Goal: Task Accomplishment & Management: Use online tool/utility

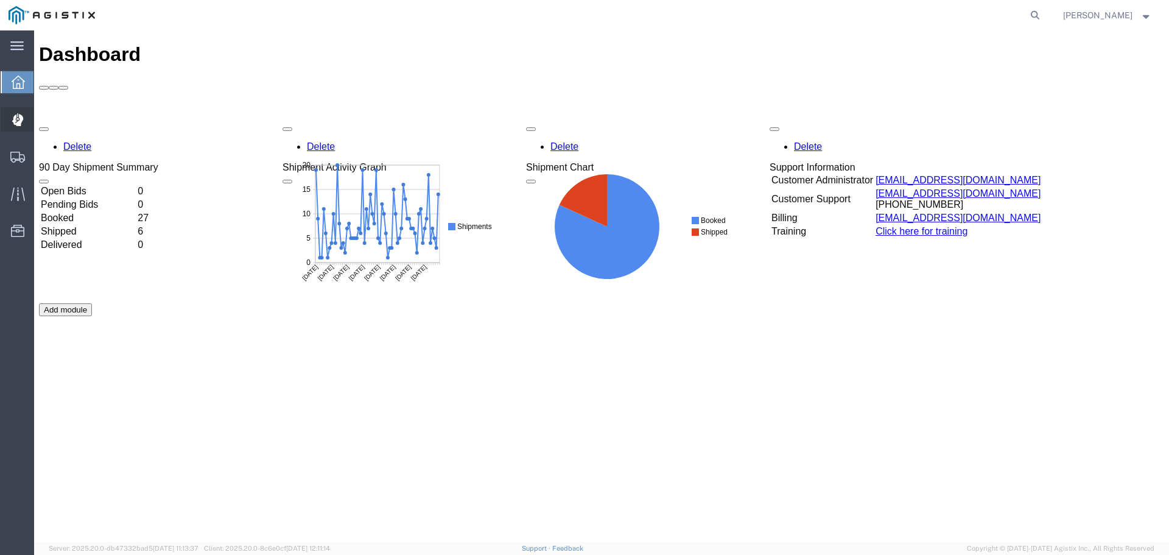
click at [13, 115] on icon at bounding box center [18, 119] width 12 height 13
click at [42, 114] on span "Dispatch Manager" at bounding box center [37, 119] width 9 height 24
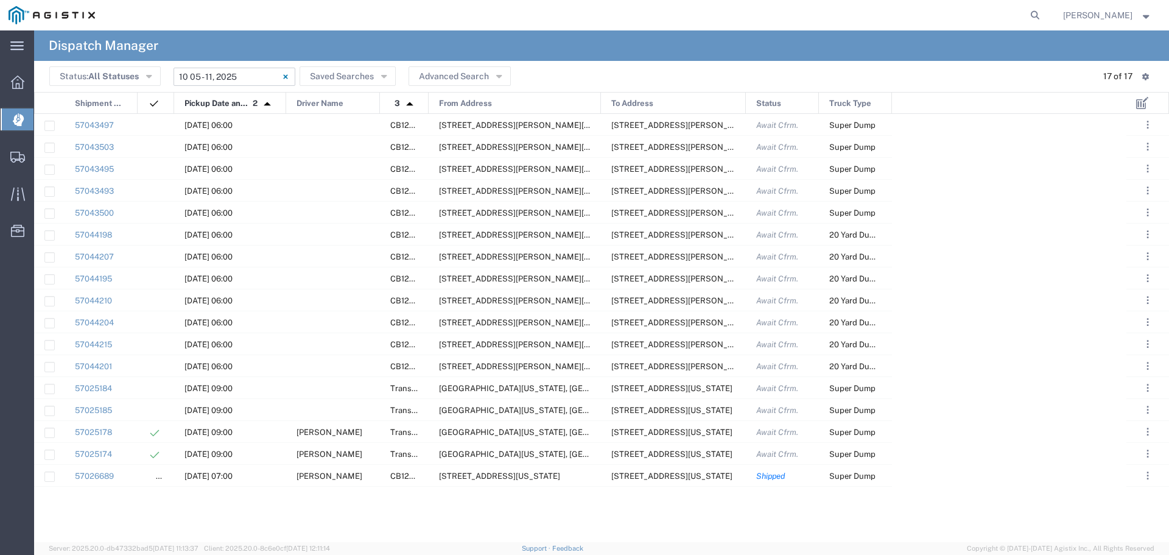
click at [233, 77] on input "10/05/2025 - 10/11/2025" at bounding box center [235, 77] width 122 height 18
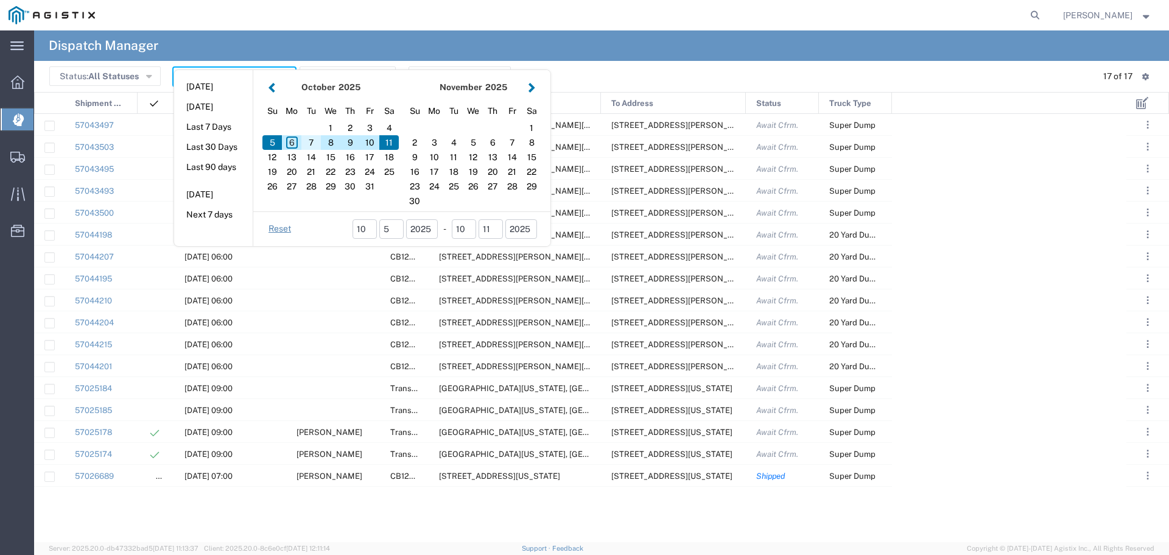
click at [311, 144] on div "7" at bounding box center [310, 142] width 19 height 15
type input "[DATE]"
type input "10/07/2025 - 10/07/2025"
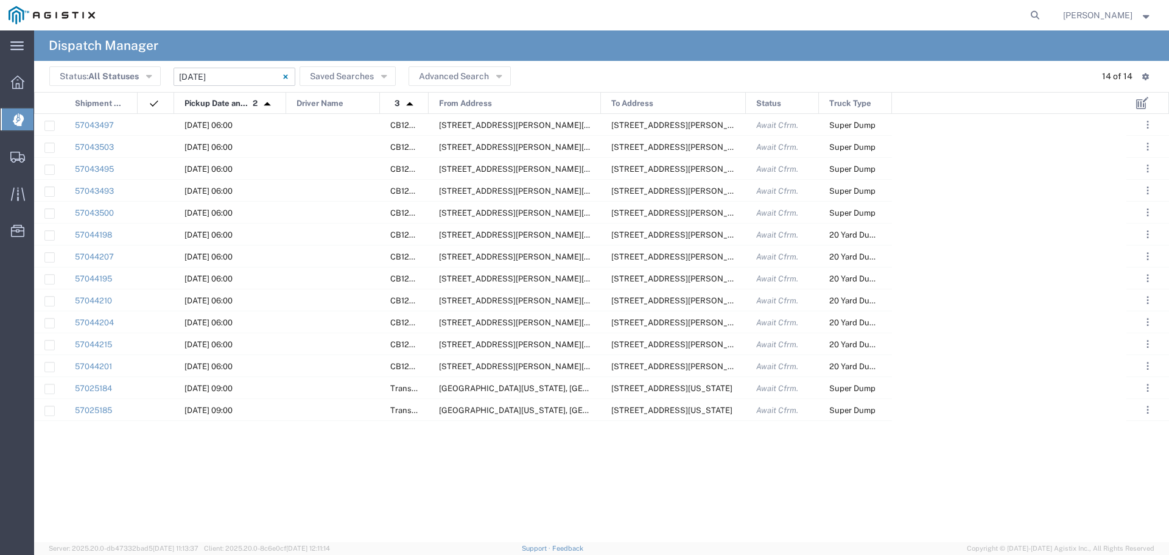
click at [474, 98] on span "From Address" at bounding box center [465, 104] width 53 height 22
click at [988, 455] on div "57043497 10/07/2025, 06:00 CB120213 5555 Florin-Perkins Rd, Sacramento, Califor…" at bounding box center [580, 328] width 1092 height 428
click at [295, 510] on div "57043497 10/07/2025, 06:00 CB120213 5555 Florin-Perkins Rd, Sacramento, Califor…" at bounding box center [580, 328] width 1092 height 428
drag, startPoint x: 331, startPoint y: 167, endPoint x: 80, endPoint y: 167, distance: 250.9
click at [309, 164] on div at bounding box center [333, 168] width 94 height 21
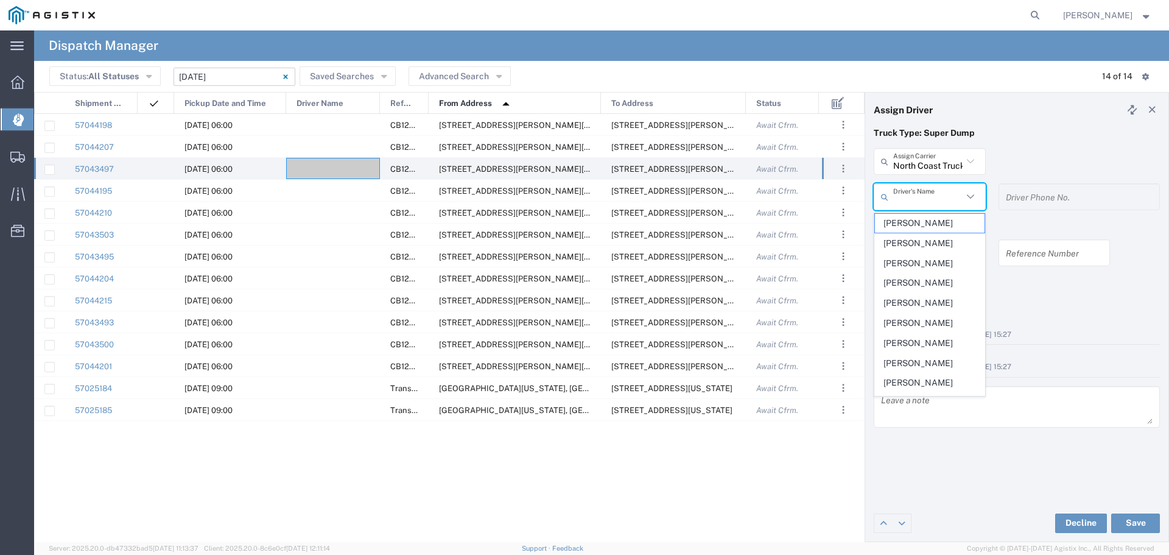
click at [918, 197] on input "text" at bounding box center [927, 196] width 69 height 21
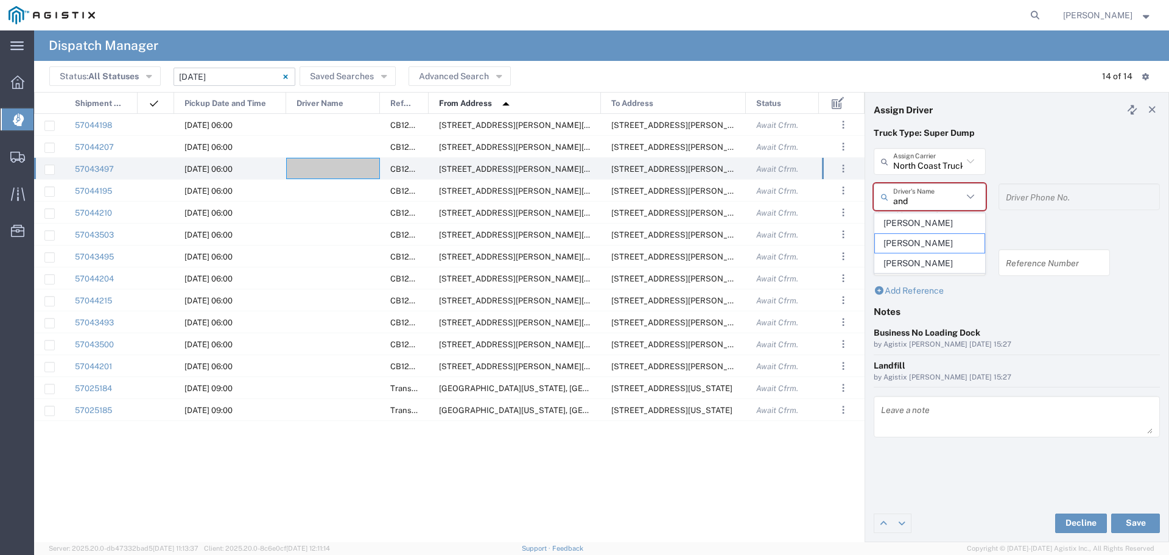
type input "Andy Guyton"
type input "916-501-5488"
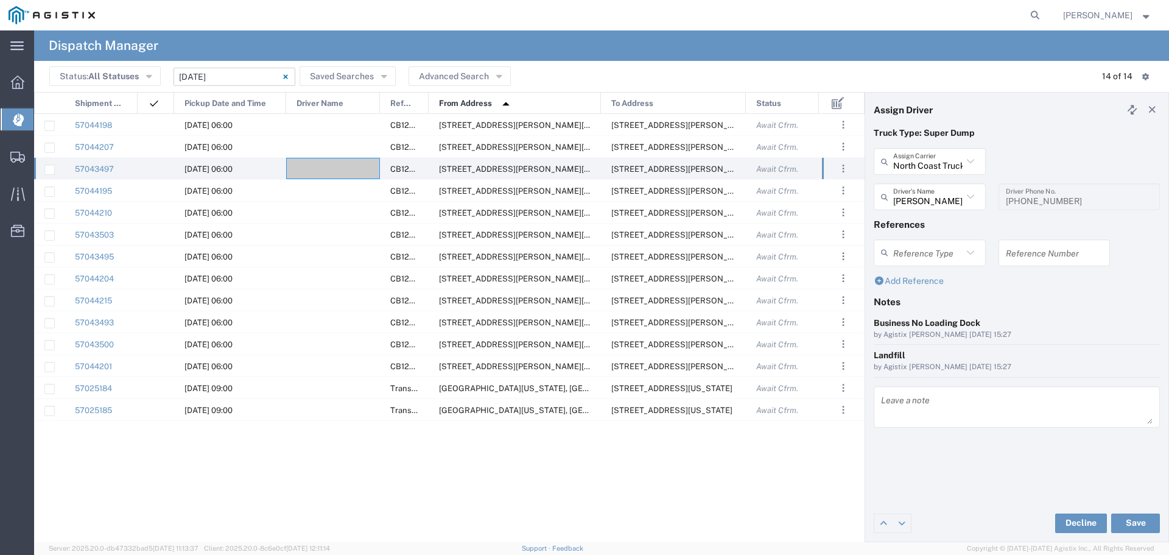
click at [1100, 308] on div "Notes" at bounding box center [1017, 306] width 299 height 21
click at [1131, 525] on button "Save" at bounding box center [1135, 522] width 49 height 19
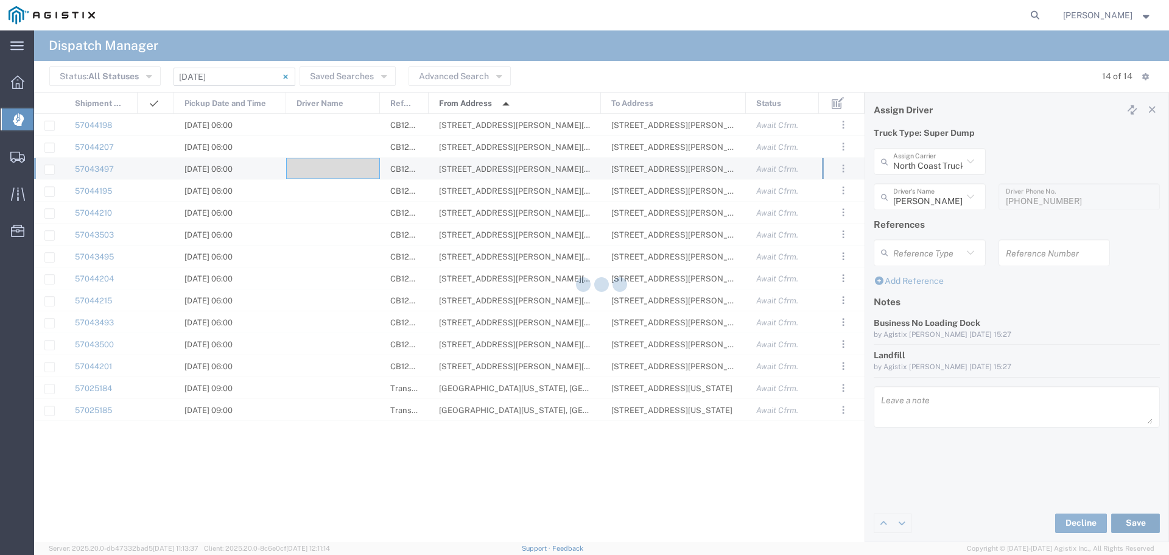
type input "Andy Guyton"
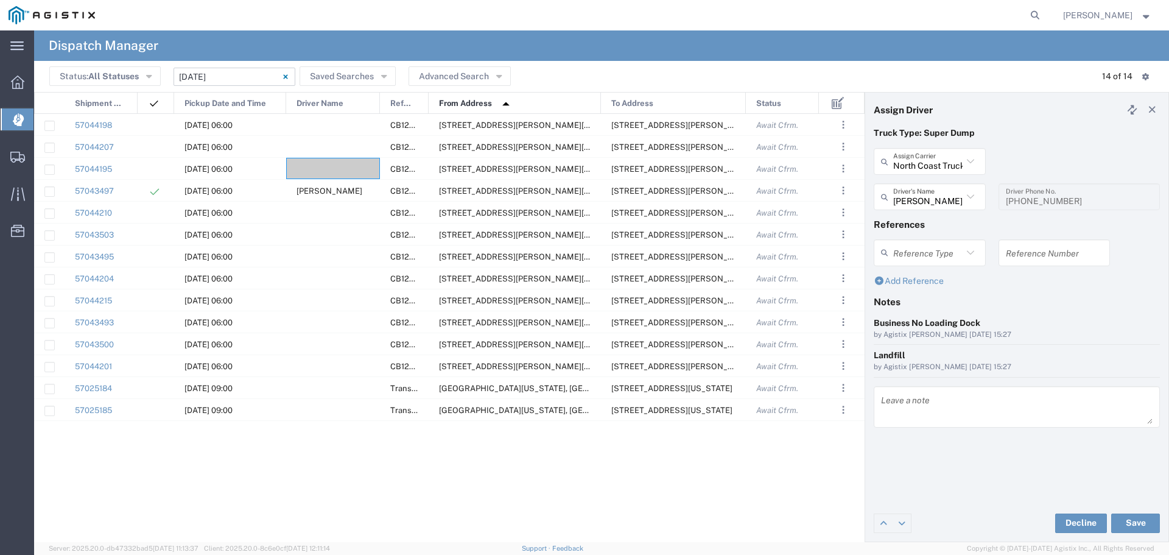
click at [513, 103] on img at bounding box center [505, 103] width 19 height 19
click at [0, 0] on img at bounding box center [0, 0] width 0 height 0
click at [513, 102] on img at bounding box center [505, 103] width 19 height 19
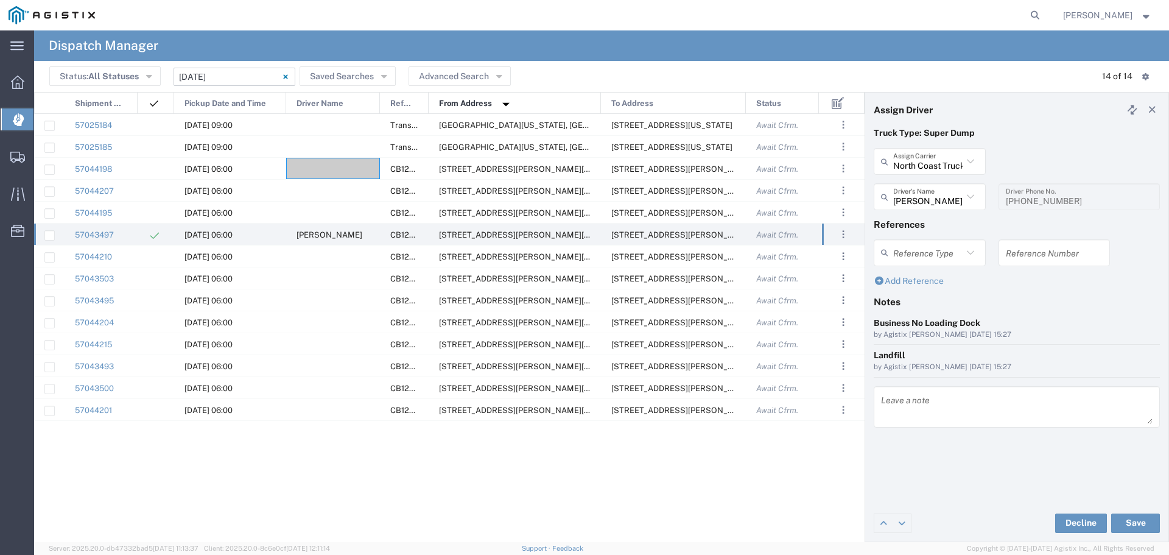
click at [500, 102] on img at bounding box center [505, 103] width 19 height 19
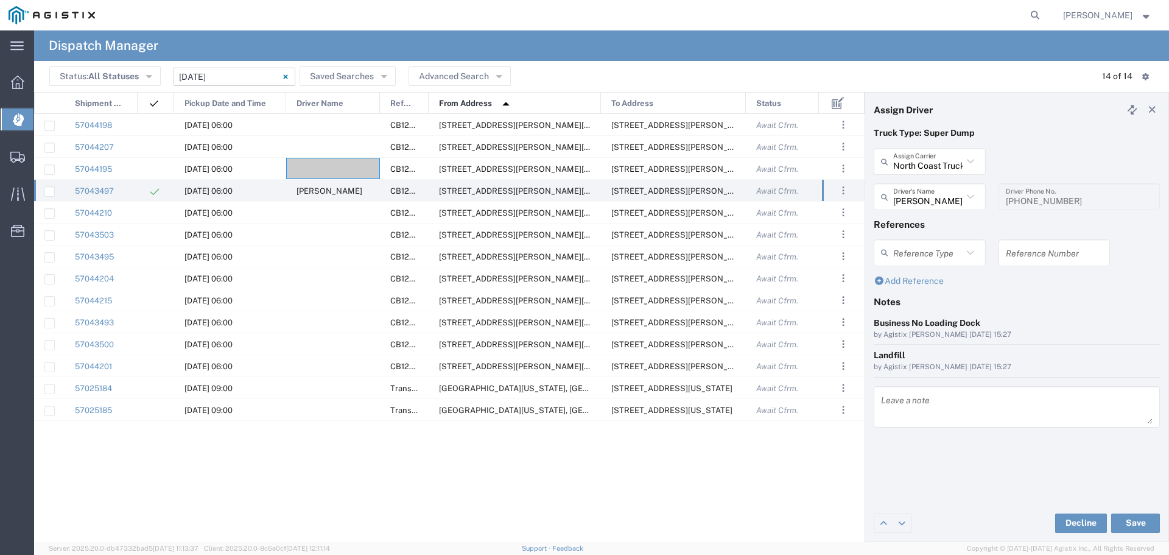
click at [494, 101] on div "From Address 1" at bounding box center [515, 104] width 172 height 22
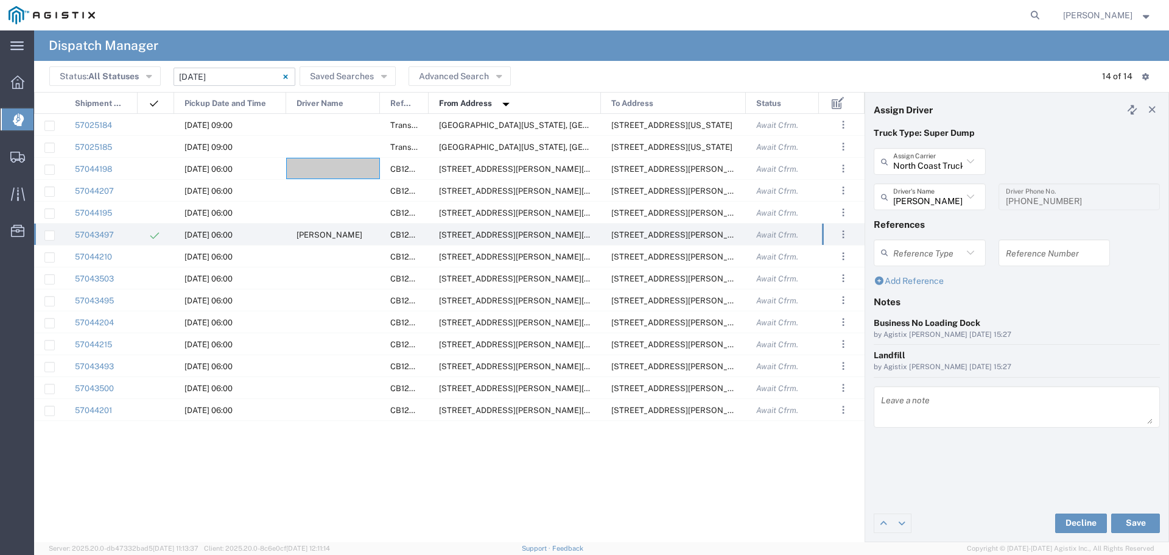
click at [655, 107] on div "To Address" at bounding box center [674, 104] width 145 height 22
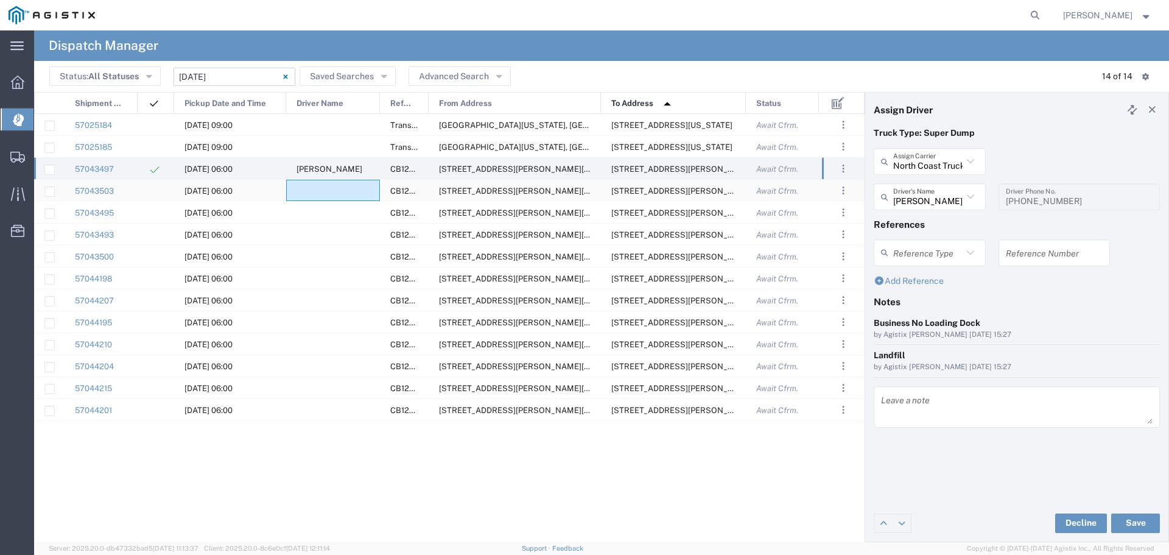
click at [339, 197] on div at bounding box center [333, 190] width 94 height 21
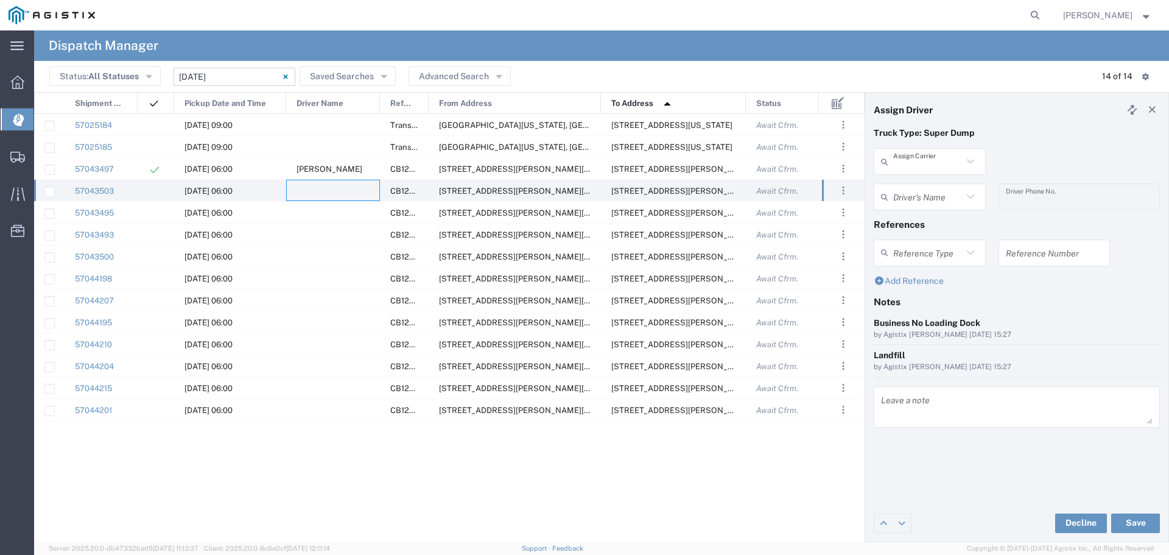
click at [938, 162] on input "text" at bounding box center [927, 161] width 69 height 21
click at [927, 183] on span "Bhatti Bros" at bounding box center [930, 187] width 110 height 19
type input "Bhatti Bros"
click at [933, 200] on input "text" at bounding box center [927, 196] width 69 height 21
click at [934, 200] on input "text" at bounding box center [927, 196] width 69 height 21
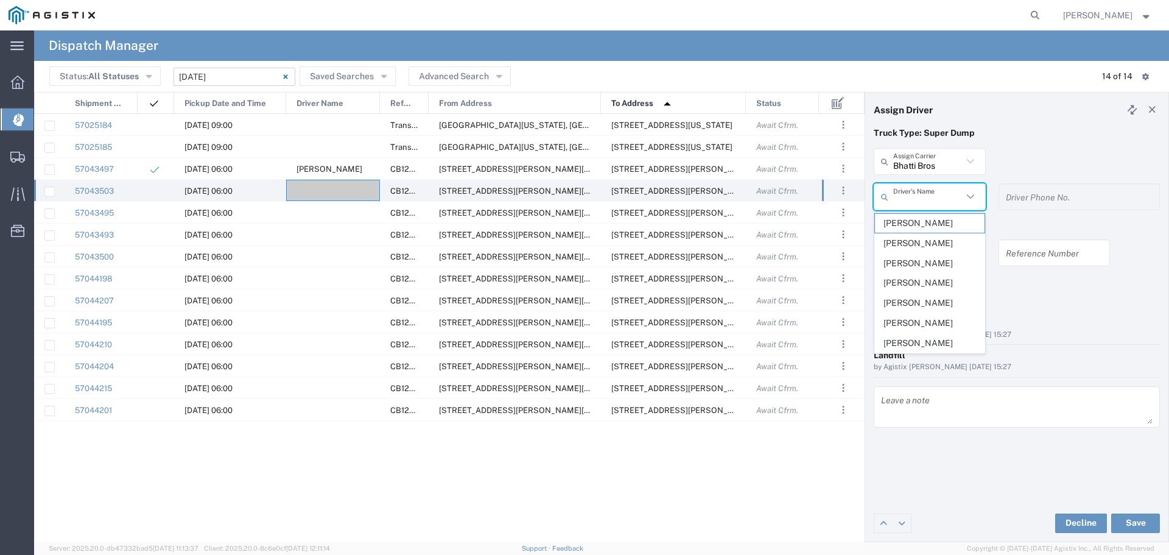
type input "d"
type input "s"
type input "Ramandeep Singh"
type input "530-845-0025"
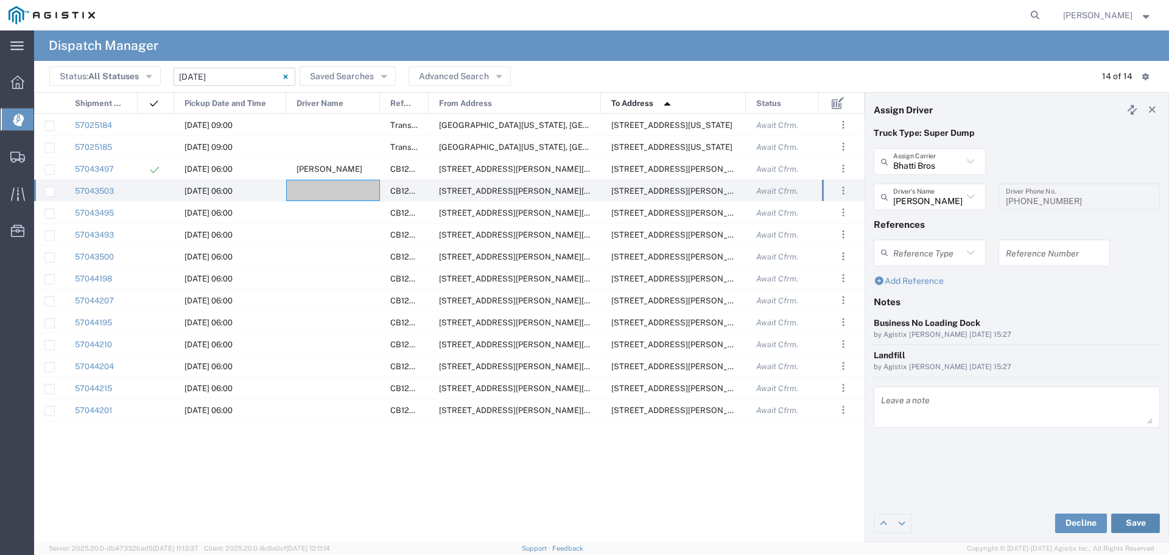
click at [1143, 525] on button "Save" at bounding box center [1135, 522] width 49 height 19
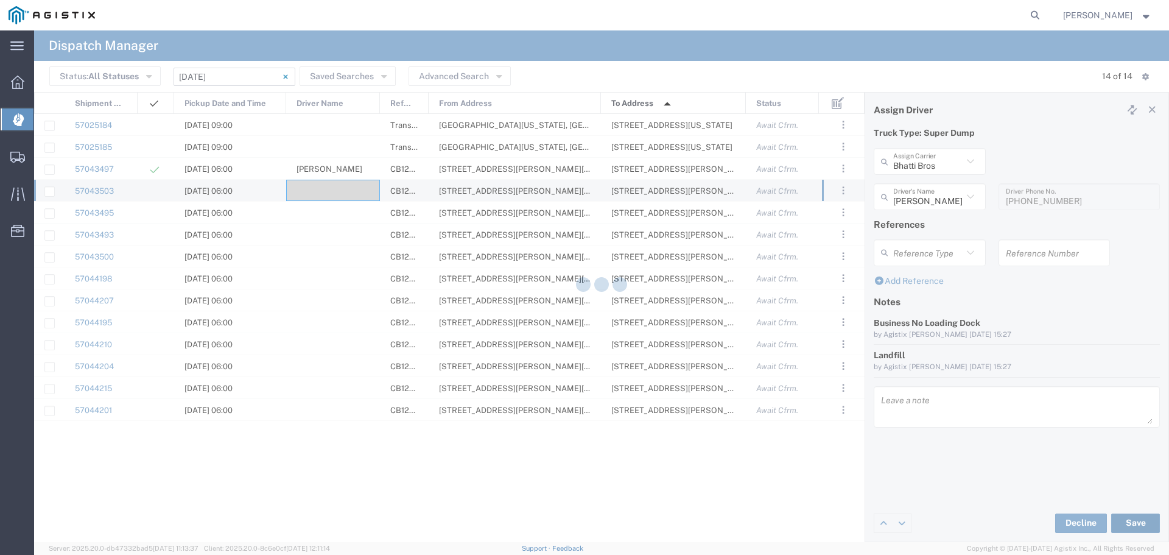
type input "Ramandeep Singh"
type input "Bhatti Bros"
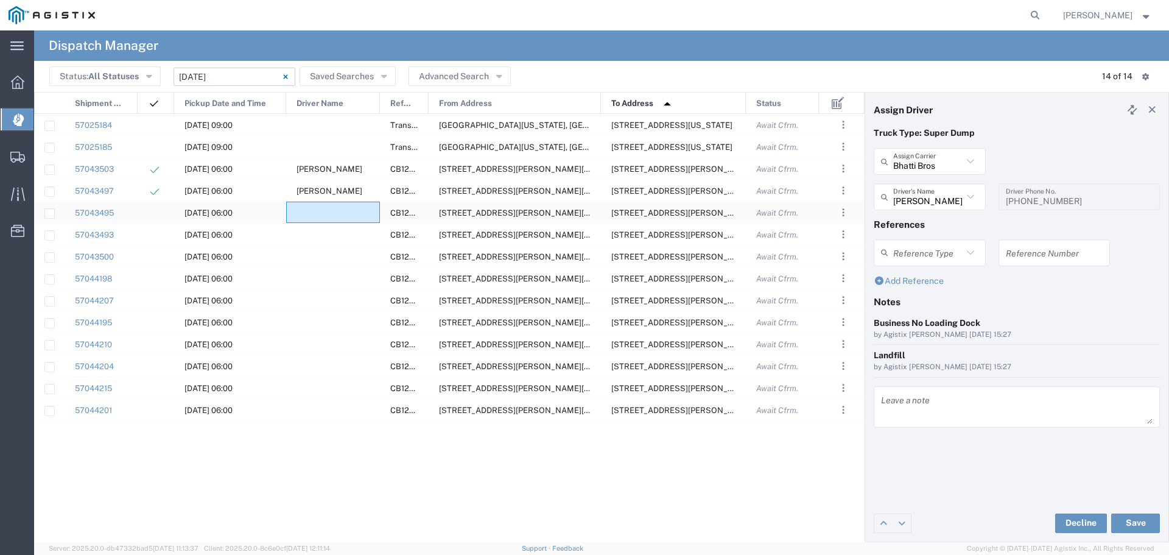
click at [297, 217] on div at bounding box center [333, 212] width 94 height 21
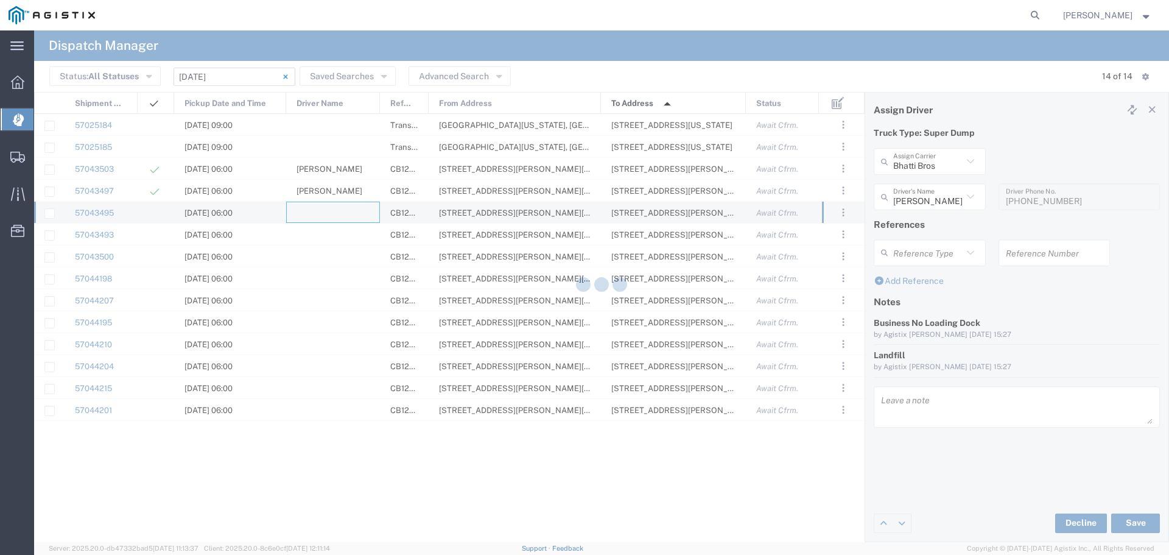
type input "North Coast Trucking"
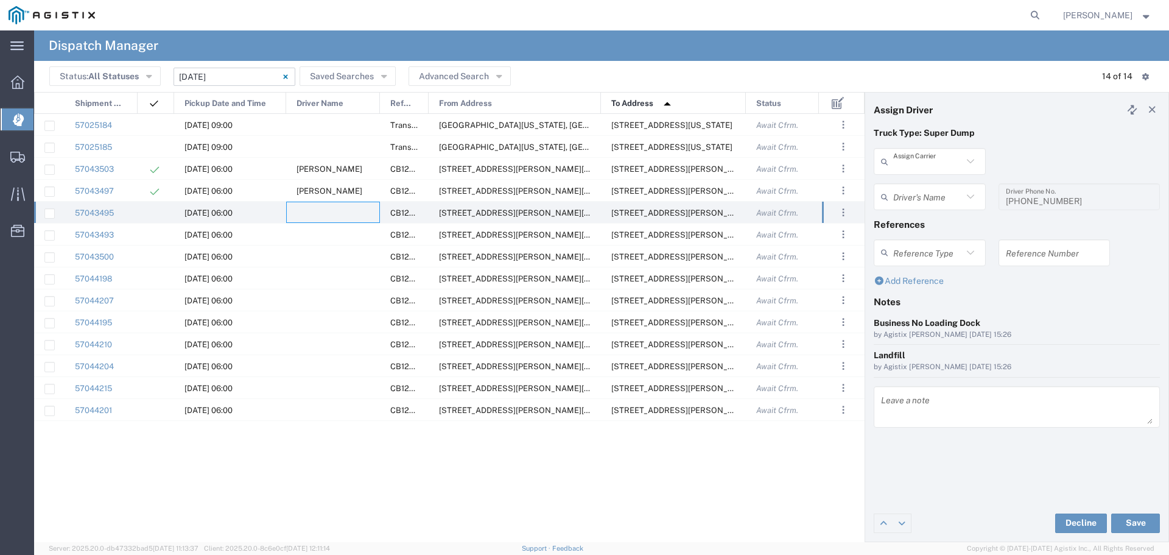
click at [904, 162] on input "text" at bounding box center [927, 161] width 69 height 21
type input "Bhatti Bros"
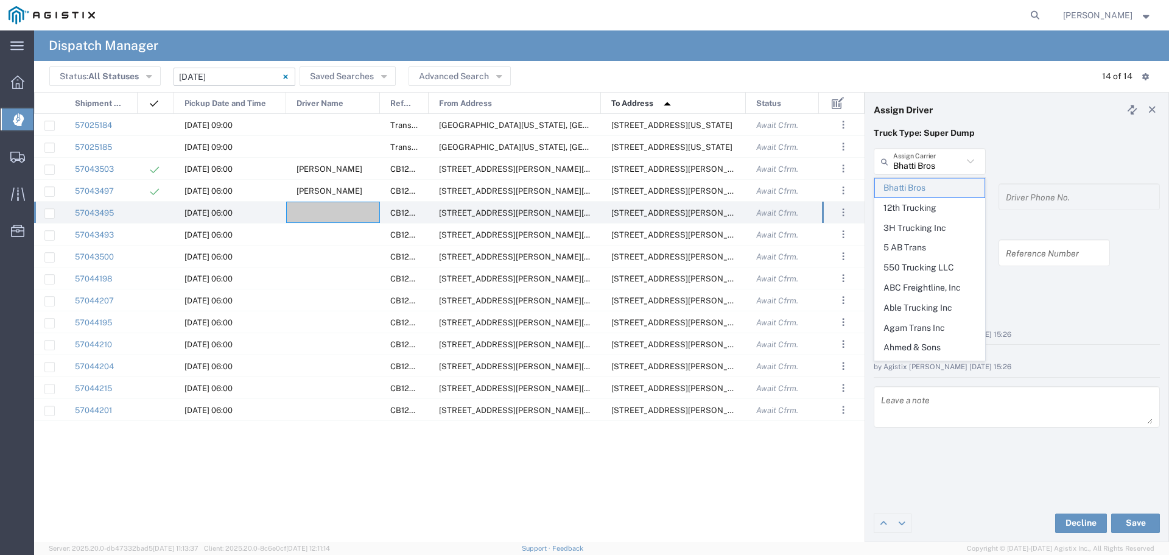
click at [919, 184] on span "Bhatti Bros" at bounding box center [930, 187] width 110 height 19
click at [919, 171] on input "text" at bounding box center [927, 161] width 69 height 21
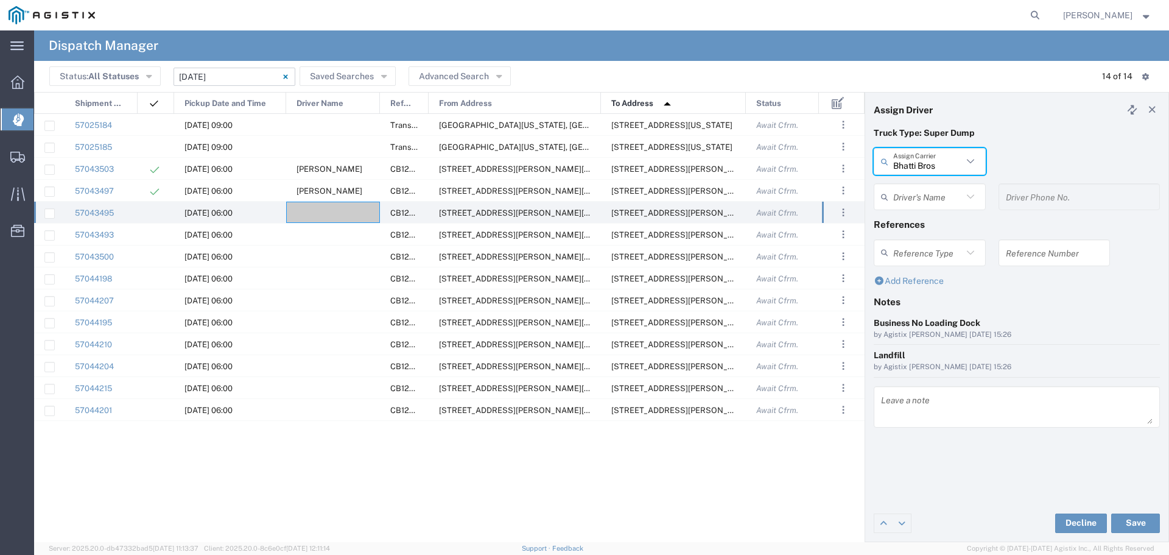
type input "Bhatti Bros"
click at [919, 189] on input "text" at bounding box center [927, 196] width 69 height 21
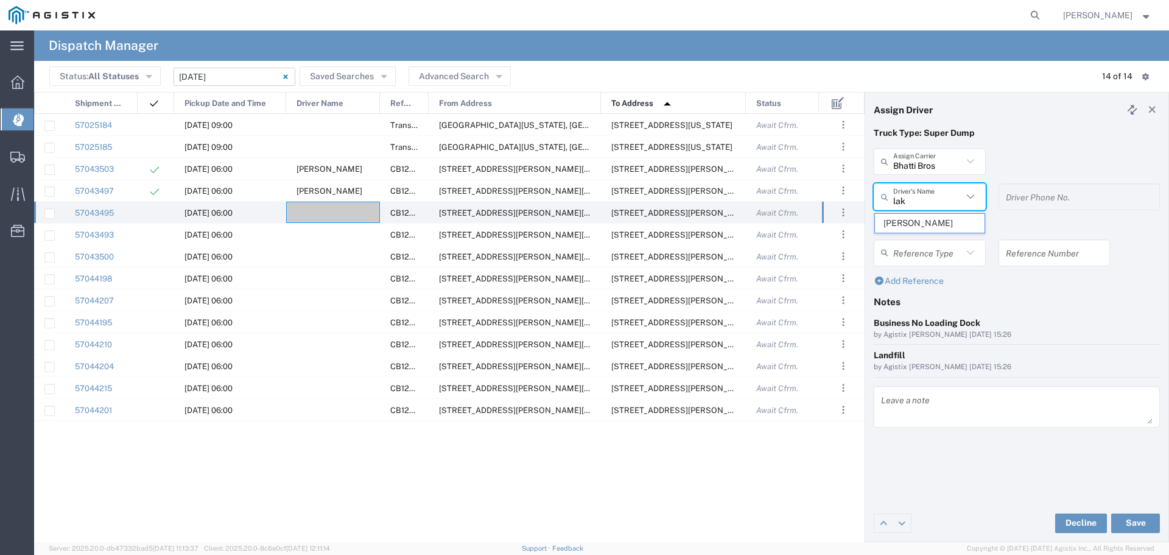
type input "Lakhvir Singh"
type input "530-870-2322"
click at [980, 505] on div "Decline Save" at bounding box center [1016, 523] width 303 height 37
click at [1116, 522] on button "Save" at bounding box center [1135, 522] width 49 height 19
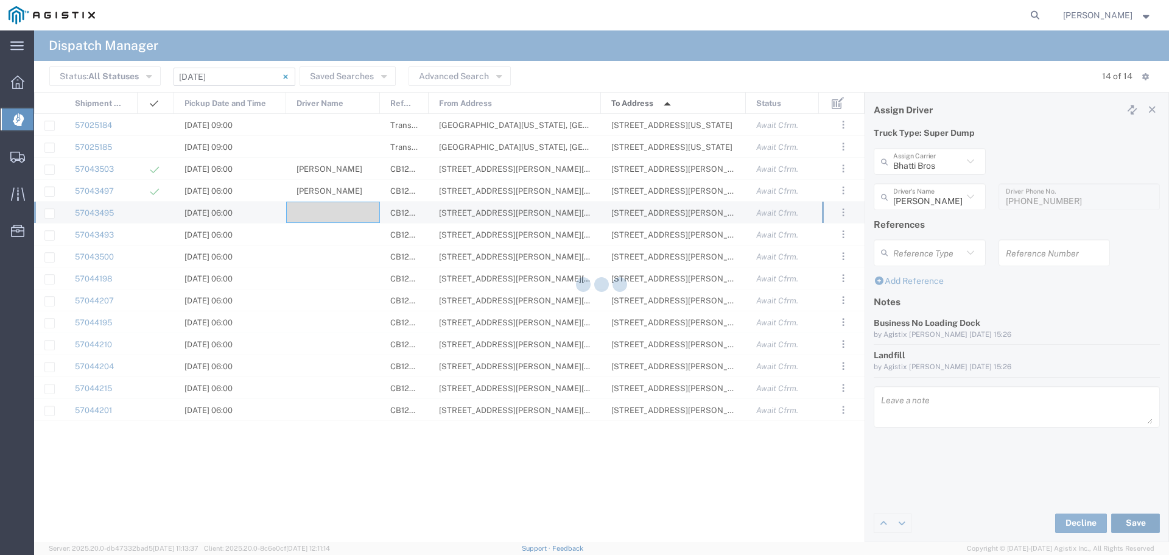
type input "Lakhvir Singh"
type input "Bhatti Bros"
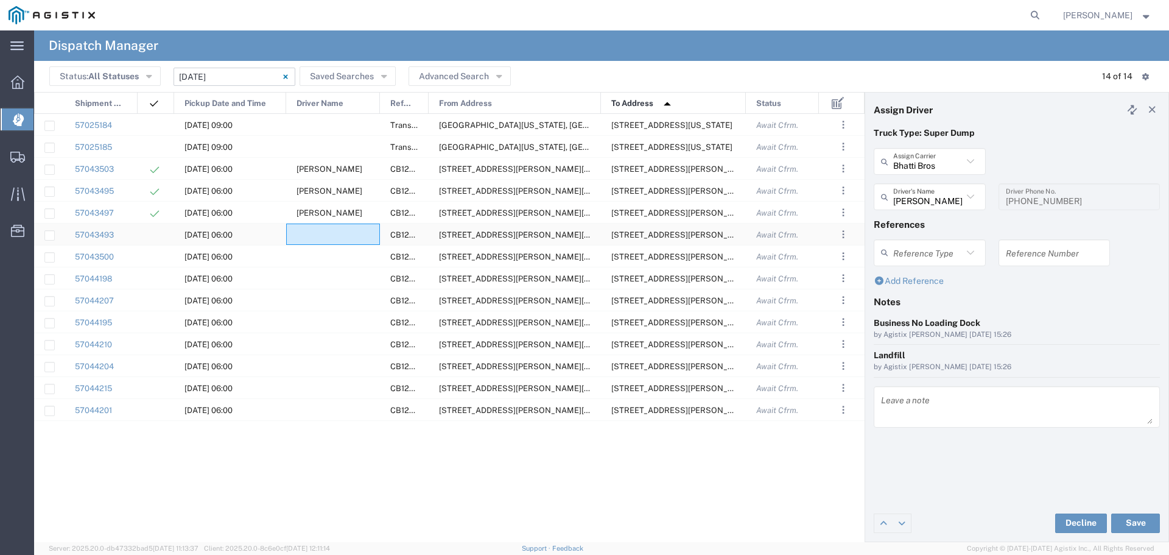
click at [312, 235] on div at bounding box center [333, 233] width 94 height 21
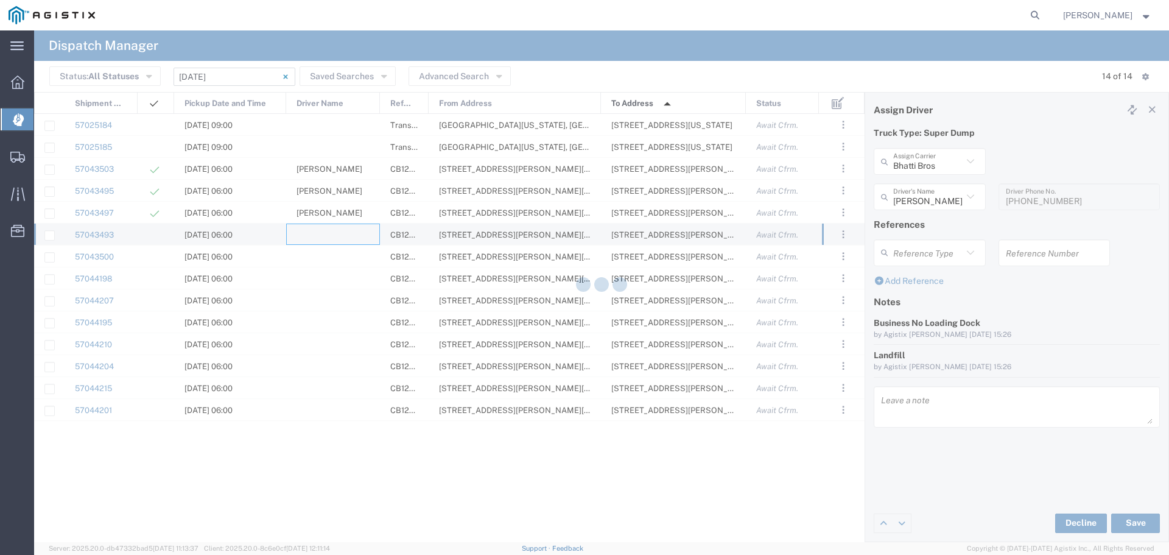
type input "North Coast Trucking"
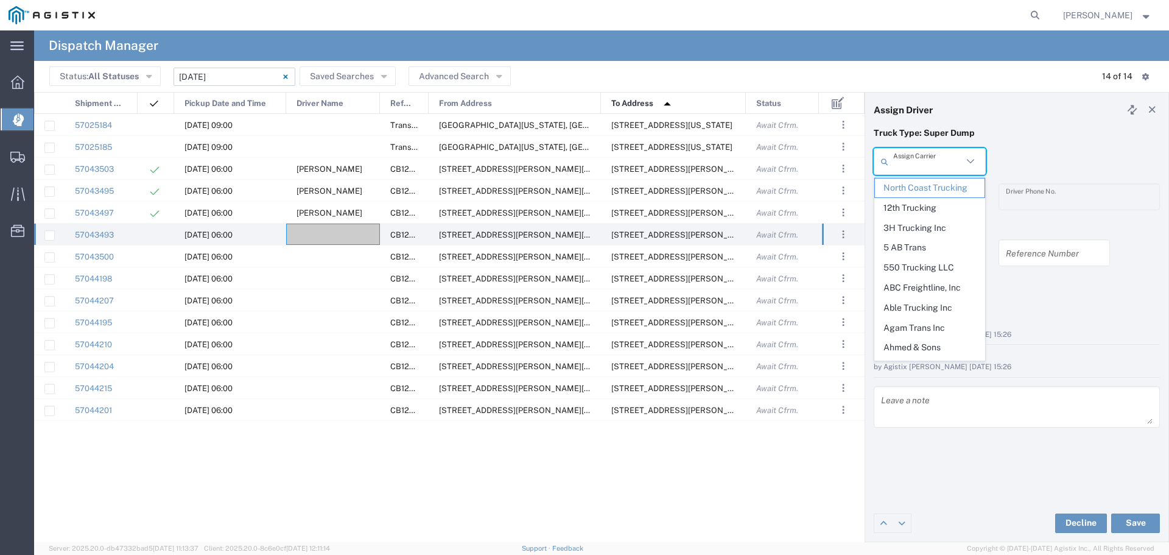
click at [929, 161] on input "text" at bounding box center [927, 161] width 69 height 21
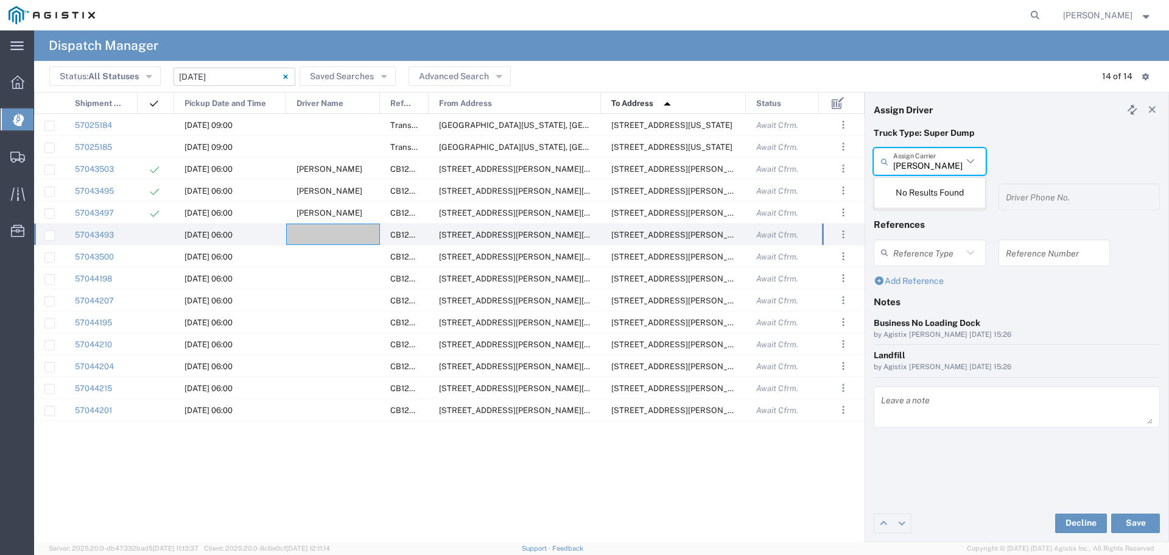
type input "jas"
click at [1169, 332] on agx-table-sidebar "Assign Driver Truck Type: Super Dump jas Assign Carrier No Results Found Driver…" at bounding box center [1017, 317] width 304 height 450
click at [316, 237] on div at bounding box center [333, 233] width 94 height 21
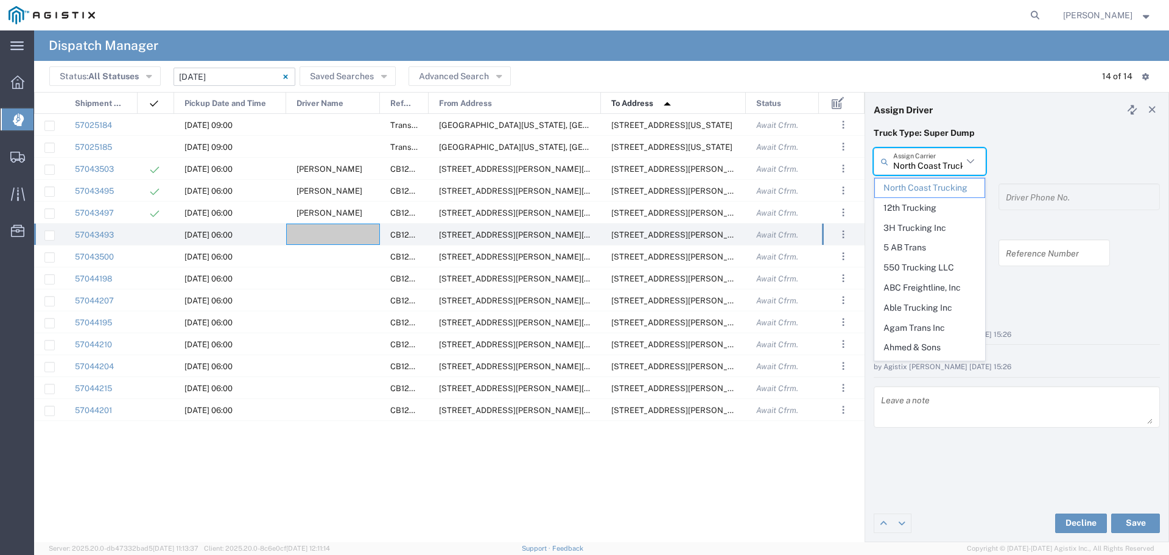
click at [942, 169] on input "North Coast Trucking" at bounding box center [927, 161] width 69 height 21
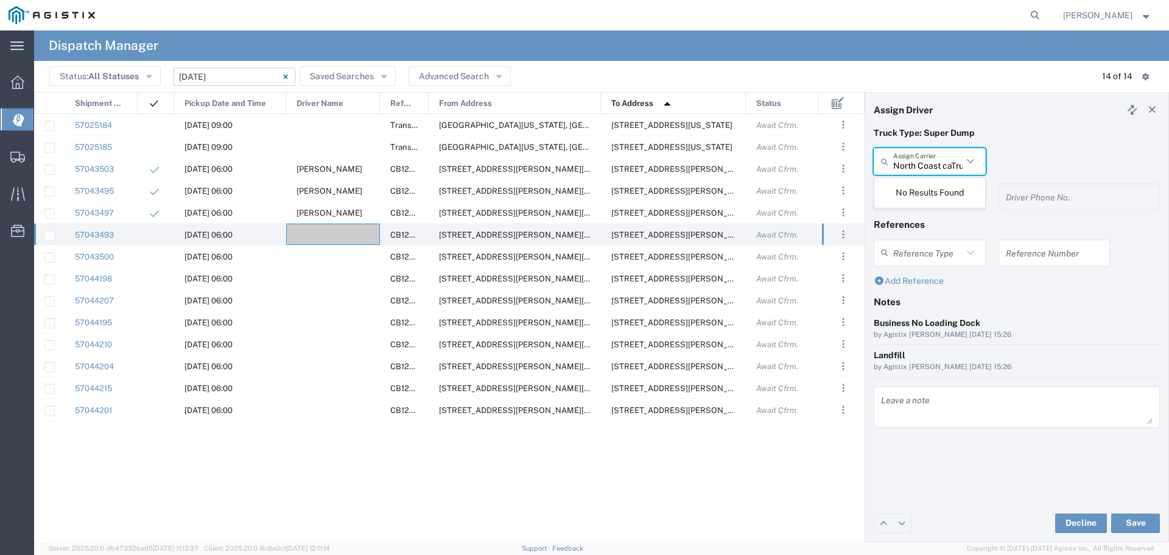
type input "North Coast cTrucking"
click at [923, 168] on input "North Coast cTrucking" at bounding box center [927, 161] width 69 height 21
type input "Capital North Valley Investments"
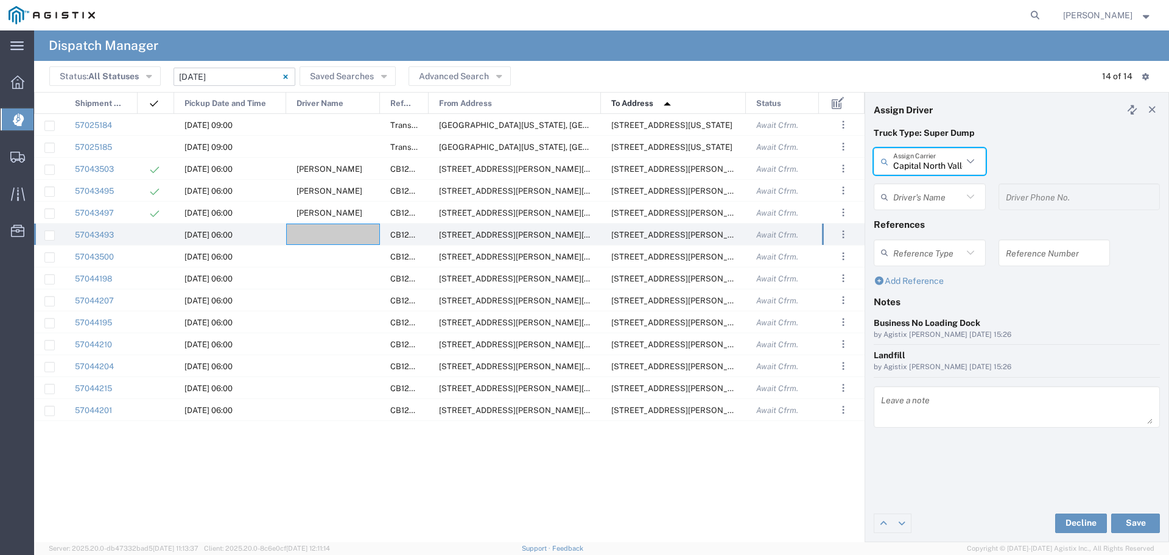
click at [928, 196] on input "text" at bounding box center [927, 196] width 69 height 21
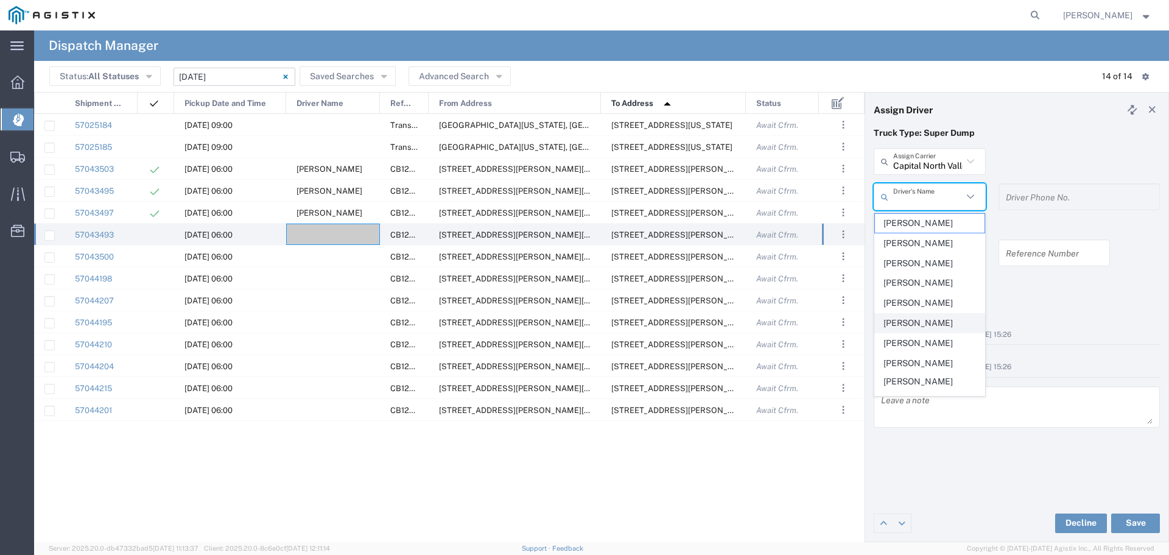
click at [938, 323] on span "Jas Sangha" at bounding box center [930, 323] width 110 height 19
type input "Jas Sangha"
type input "530-315-5578"
click at [938, 323] on div "Business No Loading Dock" at bounding box center [1017, 323] width 286 height 13
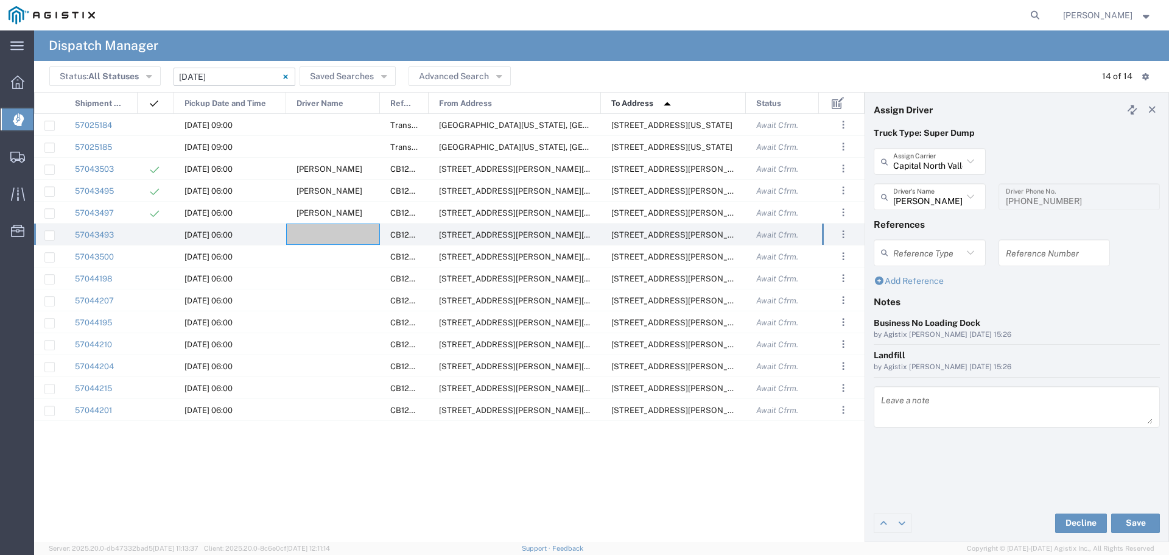
click at [1047, 328] on div "Business No Loading Dock" at bounding box center [1017, 323] width 286 height 13
click at [1140, 520] on button "Save" at bounding box center [1135, 522] width 49 height 19
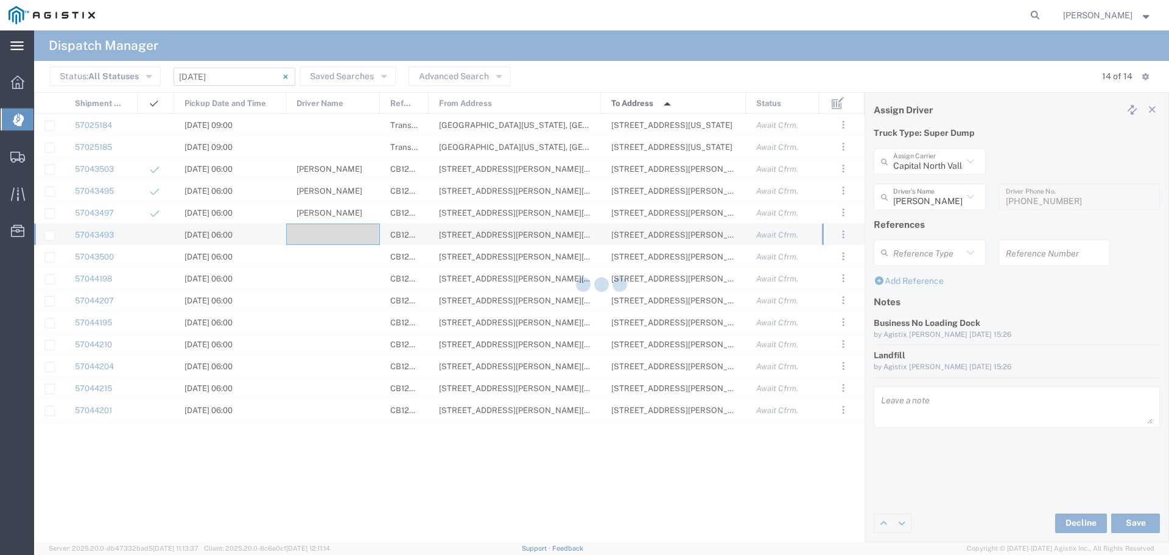
type input "Jas Sangha"
type input "Capital North Valley Investments"
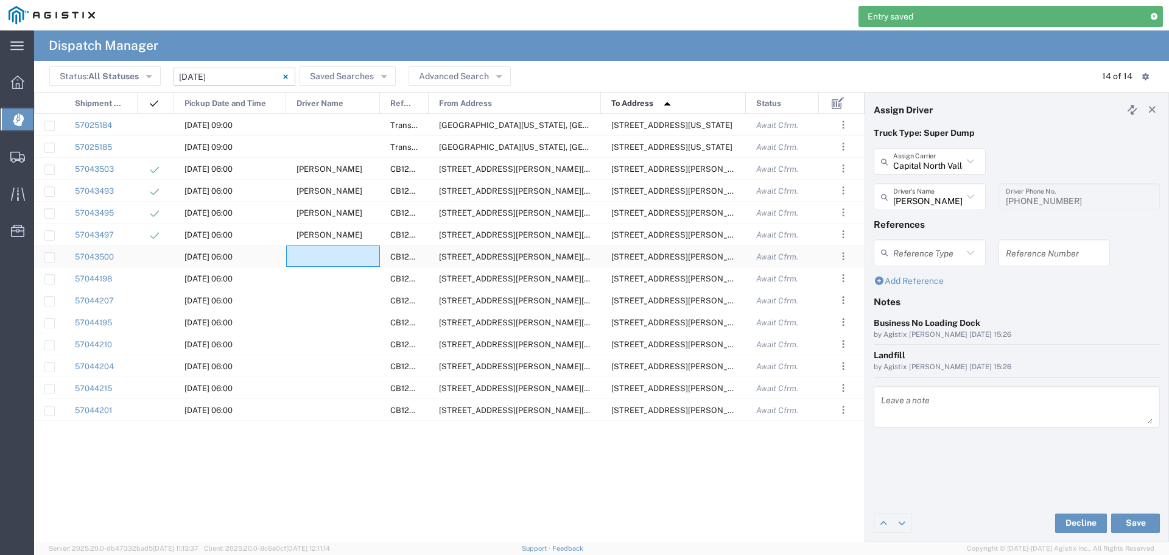
click at [334, 250] on div at bounding box center [333, 255] width 94 height 21
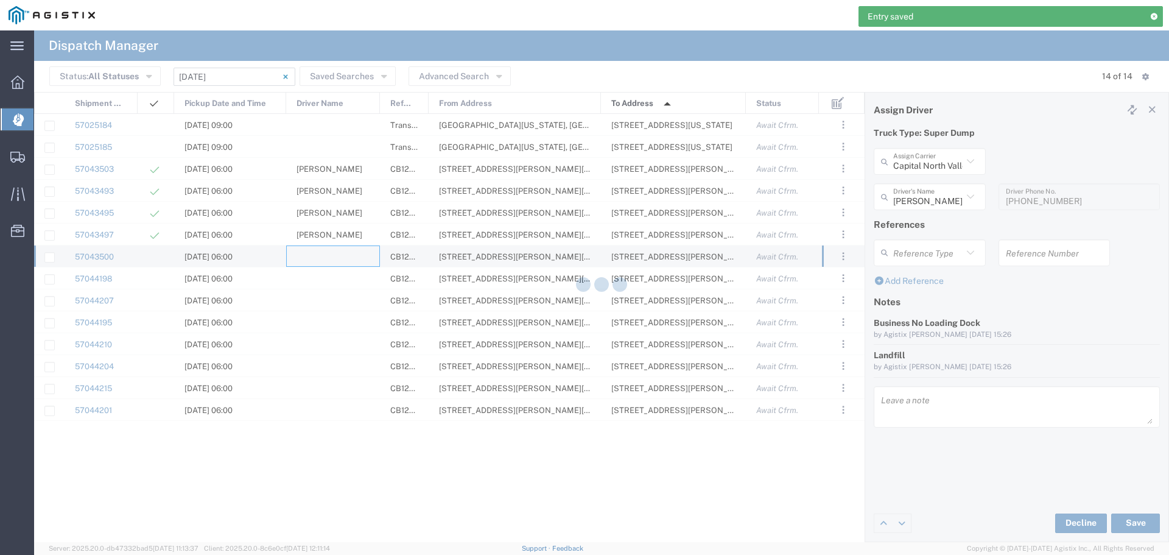
type input "North Coast Trucking"
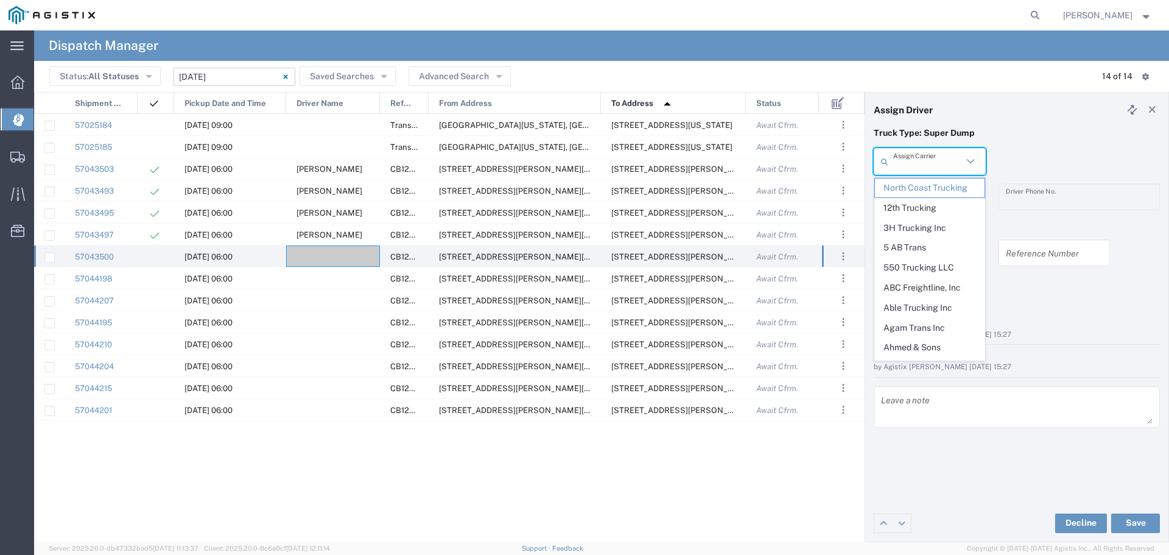
click at [961, 161] on input "text" at bounding box center [927, 161] width 69 height 21
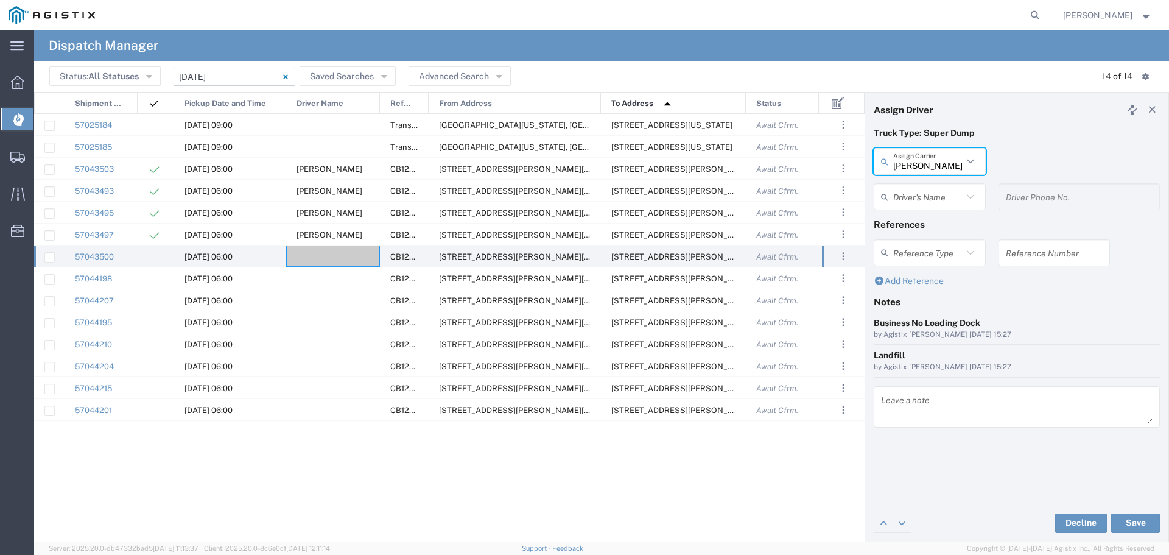
type input "Atwal Trucking"
click at [949, 194] on input "text" at bounding box center [927, 196] width 69 height 21
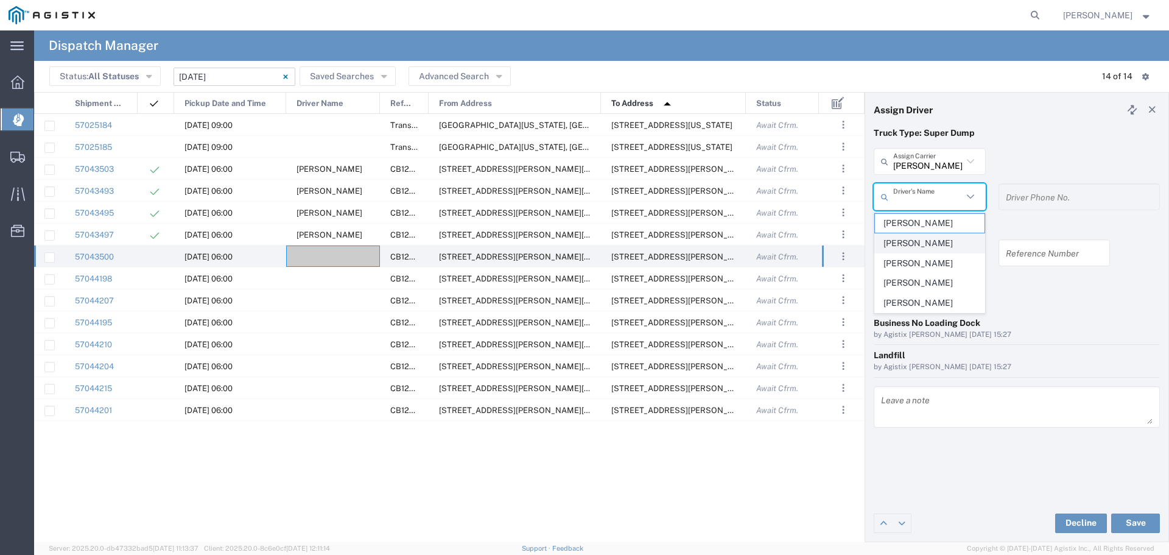
click at [927, 241] on span "Jaggi Atwal" at bounding box center [930, 243] width 110 height 19
type input "Jaggi Atwal"
type input "916-870-5048"
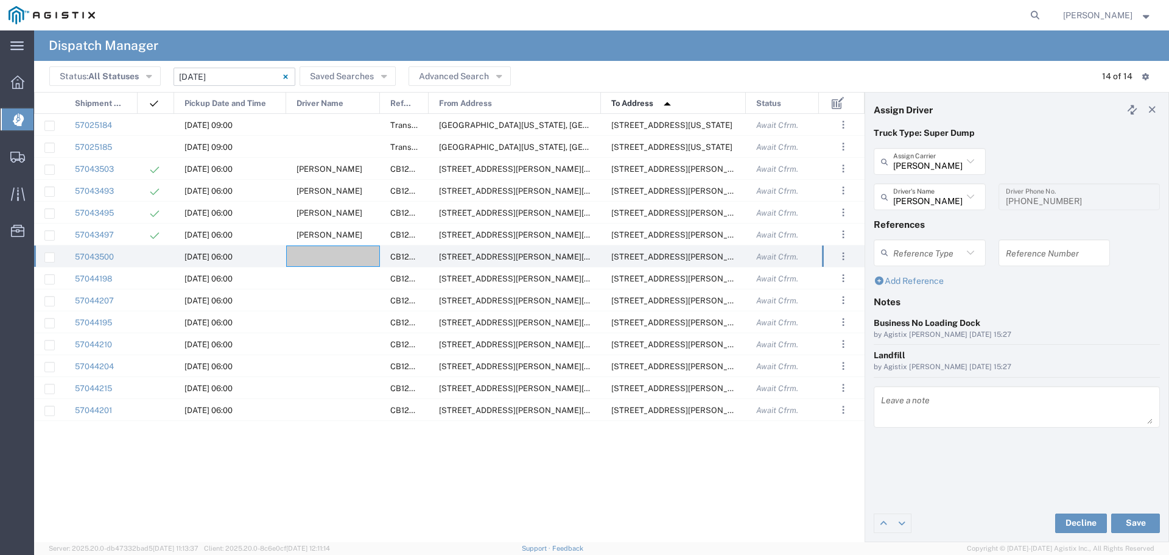
click at [927, 240] on div "Reference Type" at bounding box center [930, 252] width 112 height 27
click at [1128, 522] on button "Save" at bounding box center [1135, 522] width 49 height 19
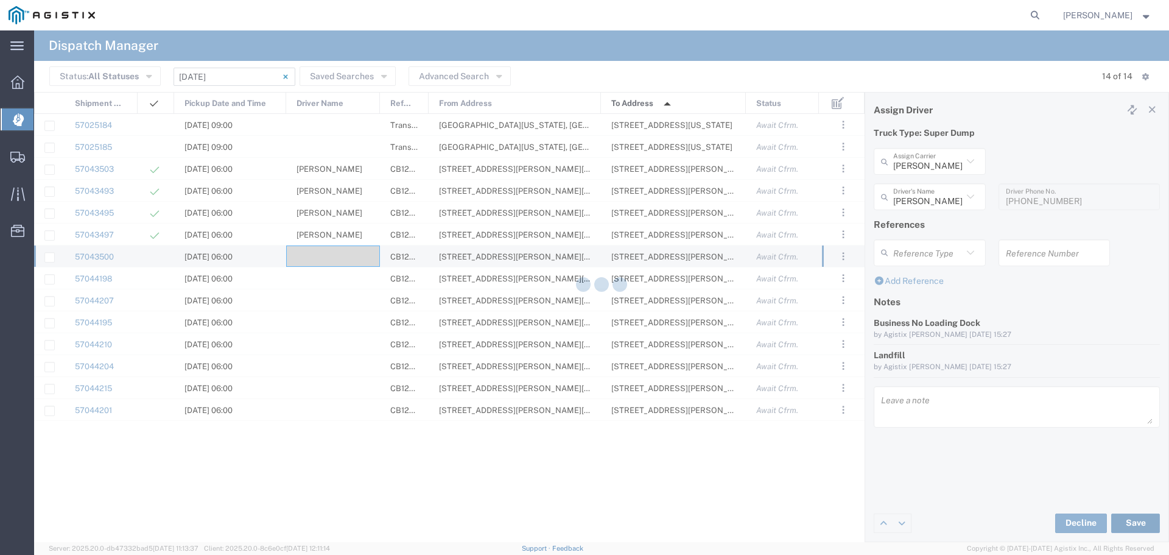
type input "Jaggi Atwal"
type input "Atwal Trucking"
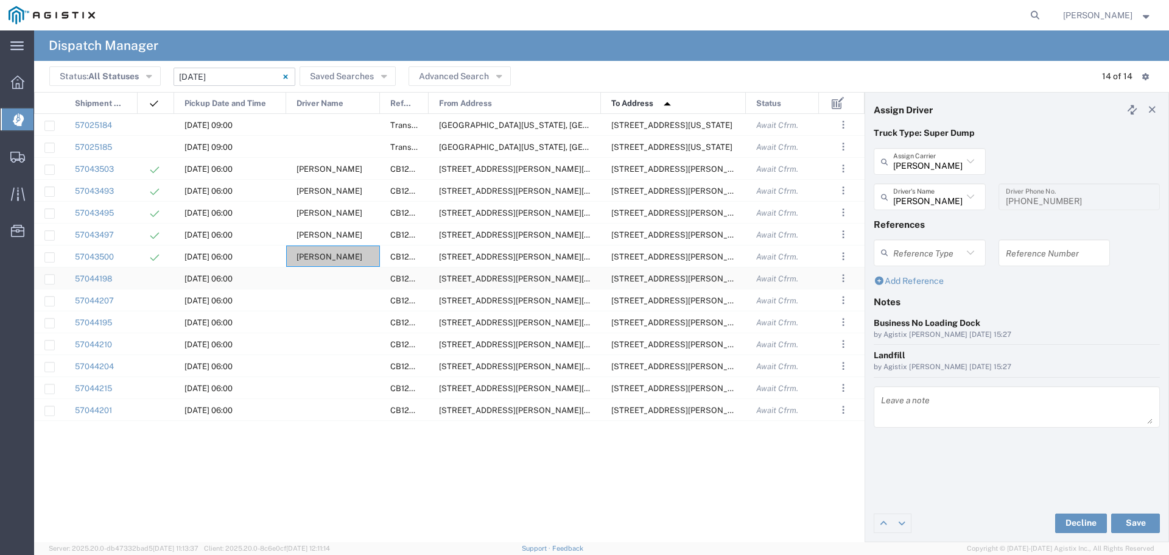
click at [337, 287] on div at bounding box center [333, 277] width 94 height 21
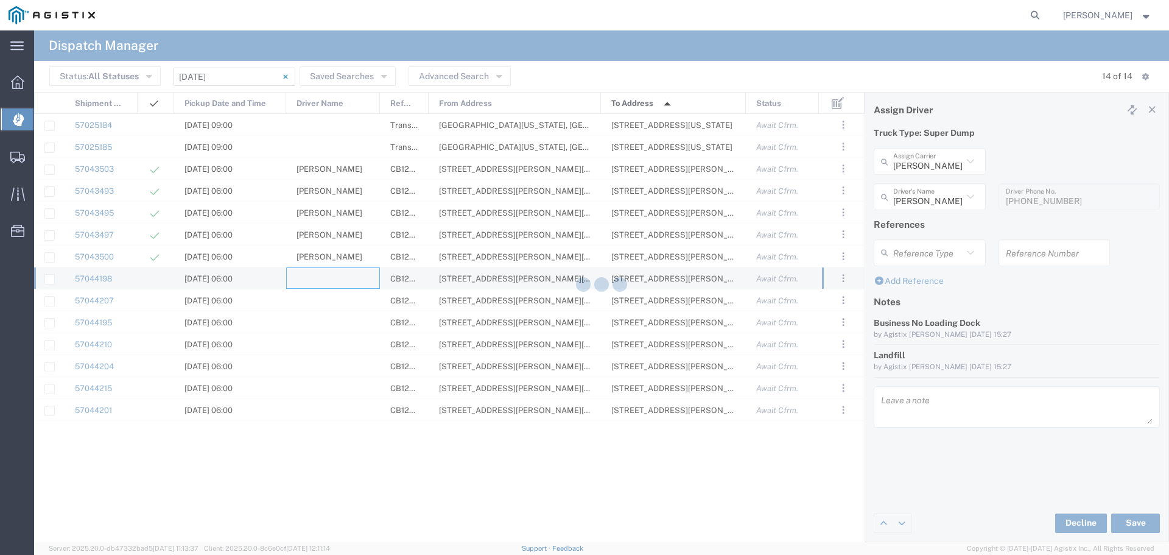
type input "North Coast Trucking"
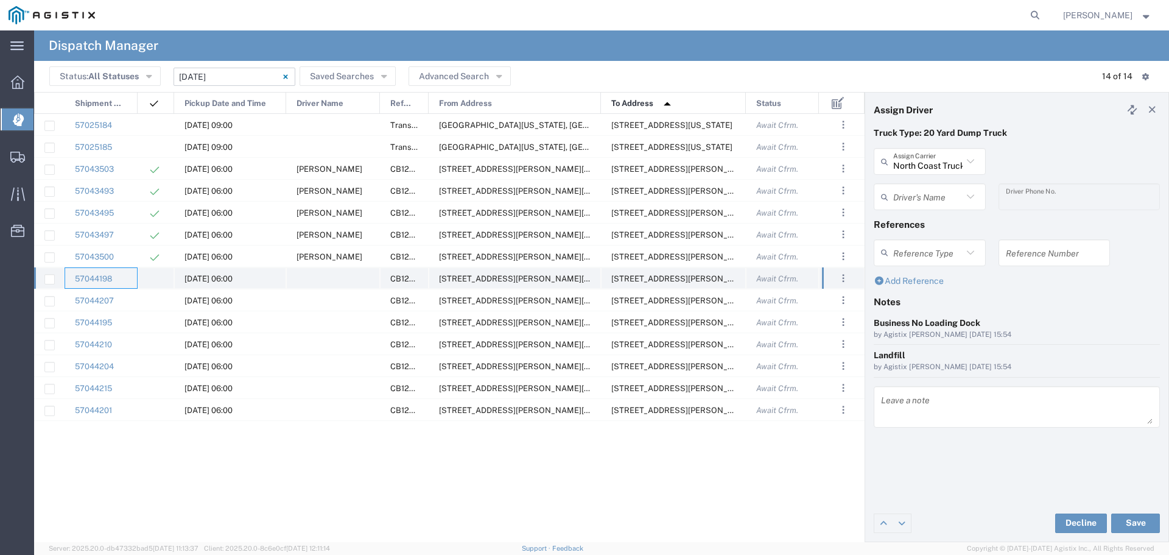
click at [120, 295] on div "57044207" at bounding box center [101, 299] width 73 height 21
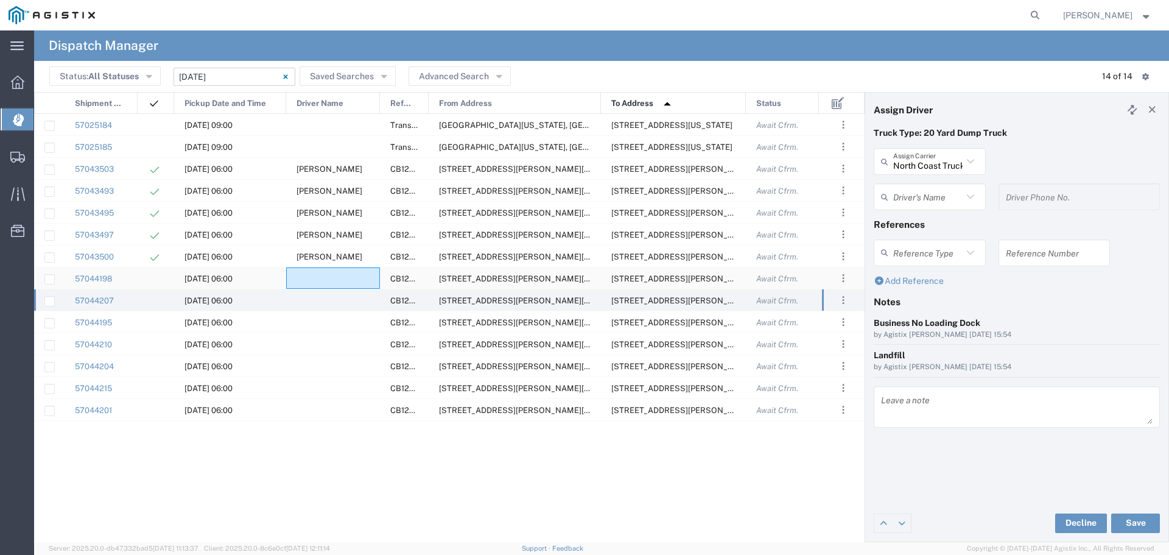
click at [337, 273] on div at bounding box center [333, 277] width 94 height 21
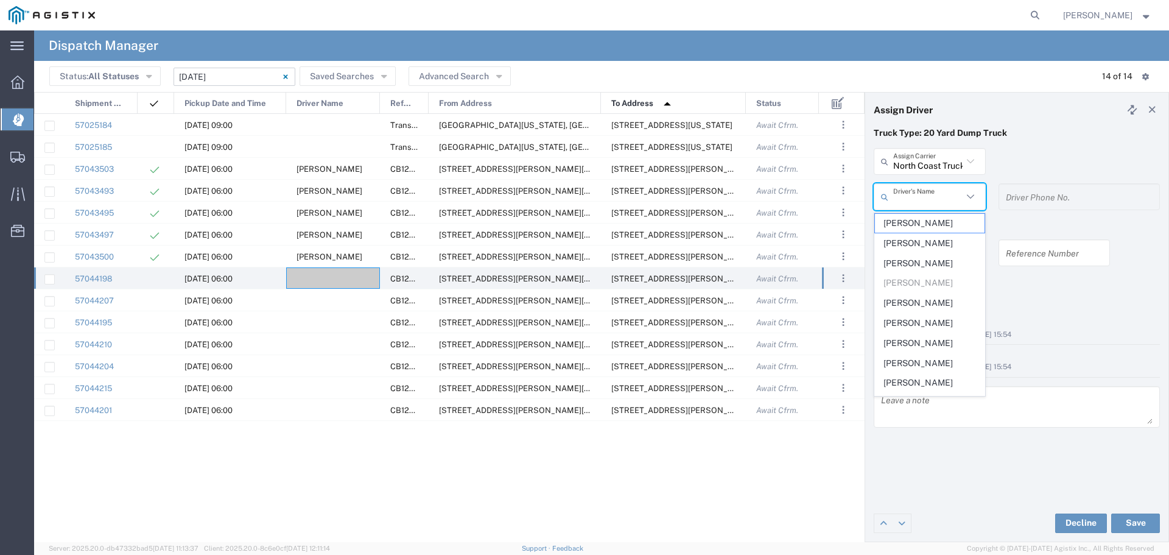
click at [935, 197] on input "text" at bounding box center [927, 196] width 69 height 21
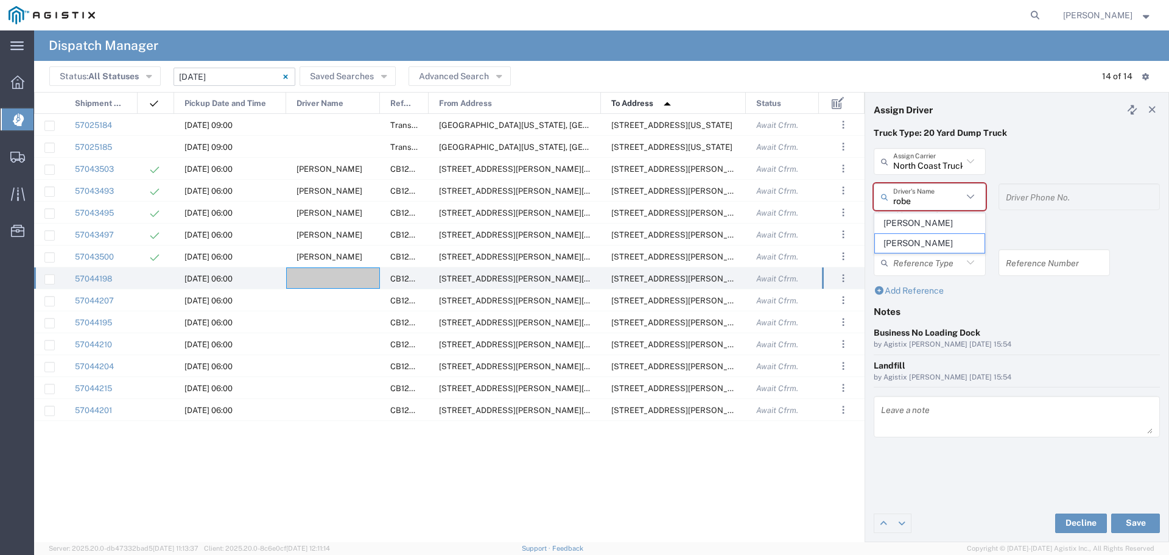
type input "Robert Maciel"
type input "916-969-7820"
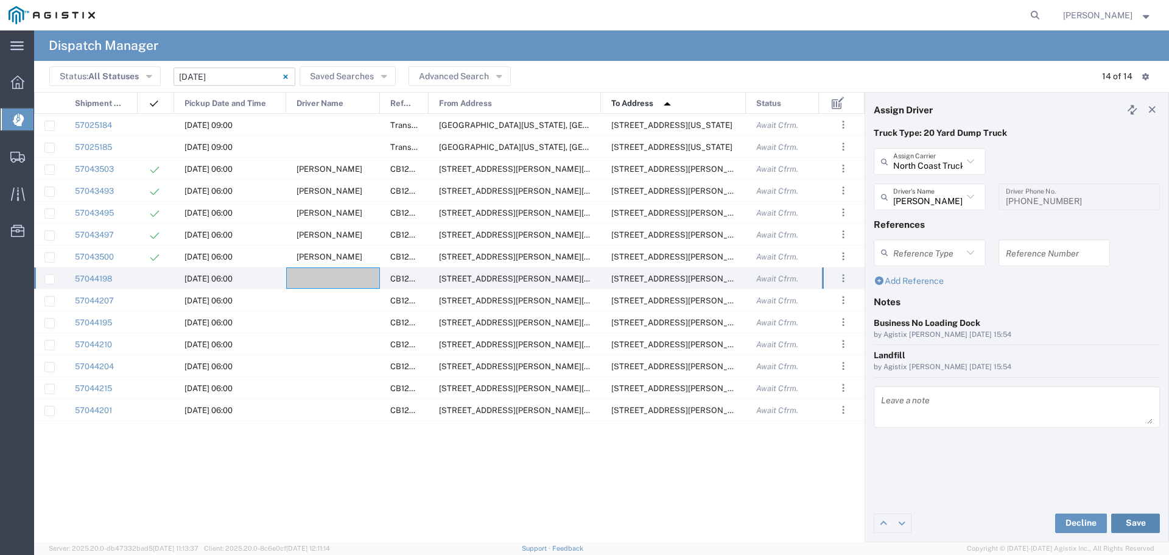
click at [1145, 526] on button "Save" at bounding box center [1135, 522] width 49 height 19
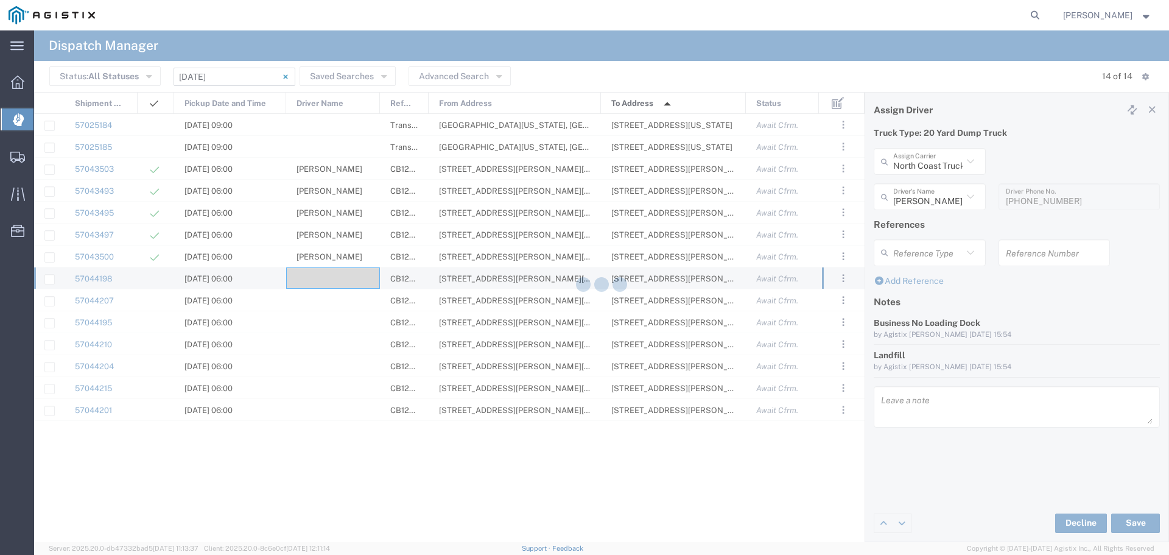
type input "Robert Maciel"
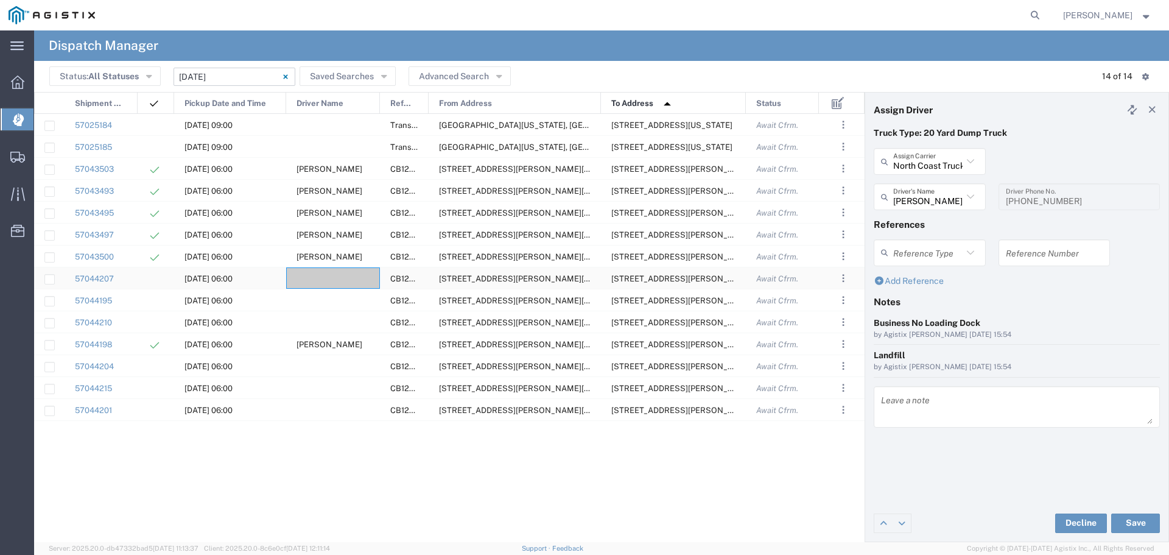
click at [326, 275] on div at bounding box center [333, 277] width 94 height 21
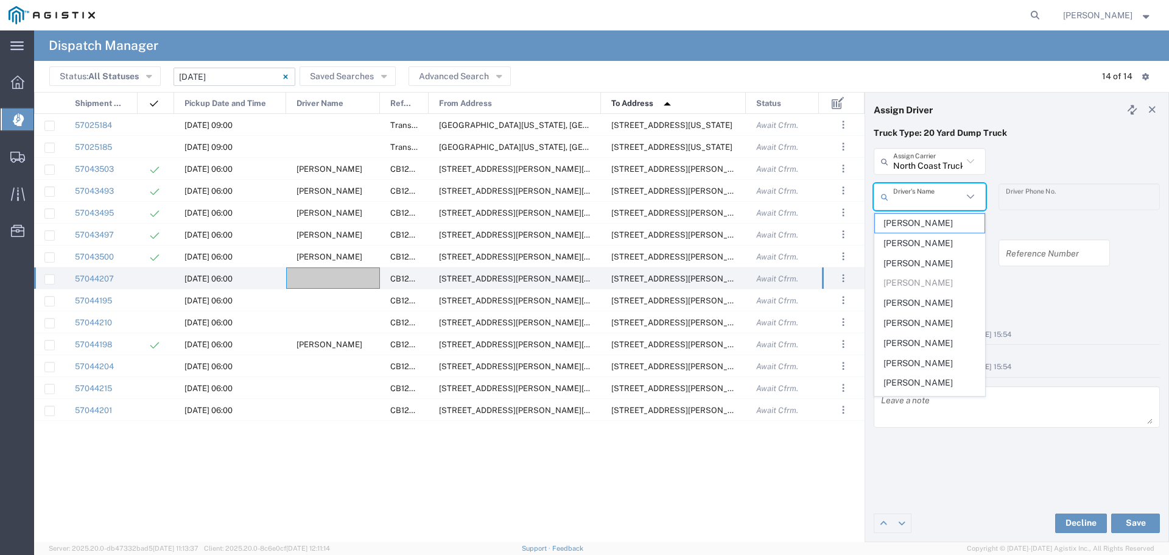
click at [902, 202] on input "text" at bounding box center [927, 196] width 69 height 21
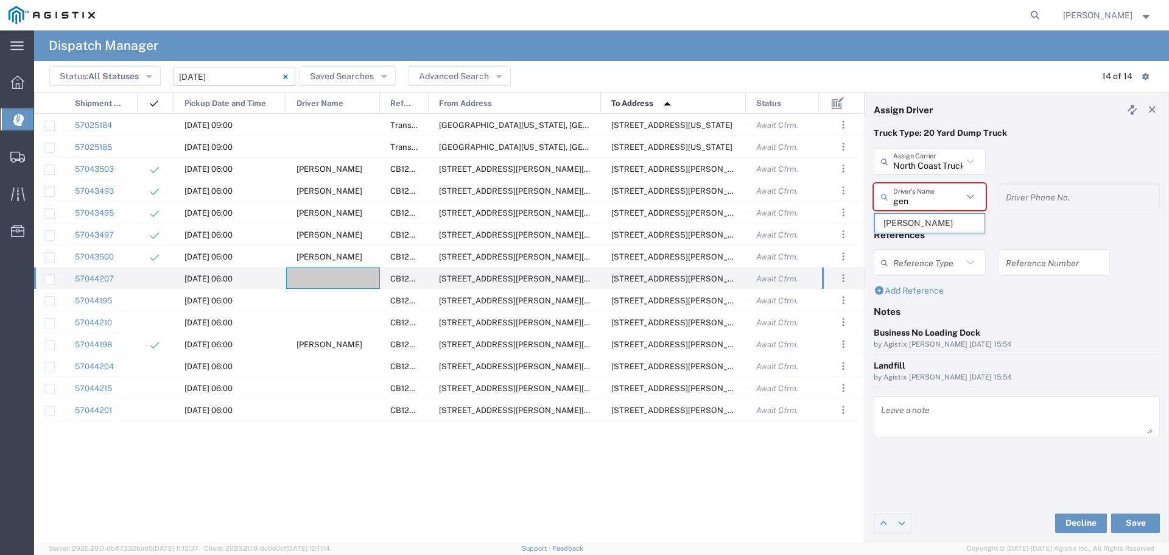
type input "Gene Scarbrough"
type input "9162719004"
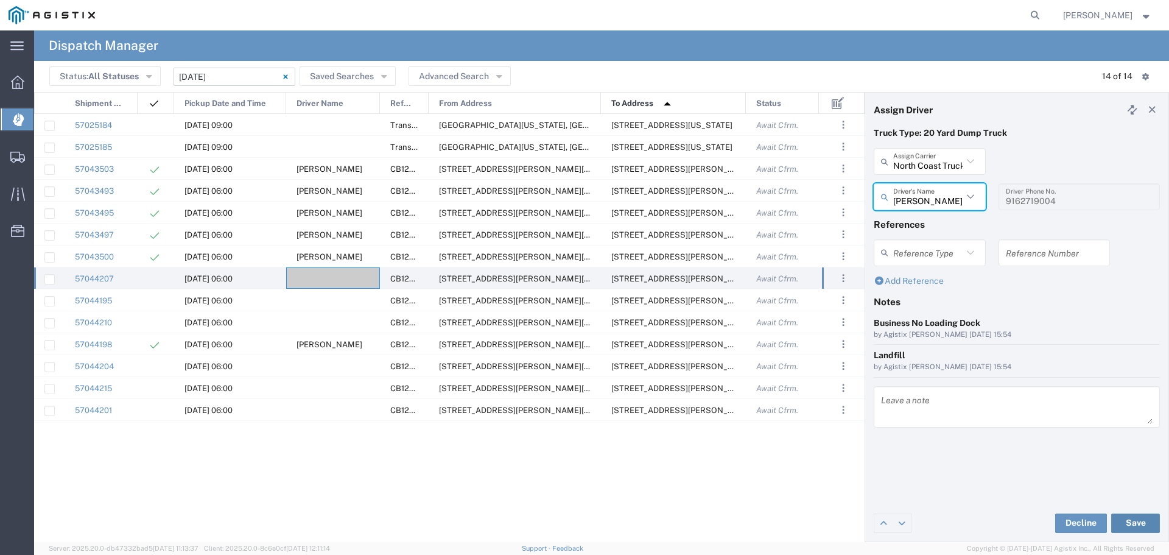
click at [1131, 521] on button "Save" at bounding box center [1135, 522] width 49 height 19
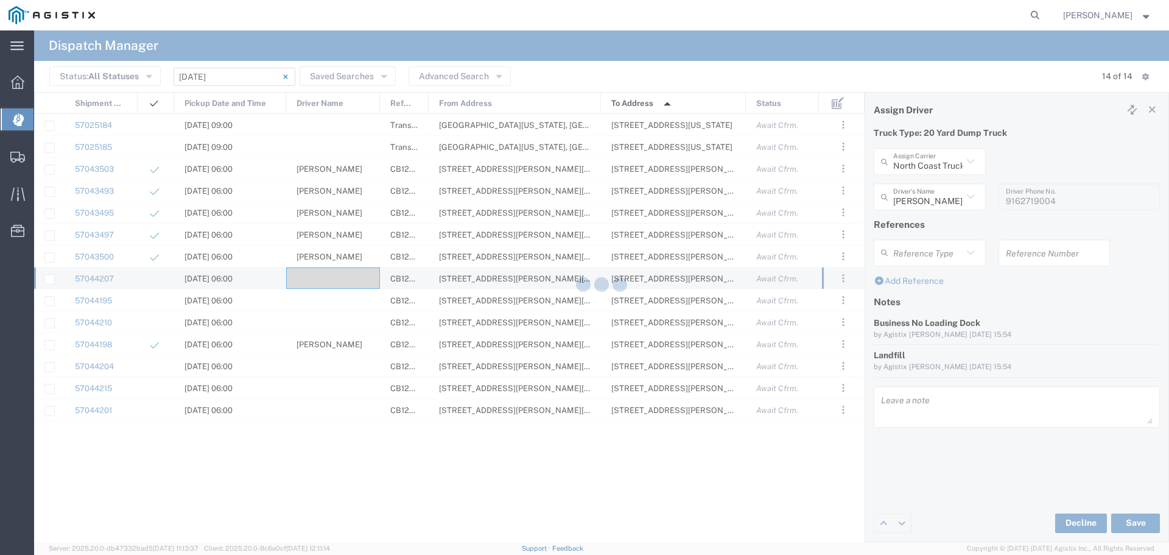
type input "Gene Scarbrough"
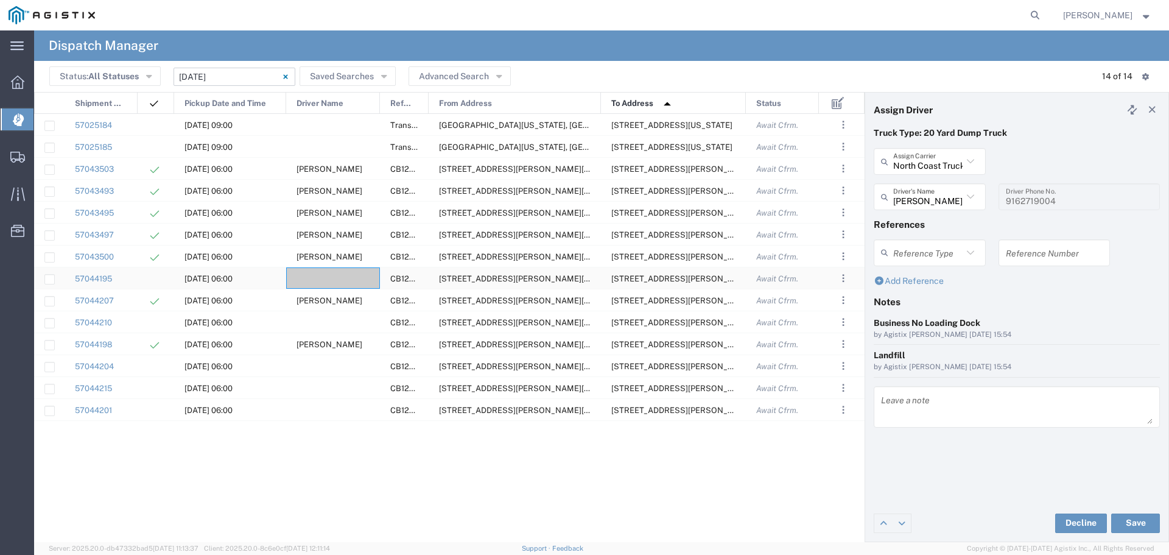
click at [336, 280] on div at bounding box center [333, 277] width 94 height 21
click at [336, 280] on agx-block-ui "Dispatch Manager Status: All Statuses All Statuses Awaiting Assignment Declined…" at bounding box center [601, 286] width 1135 height 512
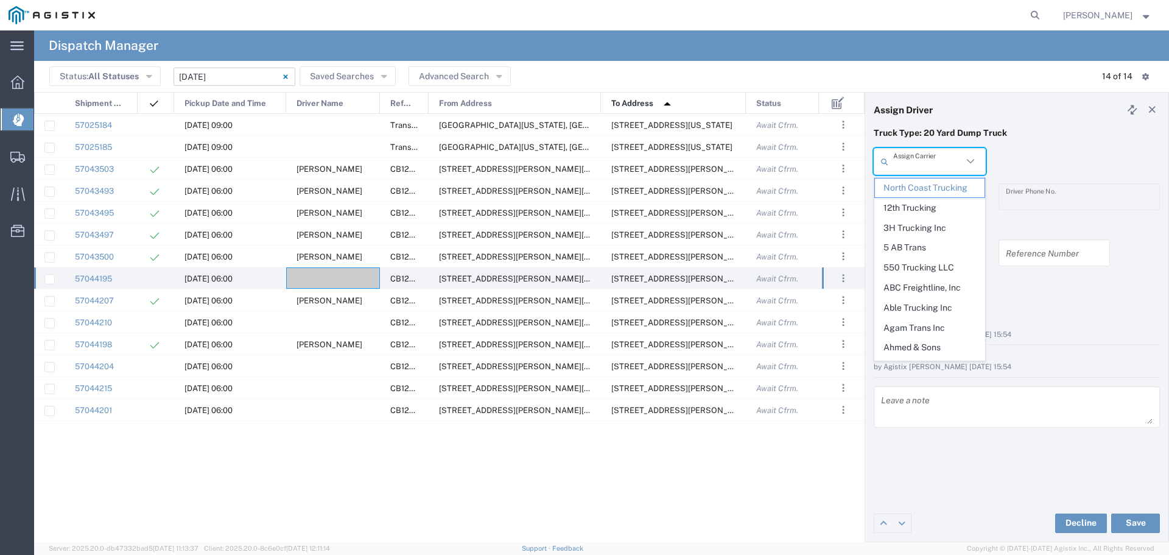
click at [907, 167] on input "text" at bounding box center [927, 161] width 69 height 21
type input "ABC Freightline, Inc"
click at [1043, 362] on div "by Agistix Foreman 10/06/2025, 15:54" at bounding box center [1017, 367] width 286 height 11
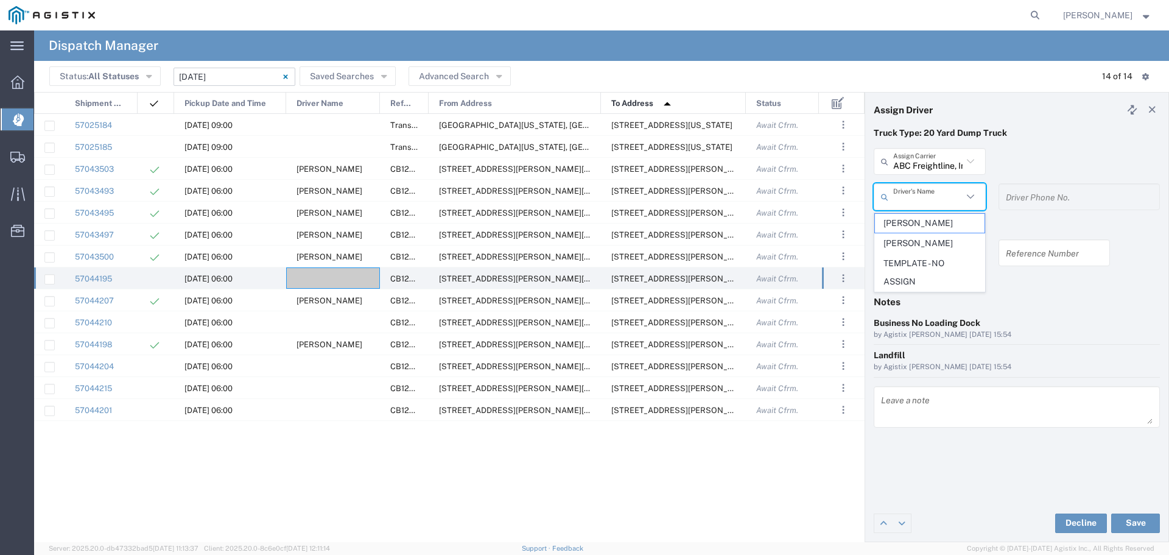
click at [944, 194] on input "text" at bounding box center [927, 196] width 69 height 21
click at [917, 274] on span "TEMPLATE - NO ASSIGN" at bounding box center [930, 273] width 110 height 38
click at [1162, 518] on div "Decline Save" at bounding box center [1016, 523] width 303 height 37
click at [1163, 518] on div "Decline Save" at bounding box center [1016, 523] width 303 height 37
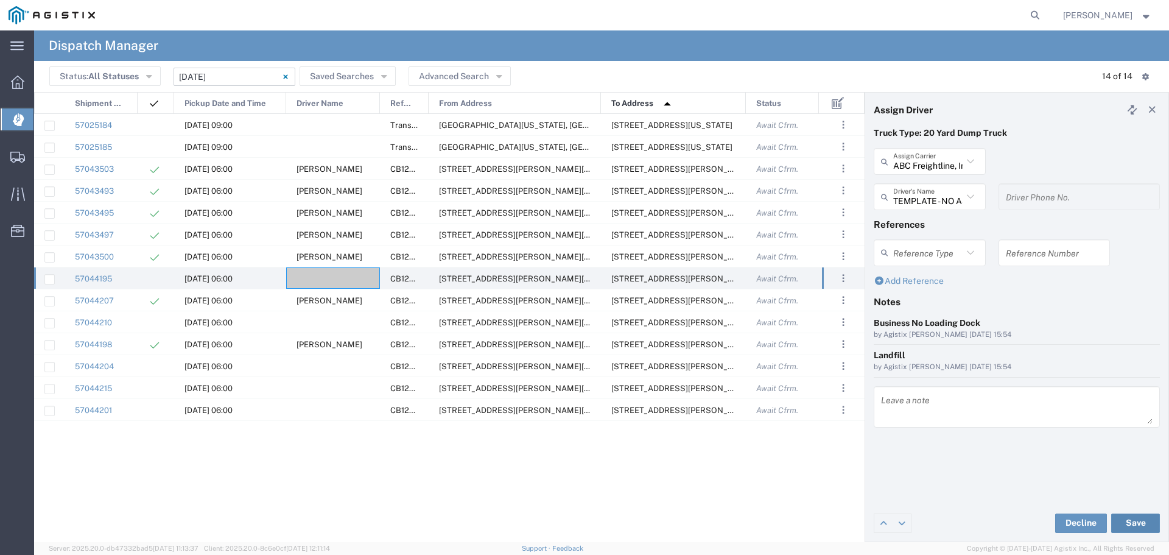
click at [1148, 520] on button "Save" at bounding box center [1135, 522] width 49 height 19
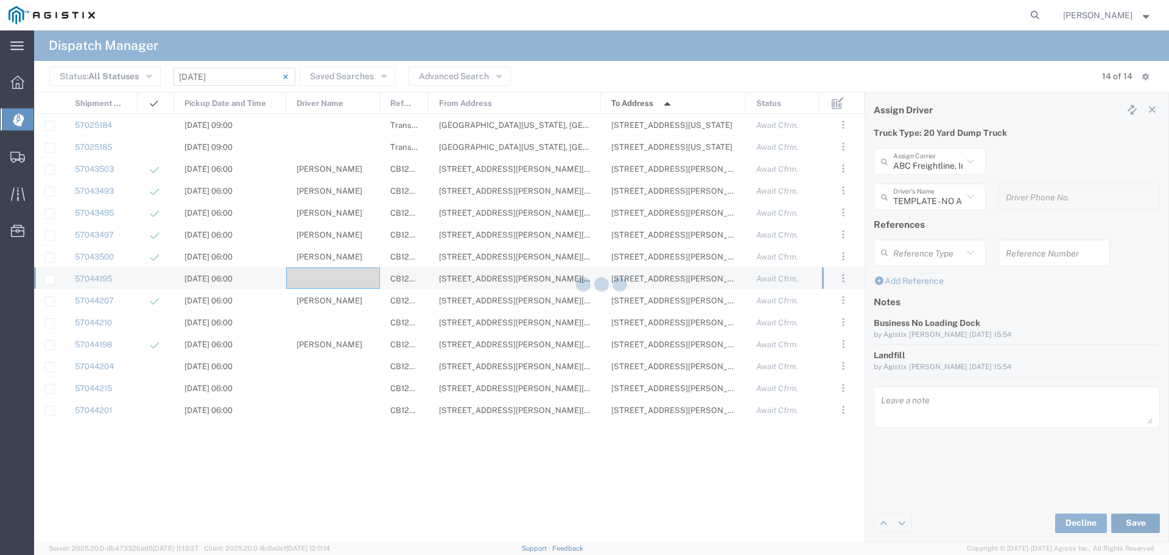
type input "TEMPLATE - NO ASSIGN"
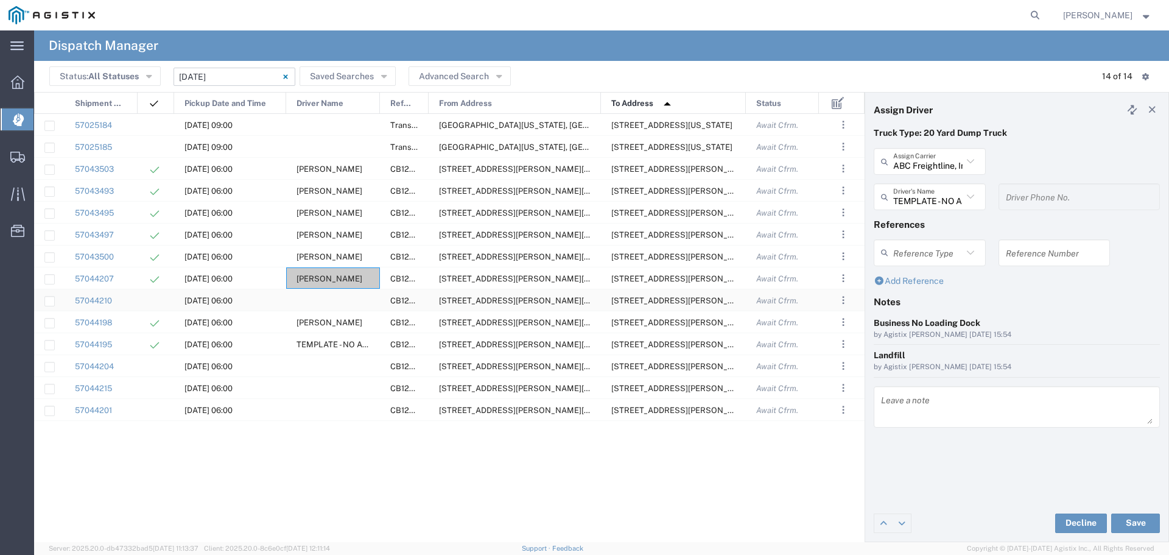
click at [345, 304] on div at bounding box center [333, 299] width 94 height 21
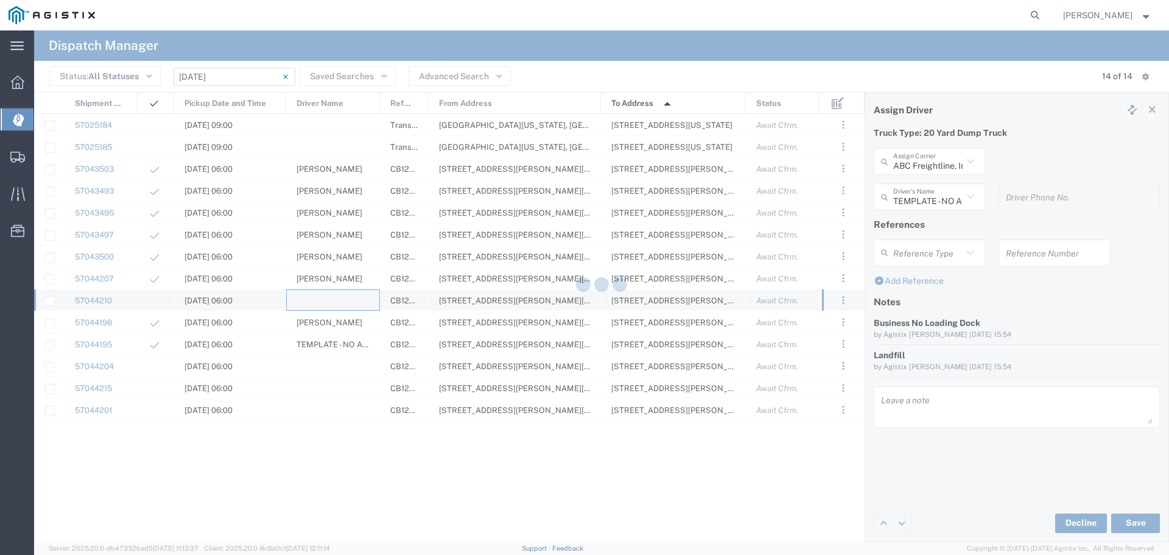
click at [345, 304] on agx-block-ui "Dispatch Manager Status: All Statuses All Statuses Awaiting Assignment Declined…" at bounding box center [601, 286] width 1135 height 512
type input "North Coast Trucking"
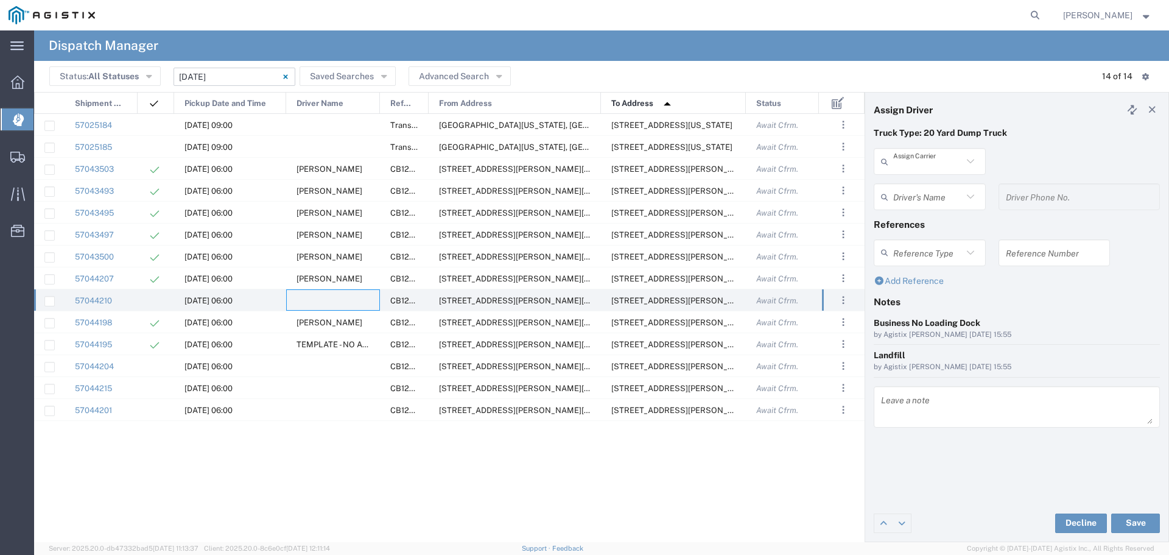
click at [949, 165] on input "text" at bounding box center [927, 161] width 69 height 21
type input "ABC Freightline, Inc"
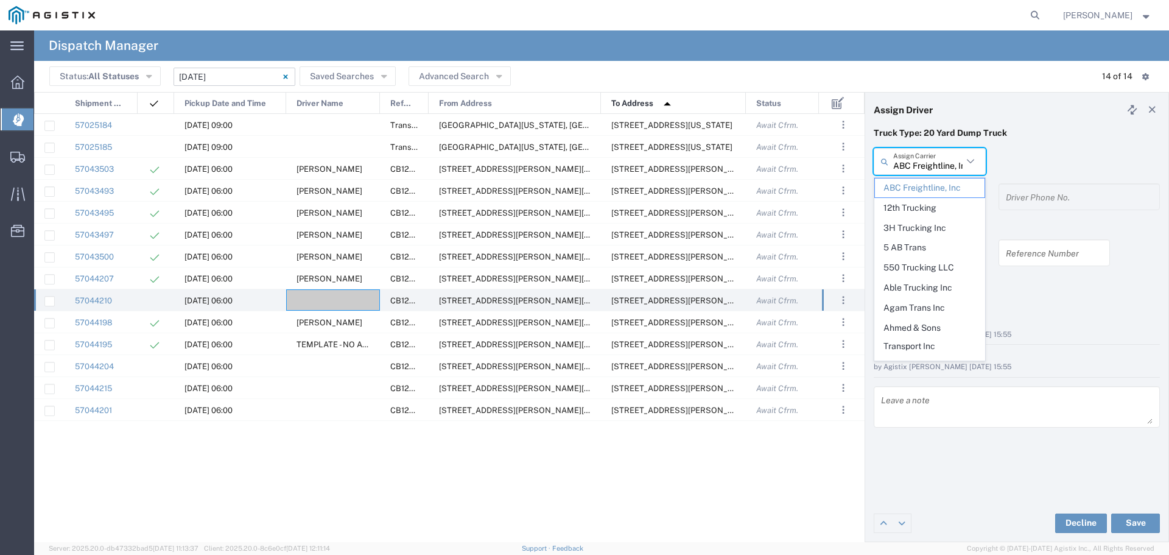
click at [1063, 154] on div "ABC Freightline, Inc Assign Carrier ABC Freightline, Inc 12th Trucking 3H Truck…" at bounding box center [1017, 165] width 299 height 35
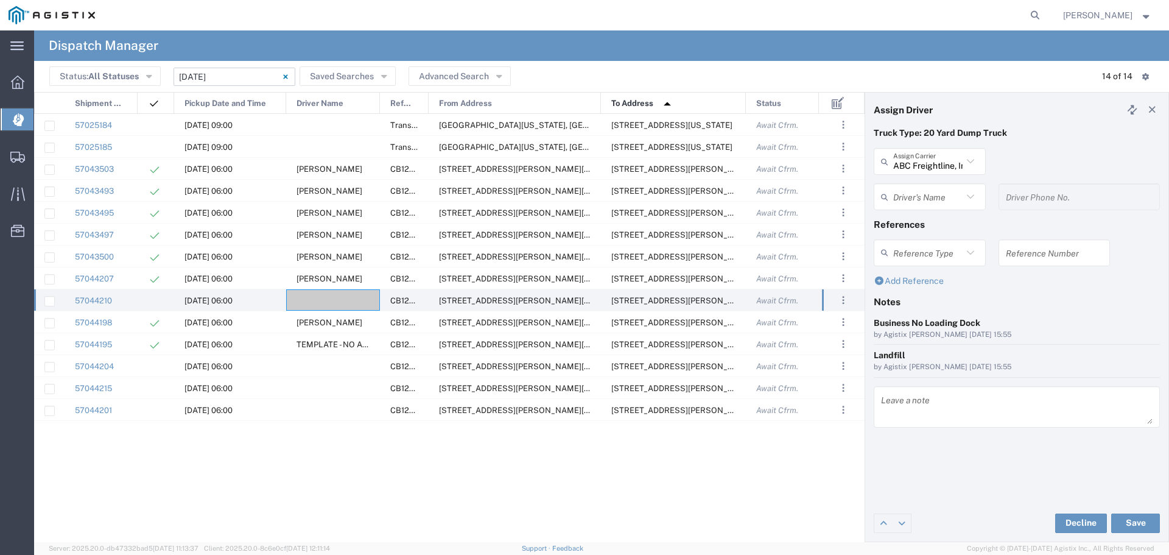
click at [899, 189] on input "text" at bounding box center [927, 196] width 69 height 21
click at [943, 245] on span "Balbinder Mitu" at bounding box center [930, 243] width 110 height 19
type input "Balbinder Mitu"
type input "209-456-3210"
click at [1151, 519] on button "Save" at bounding box center [1135, 522] width 49 height 19
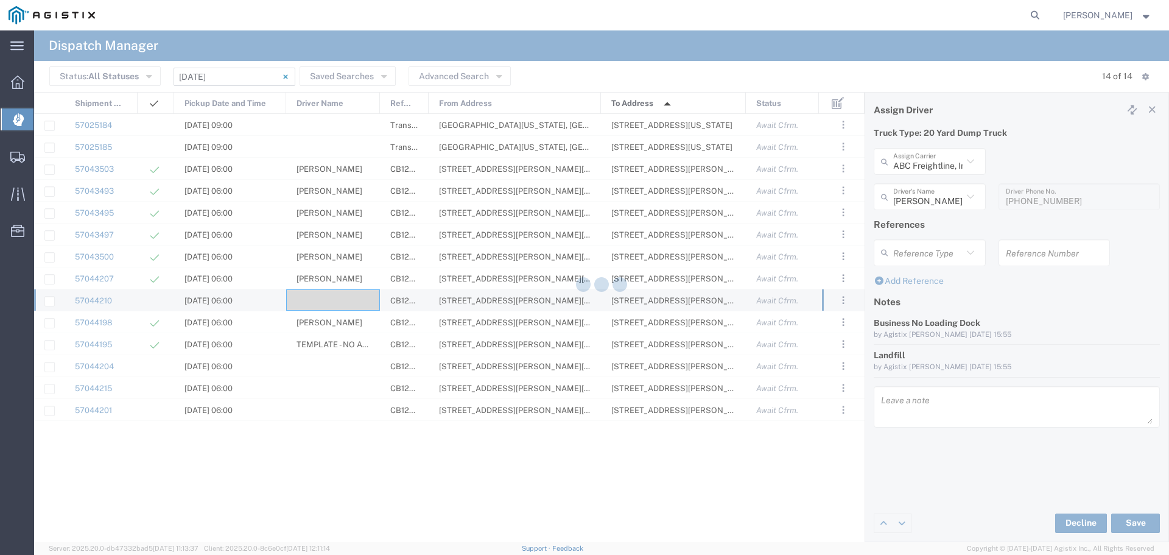
type input "Balbinder Mitu"
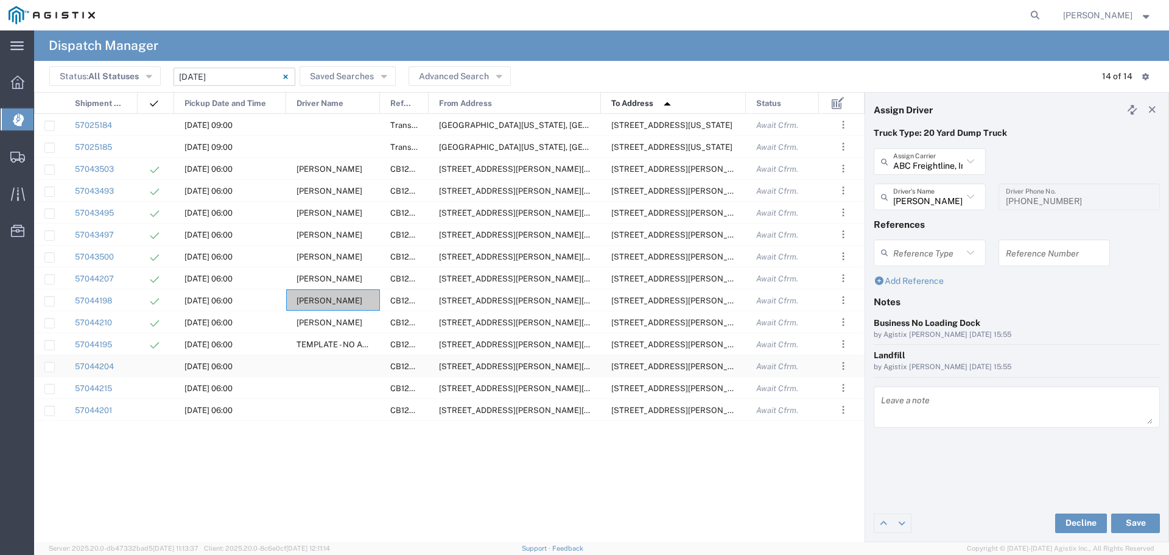
click at [326, 365] on div at bounding box center [333, 365] width 94 height 21
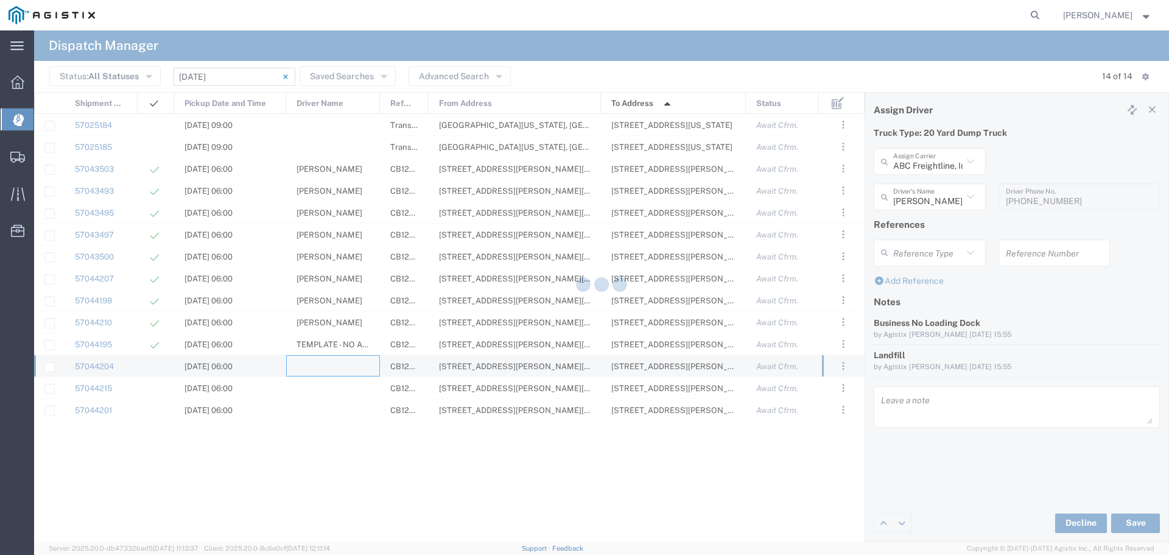
type input "North Coast Trucking"
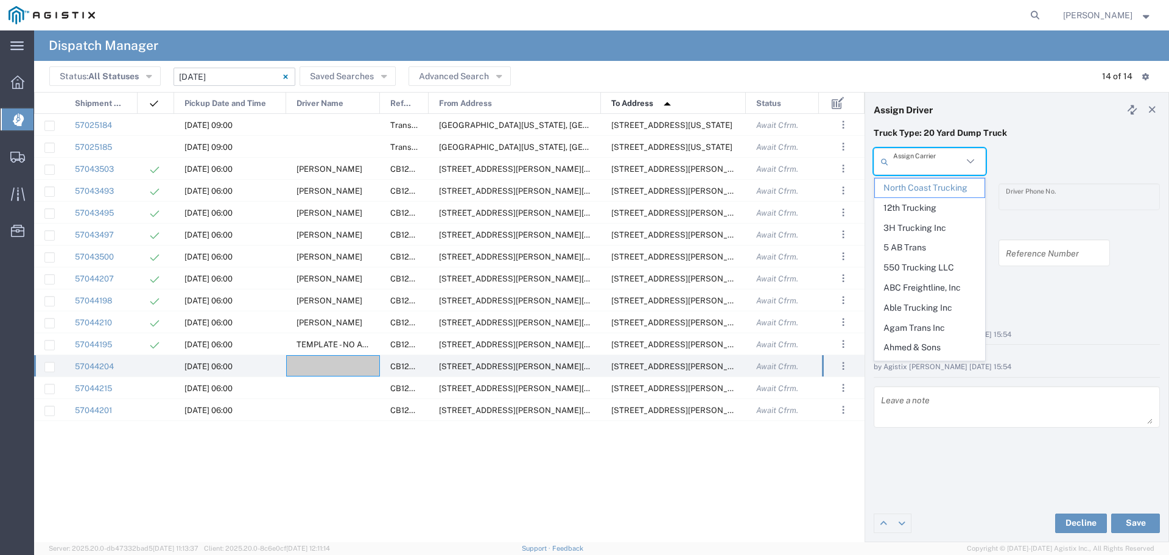
click at [929, 164] on input "text" at bounding box center [927, 161] width 69 height 21
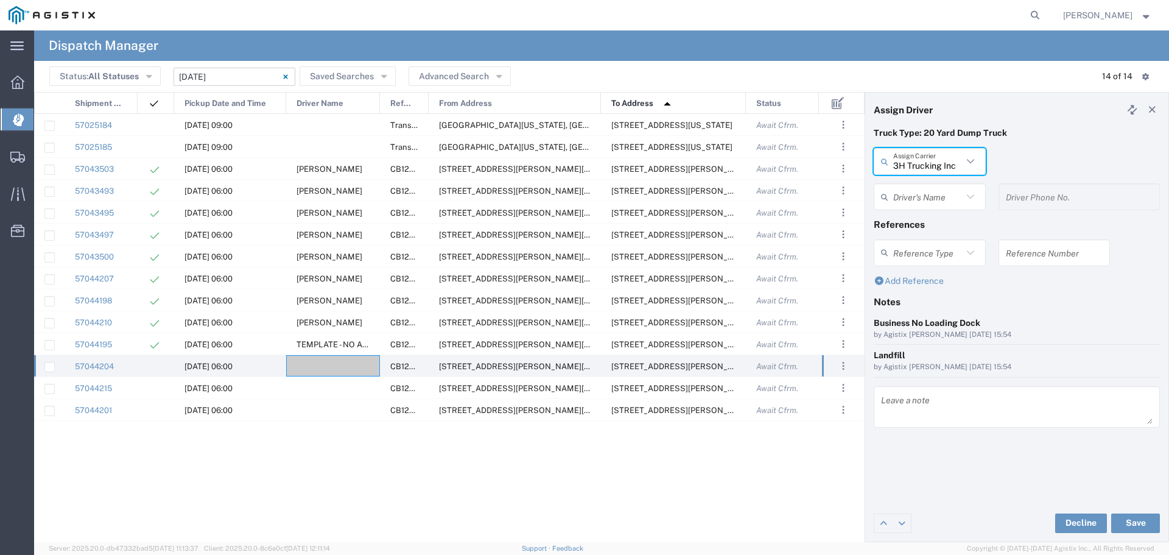
type input "3H Trucking Inc"
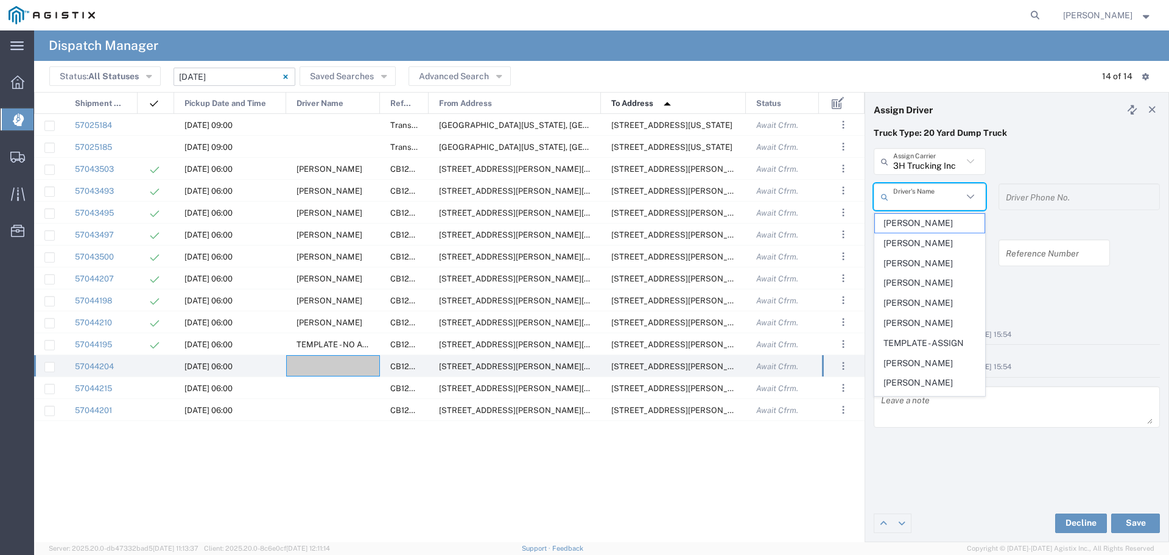
click at [926, 195] on input "text" at bounding box center [927, 196] width 69 height 21
click at [949, 345] on span "TEMPLATE - ASSIGN" at bounding box center [930, 343] width 110 height 19
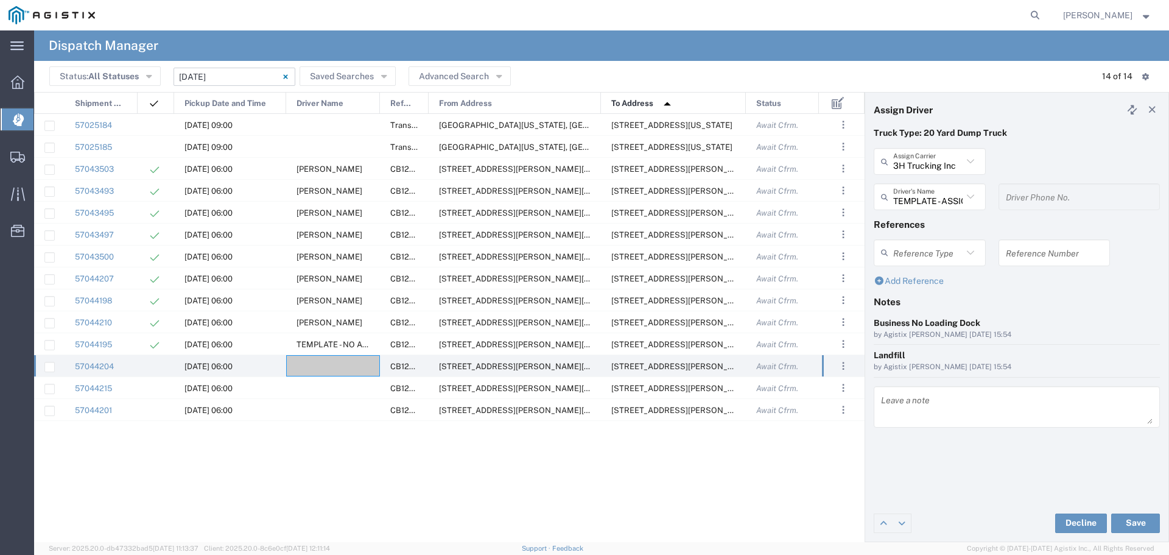
click at [924, 510] on div "Decline Save" at bounding box center [1016, 523] width 303 height 37
click at [1143, 521] on button "Save" at bounding box center [1135, 522] width 49 height 19
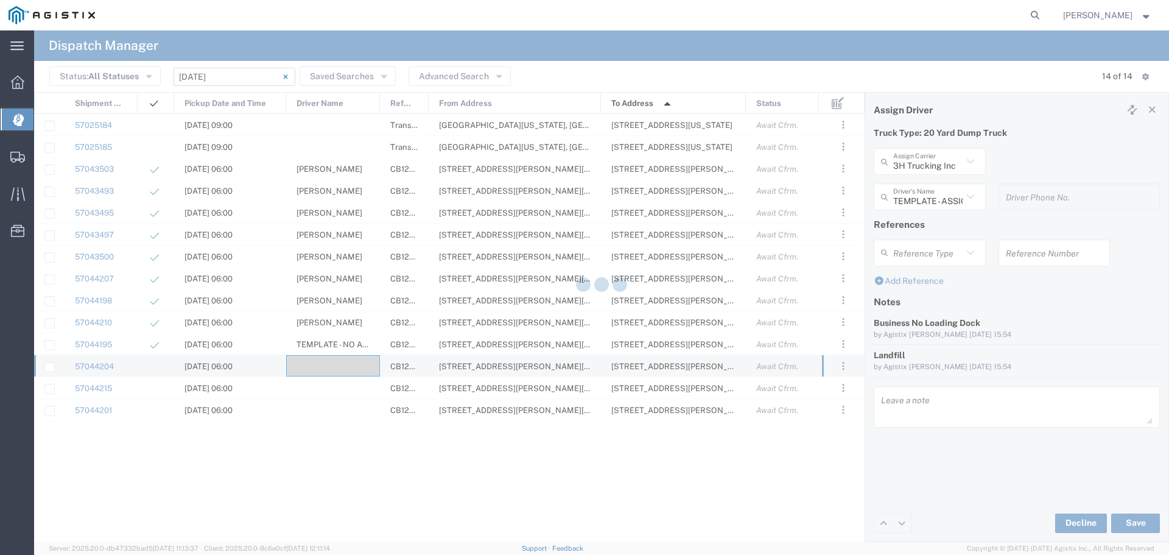
type input "TEMPLATE - ASSIGN"
type input "3H Trucking Inc"
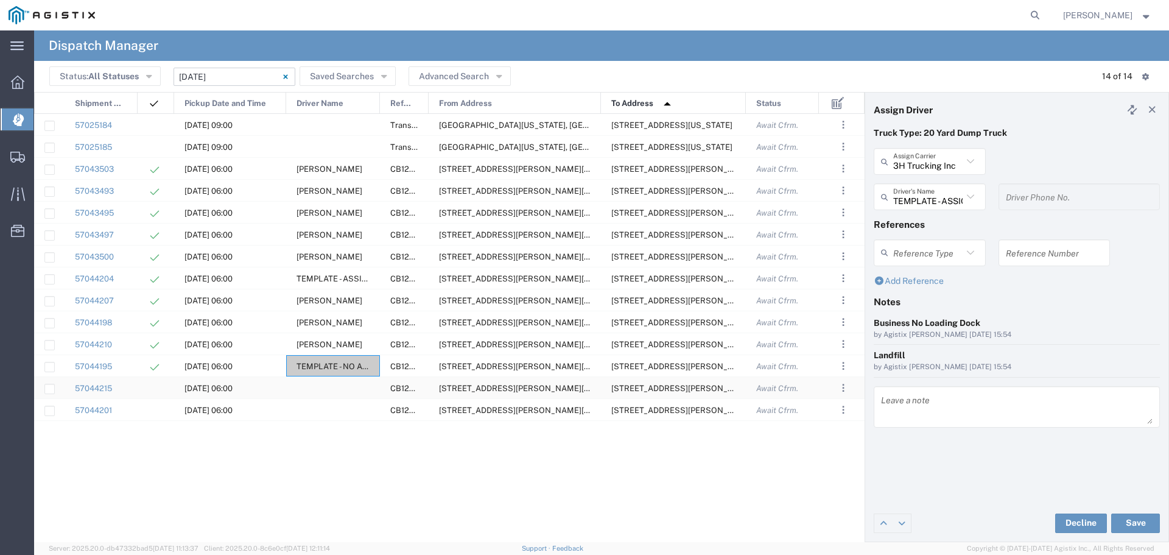
click at [334, 386] on div at bounding box center [333, 387] width 94 height 21
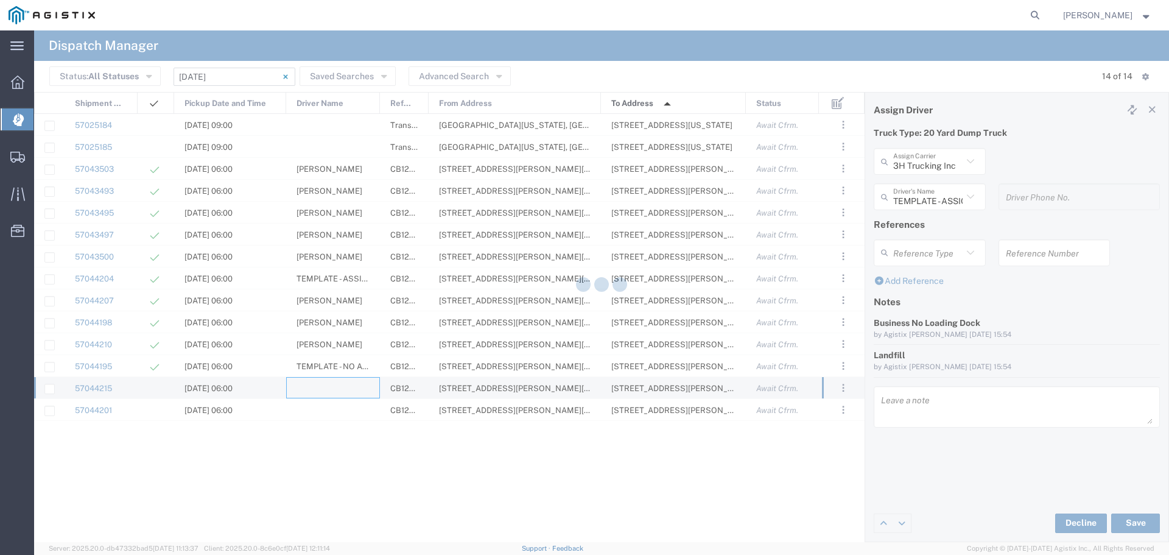
type input "North Coast Trucking"
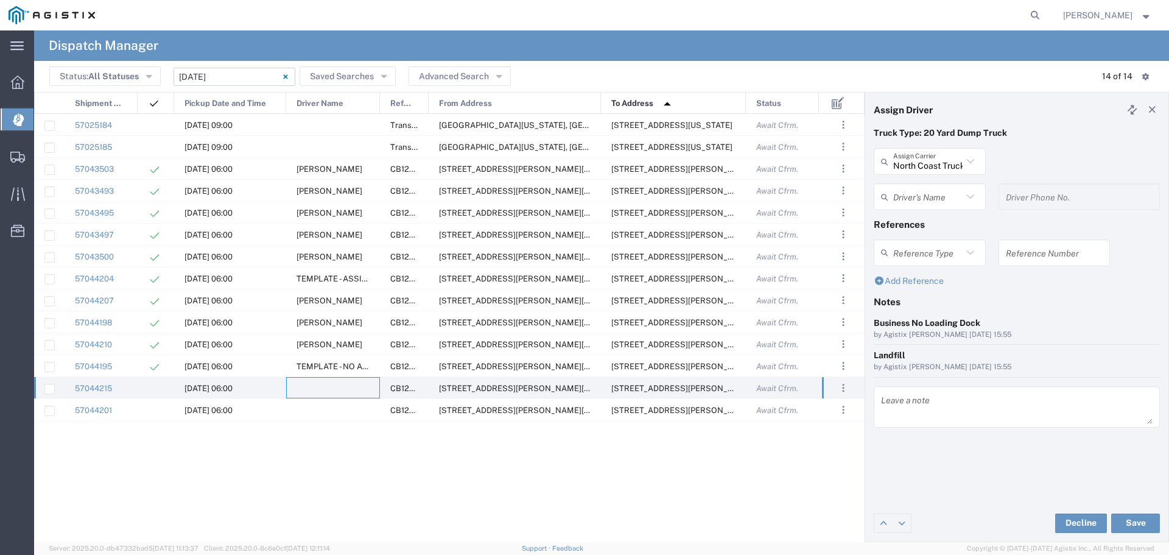
click at [935, 157] on input "North Coast Trucking" at bounding box center [927, 161] width 69 height 21
click at [935, 157] on input "text" at bounding box center [927, 161] width 69 height 21
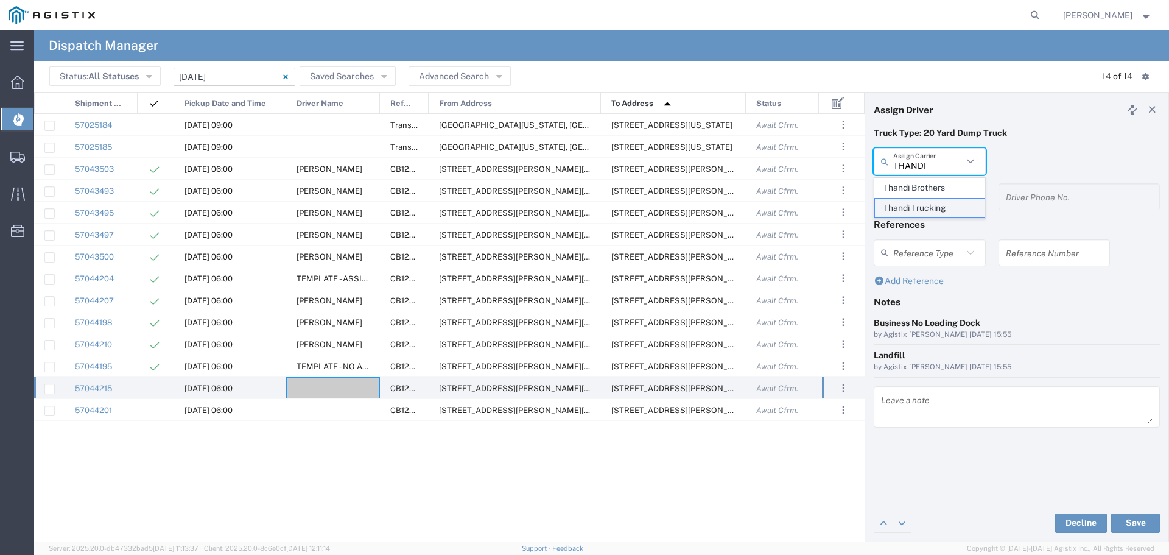
click at [916, 207] on span "Thandi Trucking" at bounding box center [930, 208] width 110 height 19
click at [916, 207] on input "text" at bounding box center [927, 196] width 69 height 21
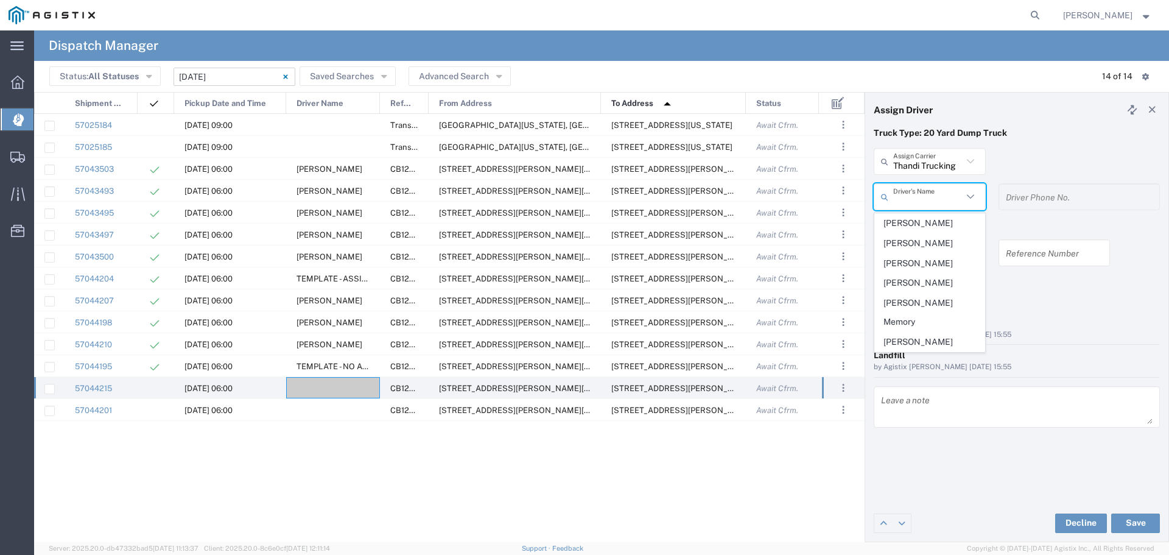
click at [1094, 152] on div "Thandi Trucking Assign Carrier Thandi Brothers Thandi Trucking" at bounding box center [1017, 165] width 299 height 35
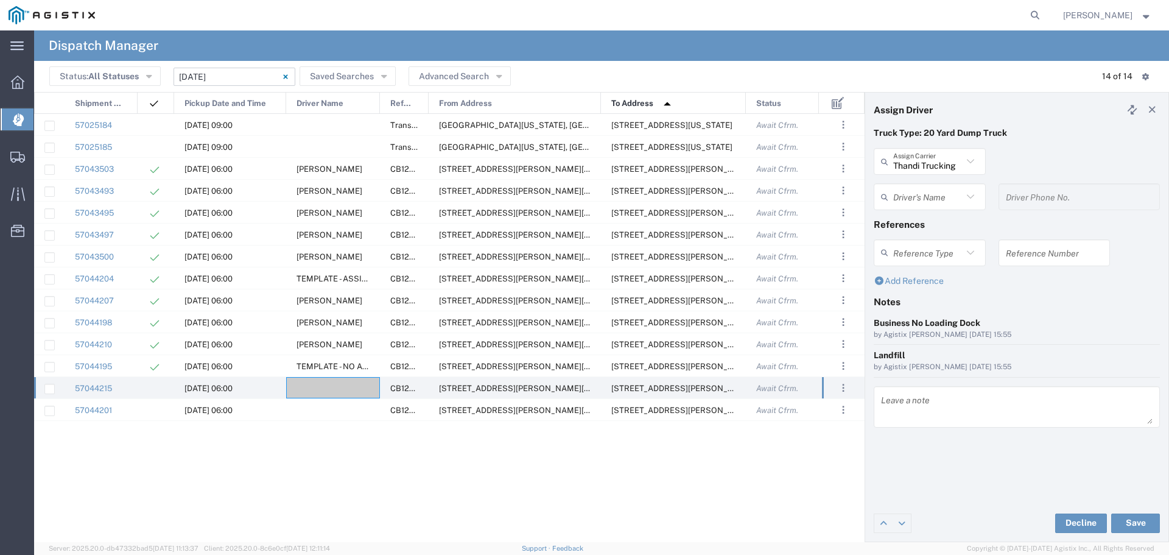
click at [926, 183] on div "Thandi Trucking Assign Carrier Thandi Brothers Thandi Trucking" at bounding box center [930, 165] width 125 height 35
click at [924, 181] on div "Thandi Trucking Assign Carrier Thandi Brothers Thandi Trucking" at bounding box center [930, 165] width 125 height 35
click at [974, 162] on icon at bounding box center [971, 161] width 16 height 16
type input "Thandi Trucking"
click at [974, 162] on icon at bounding box center [971, 161] width 16 height 16
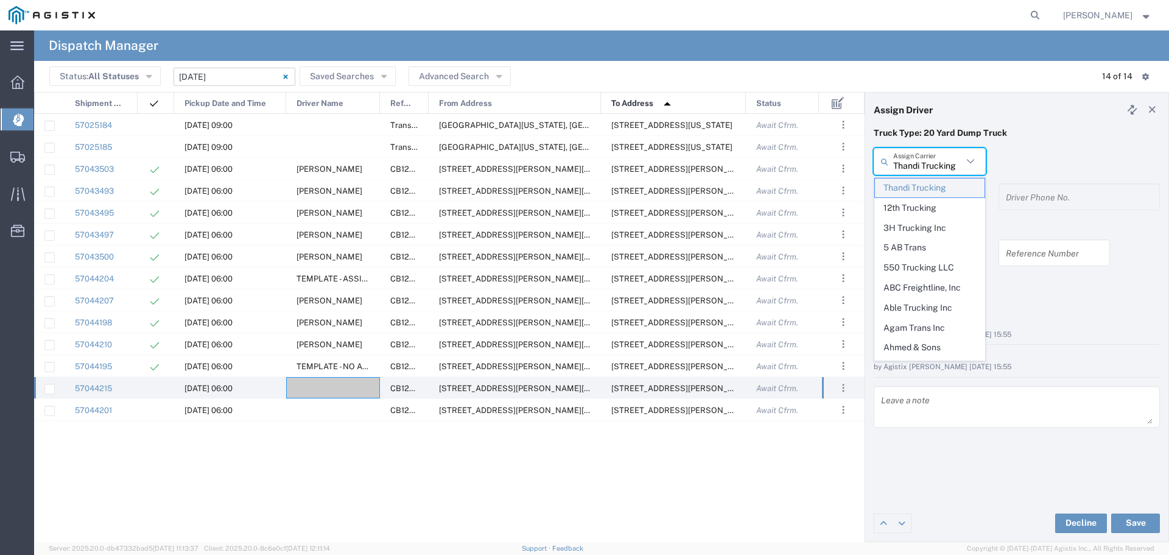
click at [946, 187] on span "Thandi Trucking" at bounding box center [930, 187] width 110 height 19
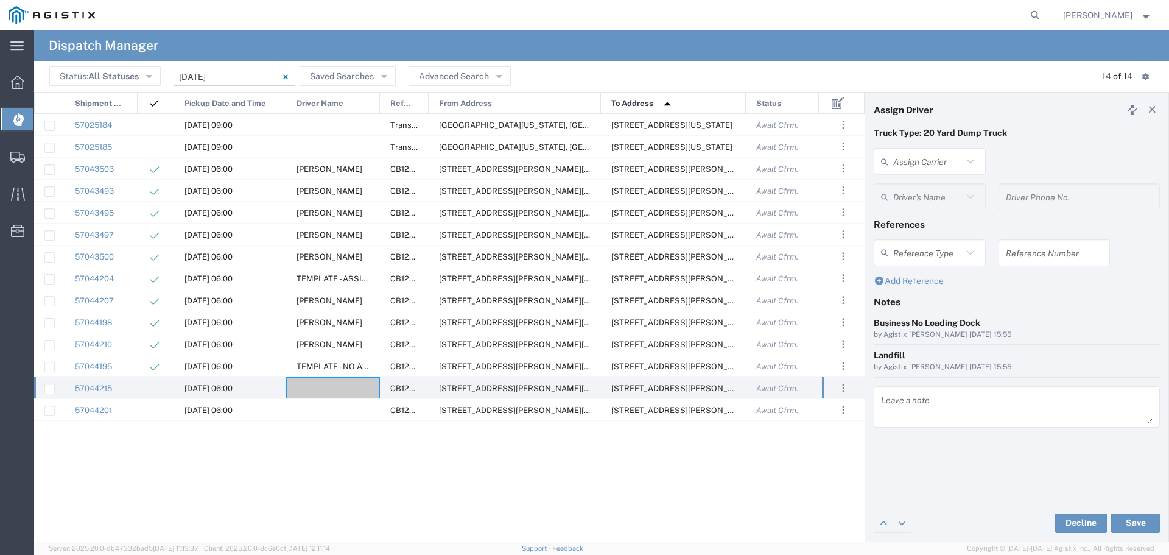
click at [1035, 149] on div "Assign Carrier Thandi Trucking 12th Trucking 3H Trucking Inc 5 AB Trans 550 Tru…" at bounding box center [1017, 165] width 299 height 35
click at [929, 158] on input "text" at bounding box center [927, 161] width 69 height 21
click at [911, 214] on span "Thandi Trucking" at bounding box center [930, 208] width 110 height 19
type input "Thandi Trucking"
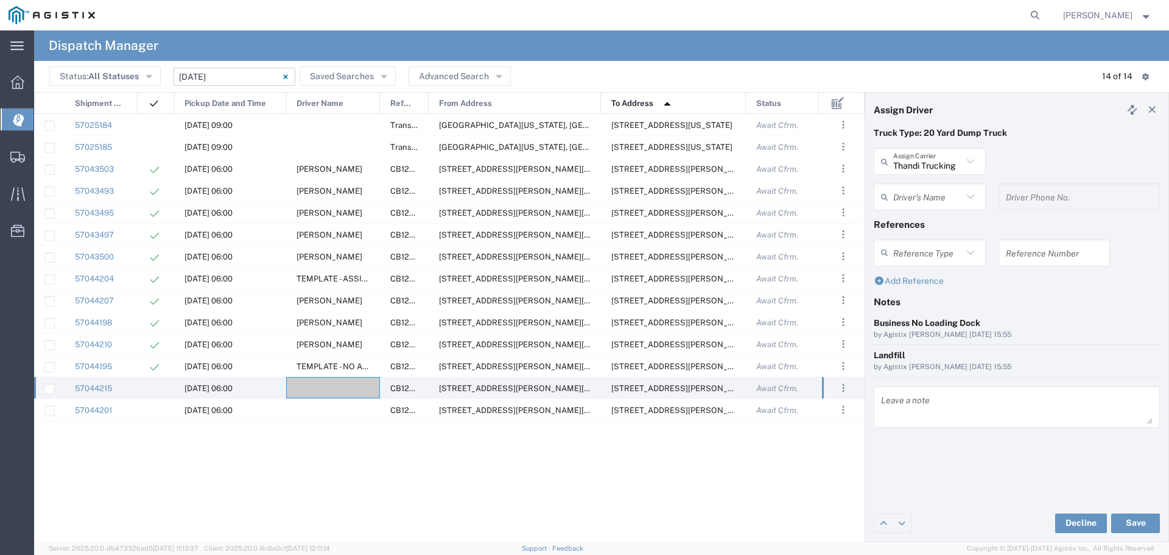
click at [946, 203] on input "text" at bounding box center [927, 196] width 69 height 21
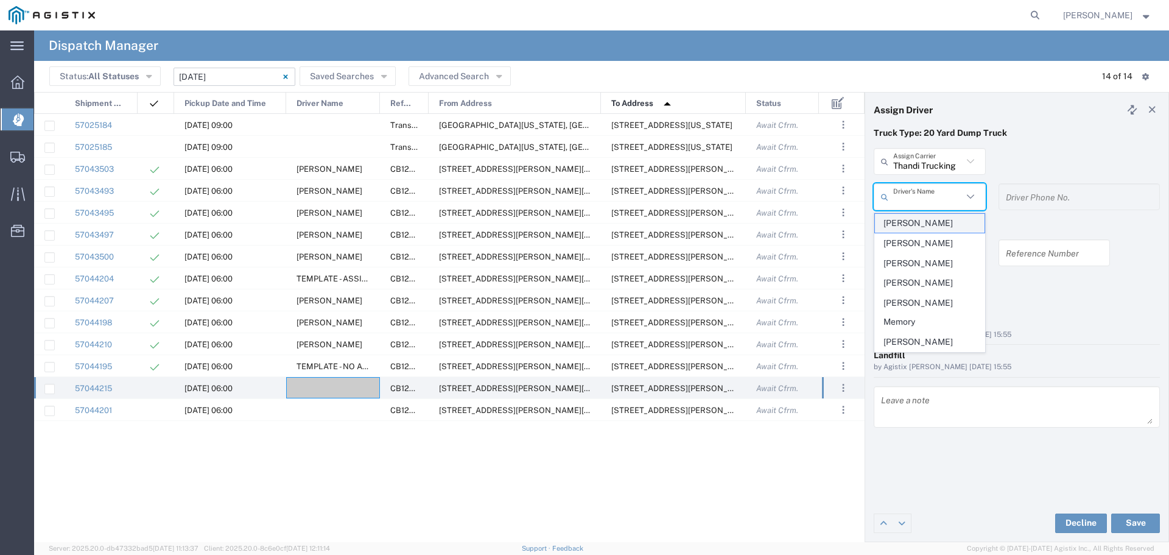
click at [941, 224] on span "Arwinder Singh" at bounding box center [930, 223] width 110 height 19
type input "Arwinder Singh"
type input "(209) 740-9262"
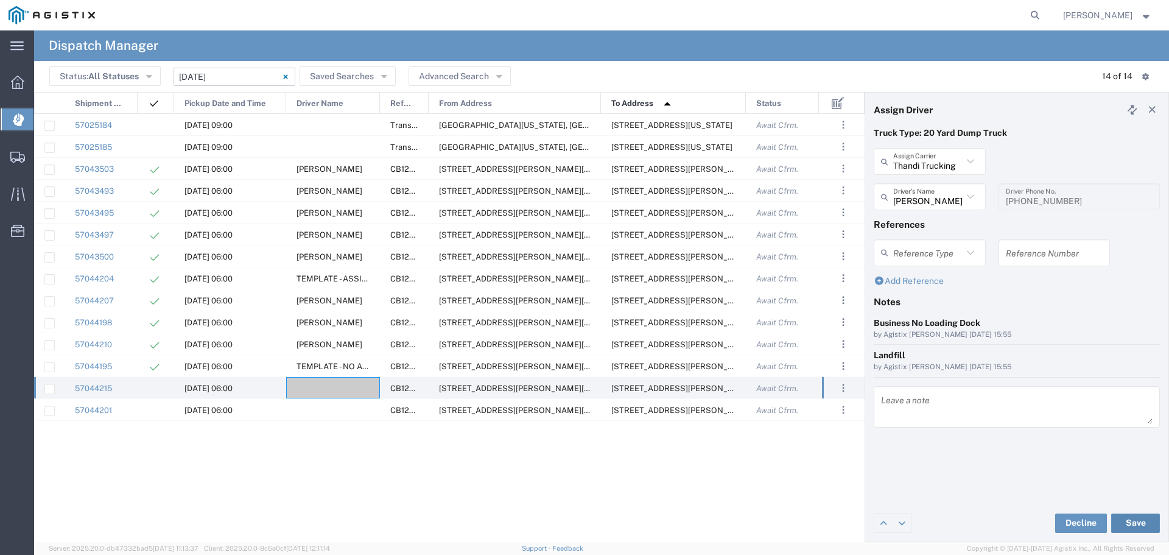
click at [1131, 526] on button "Save" at bounding box center [1135, 522] width 49 height 19
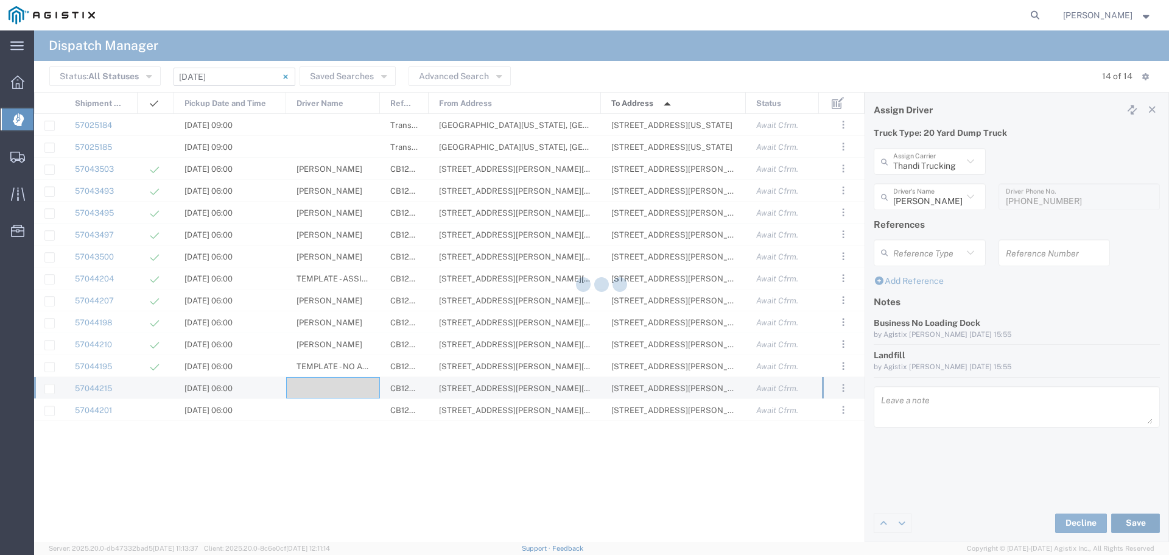
type input "Arwinder Singh"
type input "Thandi Trucking"
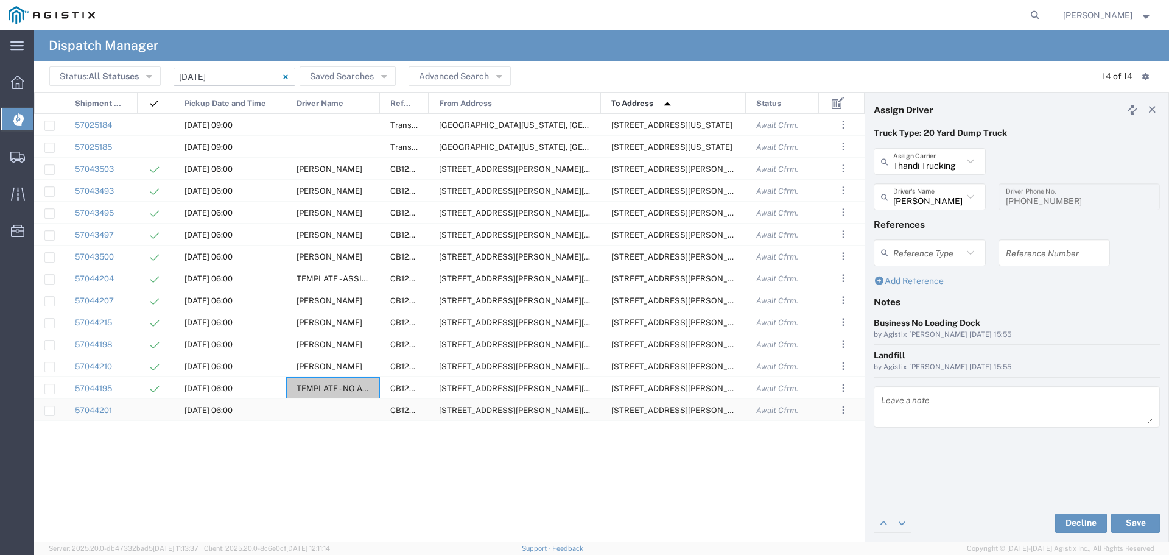
click at [323, 411] on div at bounding box center [333, 409] width 94 height 21
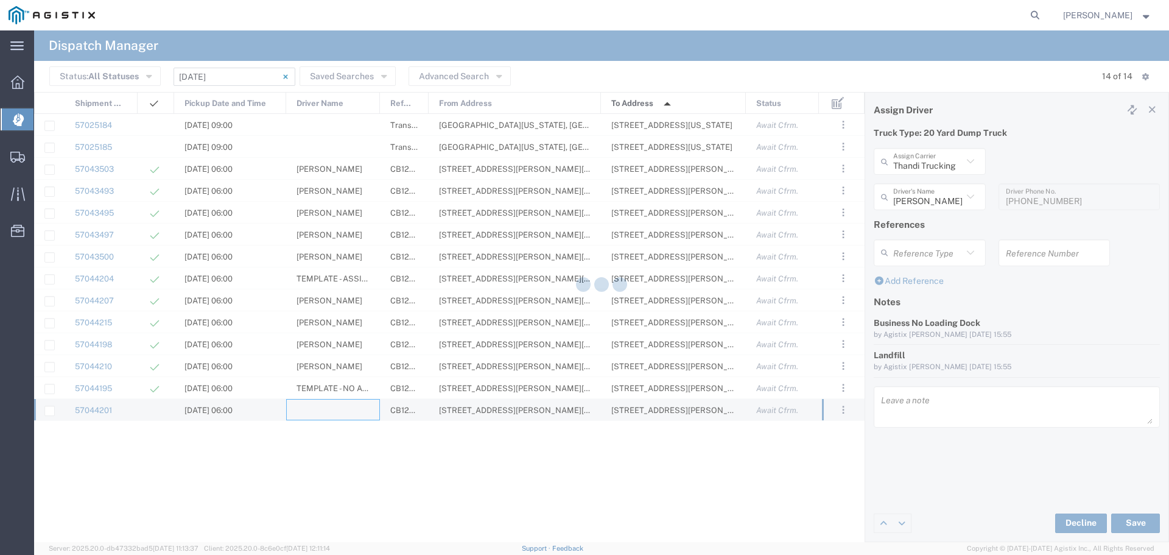
type input "North Coast Trucking"
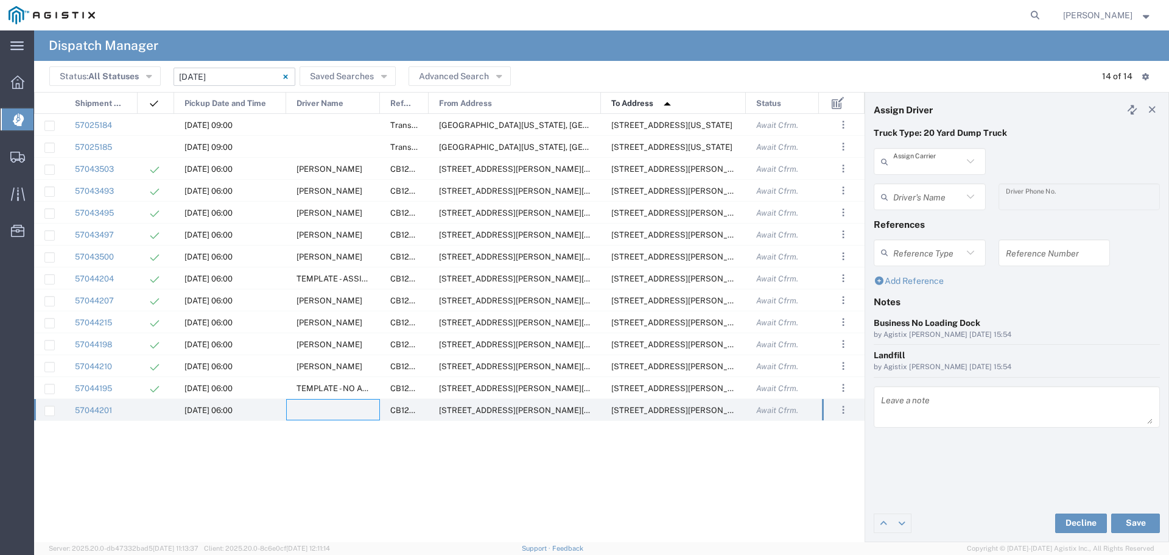
click at [940, 165] on input "text" at bounding box center [927, 161] width 69 height 21
click at [946, 185] on span "Atwal Carriers Inc" at bounding box center [930, 197] width 110 height 38
type input "Atwal Carriers Inc"
click at [924, 196] on input "text" at bounding box center [927, 196] width 69 height 21
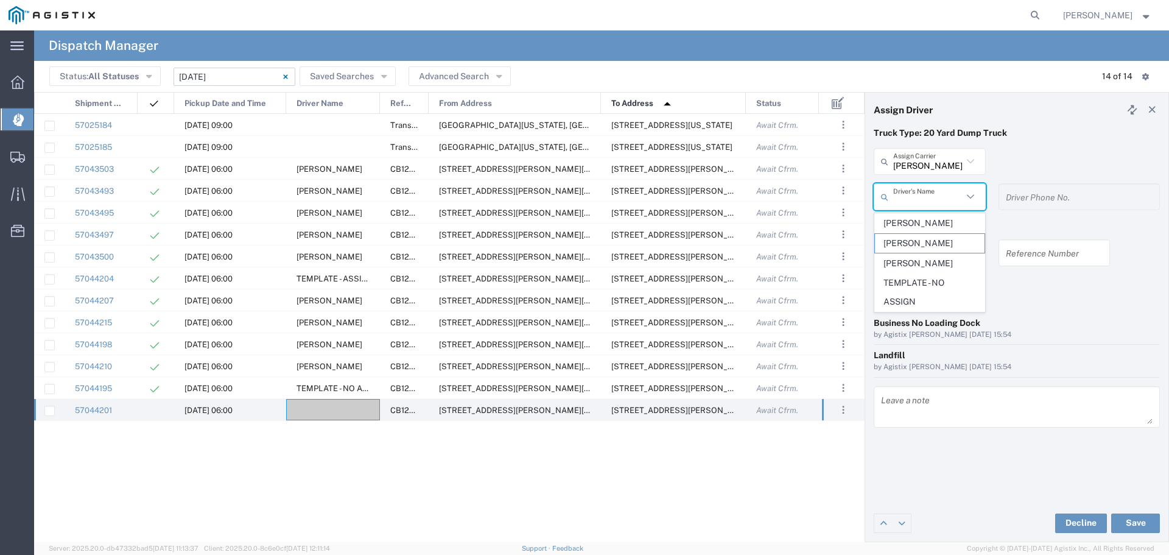
type input "Kashmira Singh Atwal"
type input "916-826-4318"
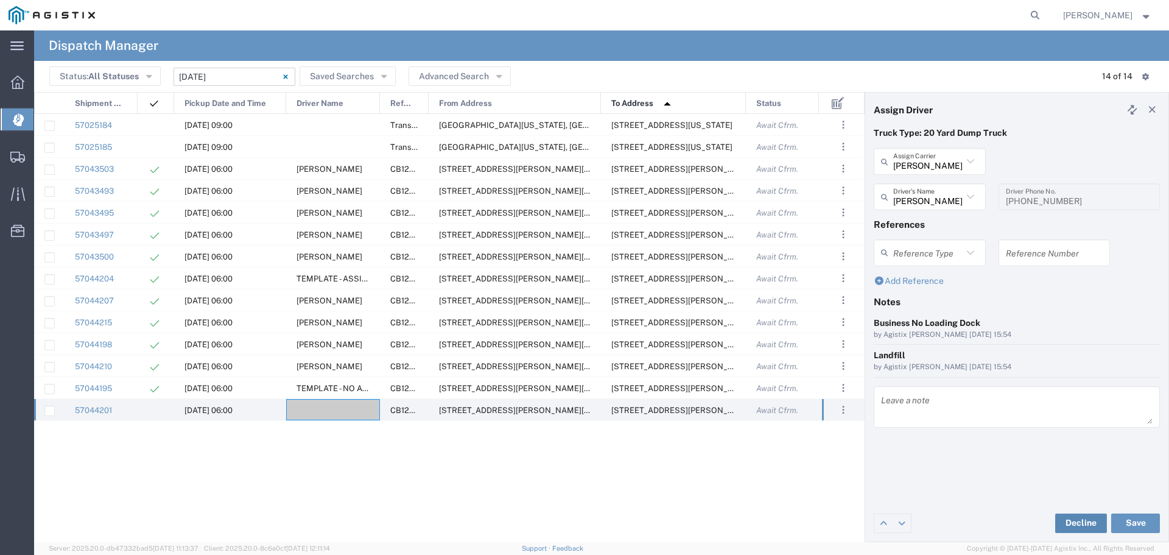
drag, startPoint x: 965, startPoint y: 508, endPoint x: 1094, endPoint y: 525, distance: 130.7
click at [966, 508] on div "Decline Save" at bounding box center [1016, 523] width 303 height 37
click at [1128, 516] on button "Save" at bounding box center [1135, 522] width 49 height 19
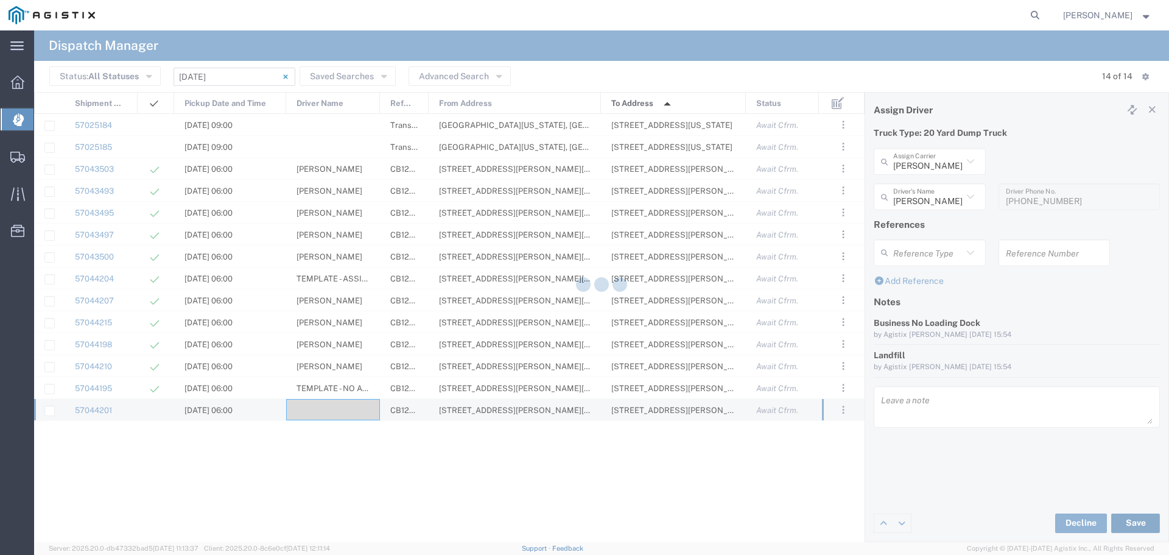
type input "Kashmira Singh Atwal"
type input "Atwal Carriers Inc"
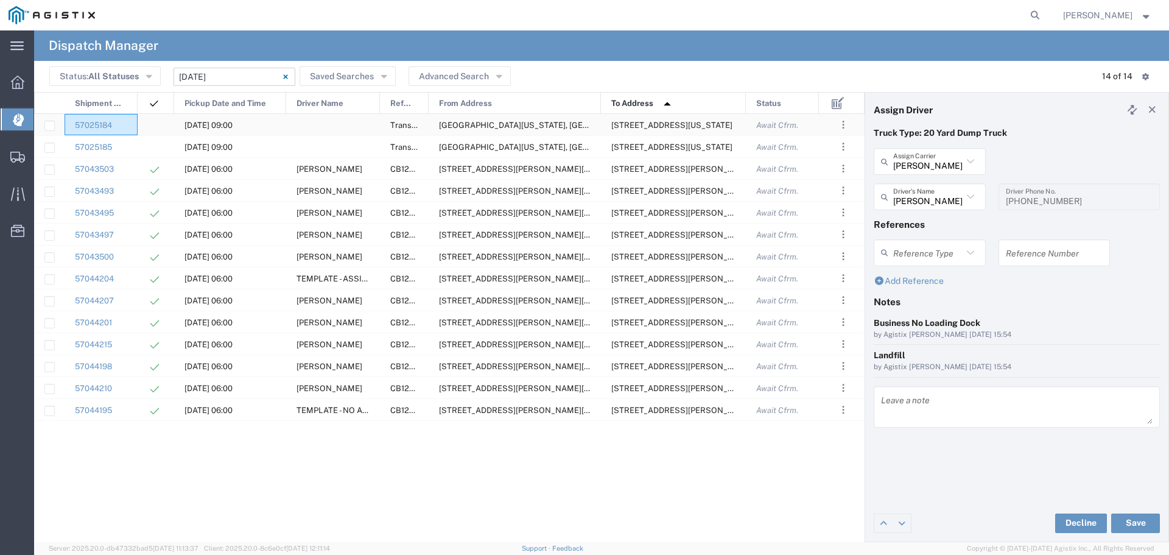
drag, startPoint x: 107, startPoint y: 129, endPoint x: 158, endPoint y: 143, distance: 53.0
click at [158, 143] on div at bounding box center [156, 146] width 37 height 21
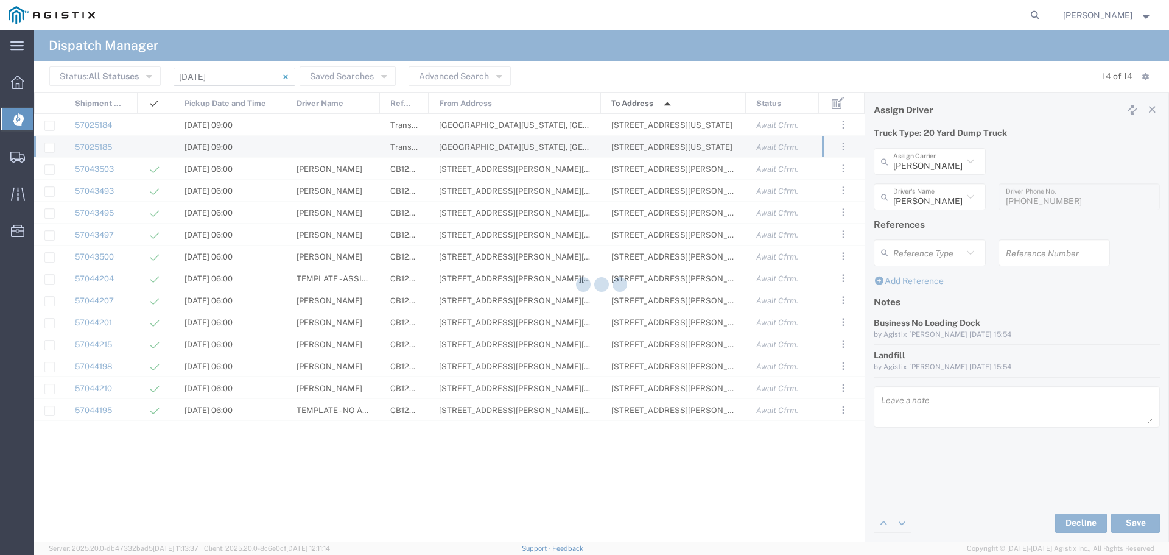
type input "North Coast Trucking"
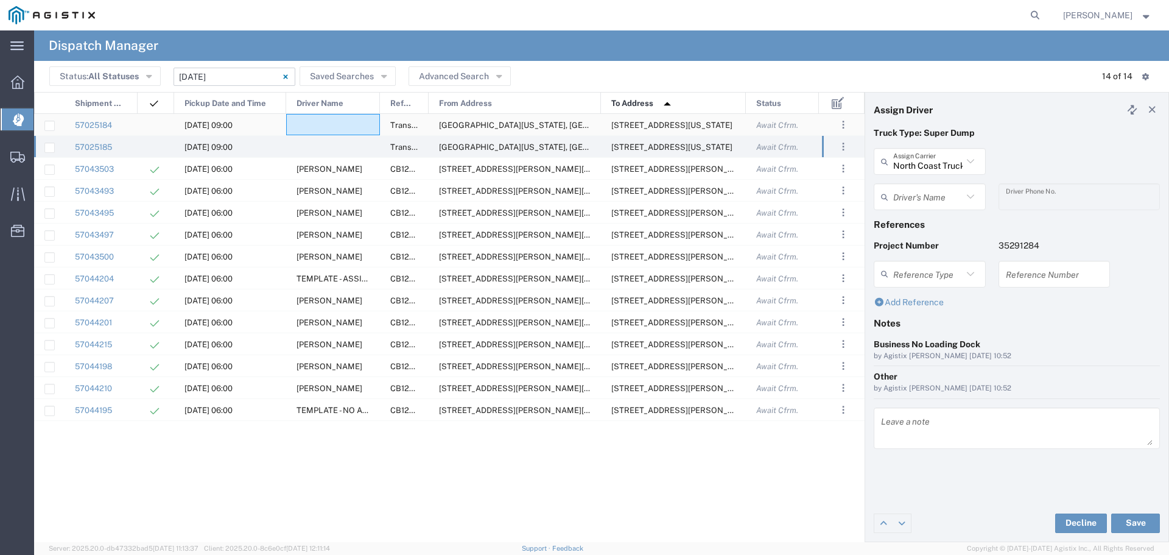
click at [326, 127] on div at bounding box center [333, 124] width 94 height 21
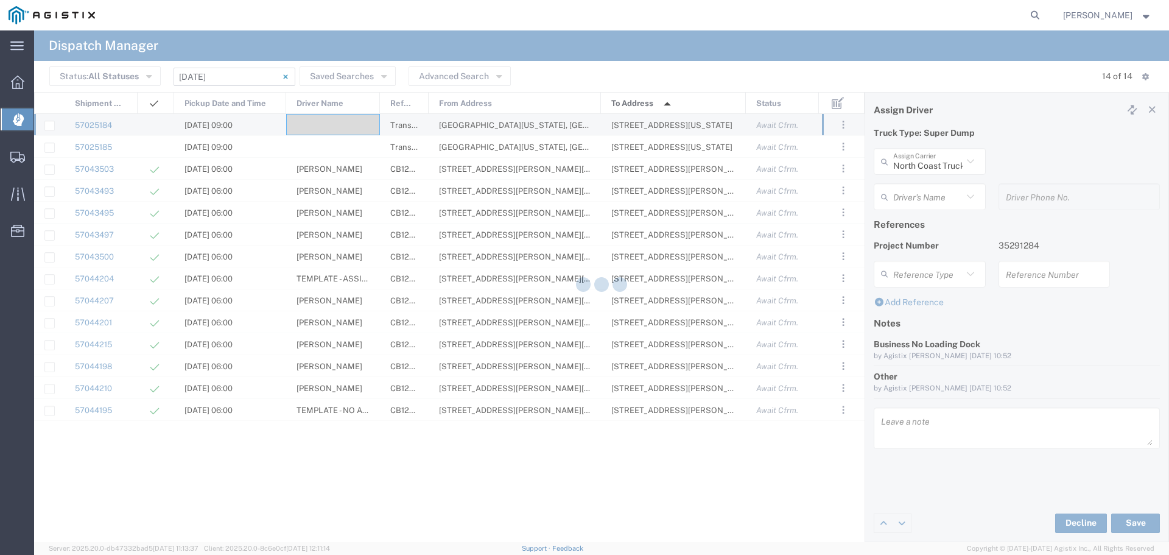
click at [326, 127] on div at bounding box center [601, 286] width 1135 height 512
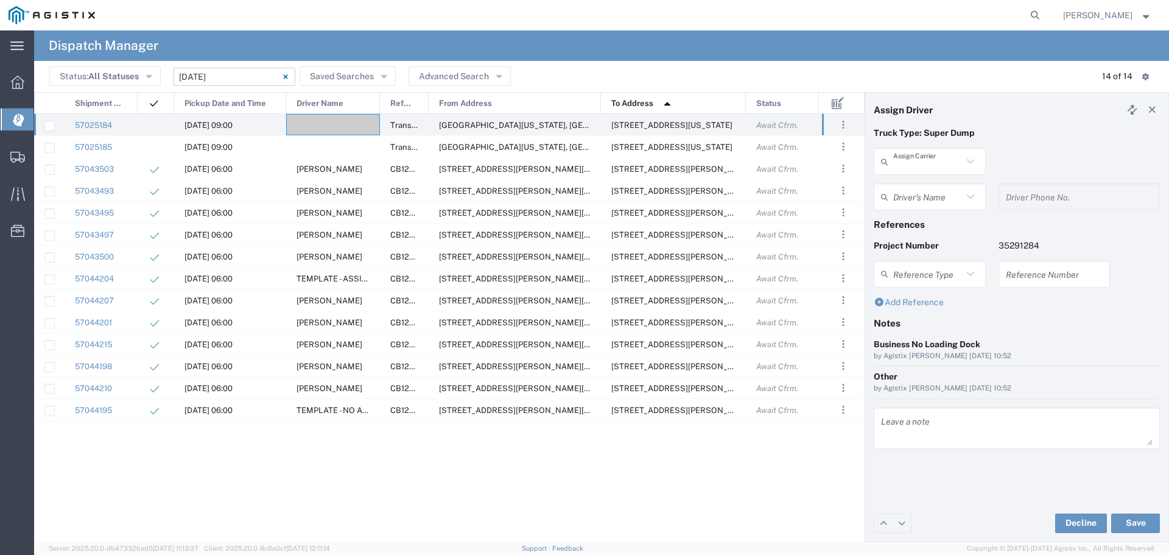
click at [944, 169] on input "text" at bounding box center [927, 161] width 69 height 21
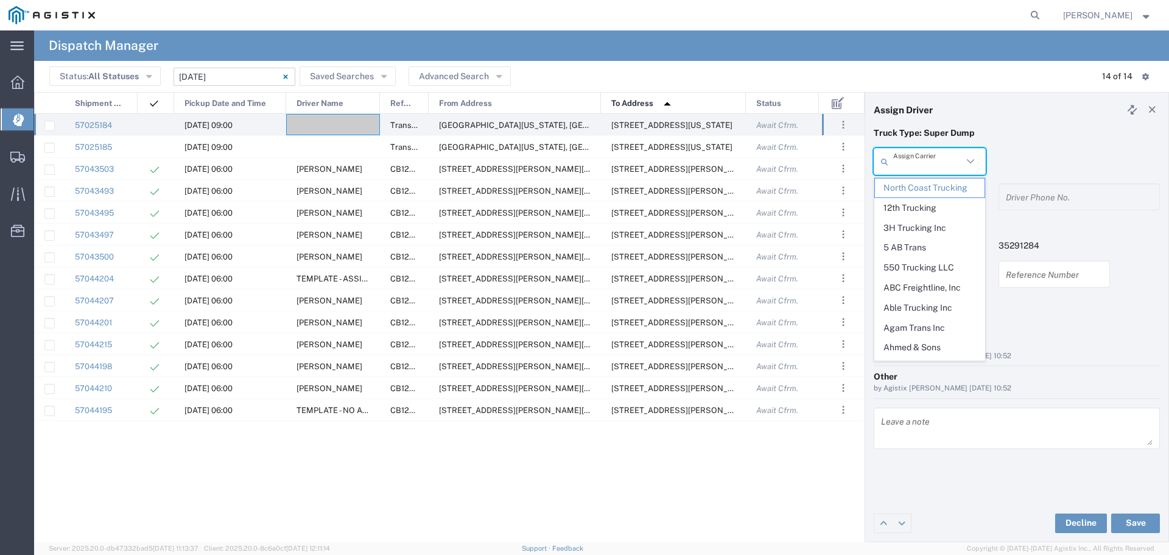
click at [944, 169] on input "text" at bounding box center [927, 161] width 69 height 21
type input "TC Trucklines Inc"
click at [944, 186] on span "TC Trucklines Inc" at bounding box center [930, 187] width 110 height 19
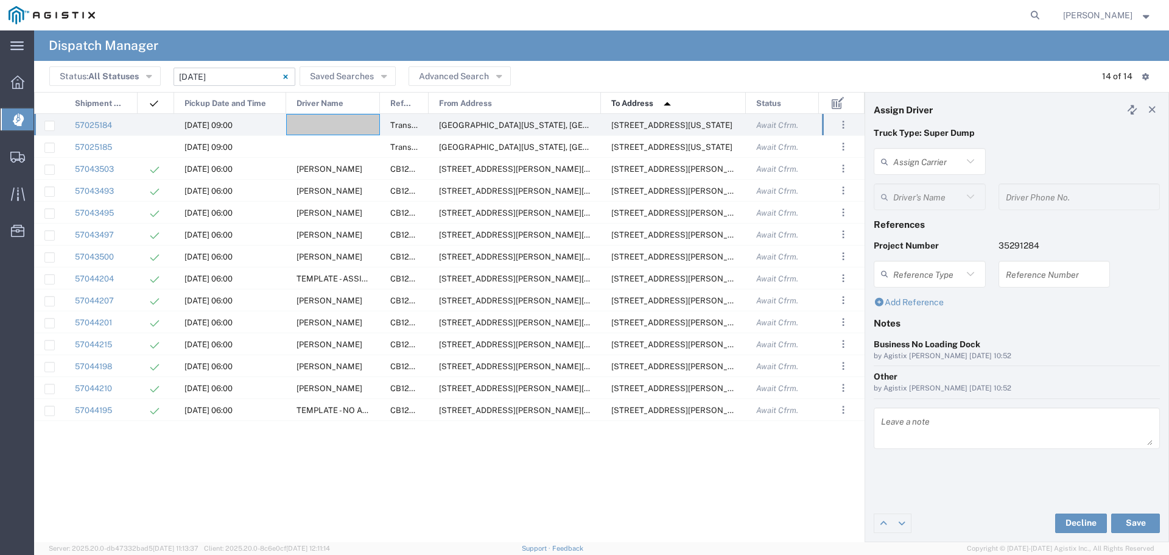
click at [933, 166] on input "text" at bounding box center [927, 161] width 69 height 21
click at [934, 188] on input "text" at bounding box center [927, 196] width 69 height 21
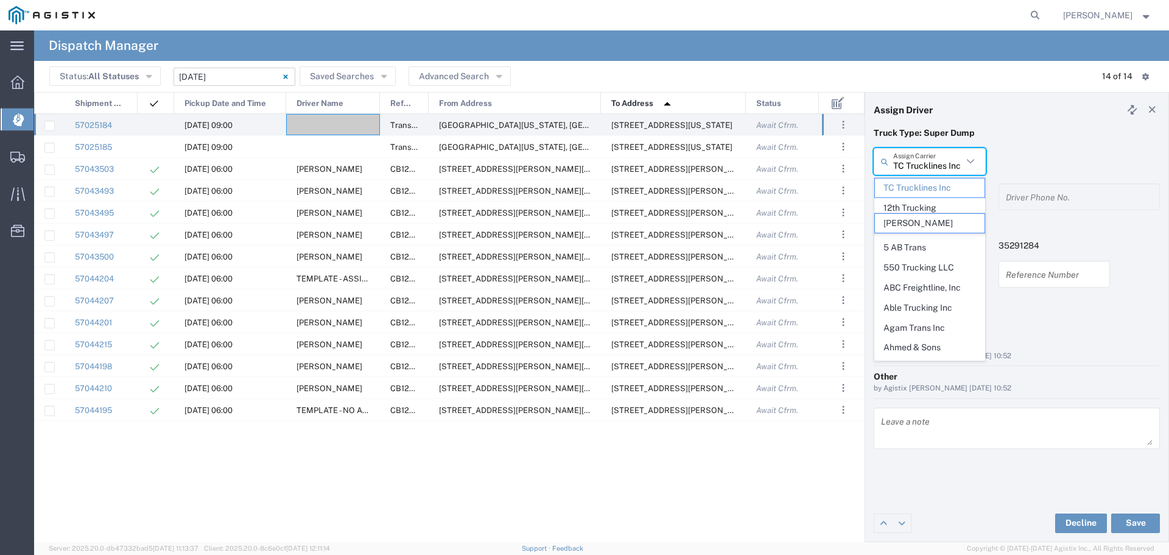
click at [946, 162] on input "TC Trucklines Inc" at bounding box center [927, 161] width 69 height 21
click at [948, 162] on input "TC Trucklines Inc" at bounding box center [927, 161] width 69 height 21
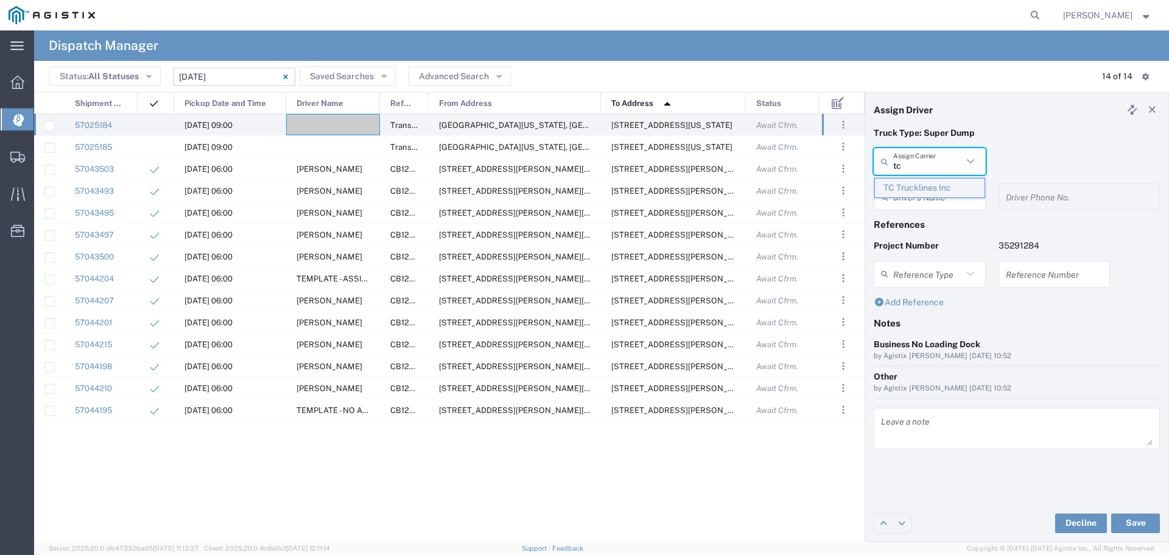
type input "tc"
click at [942, 183] on span "TC Trucklines Inc" at bounding box center [930, 187] width 110 height 19
click at [898, 156] on input "text" at bounding box center [927, 161] width 69 height 21
type input "TC Trucklines Inc"
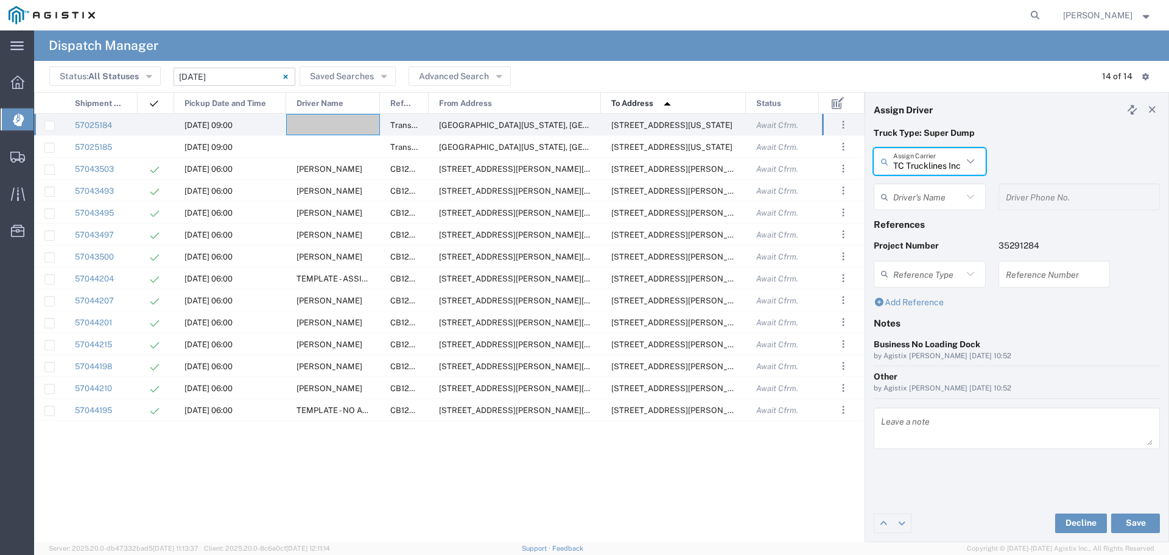
click at [919, 189] on input "text" at bounding box center [927, 196] width 69 height 21
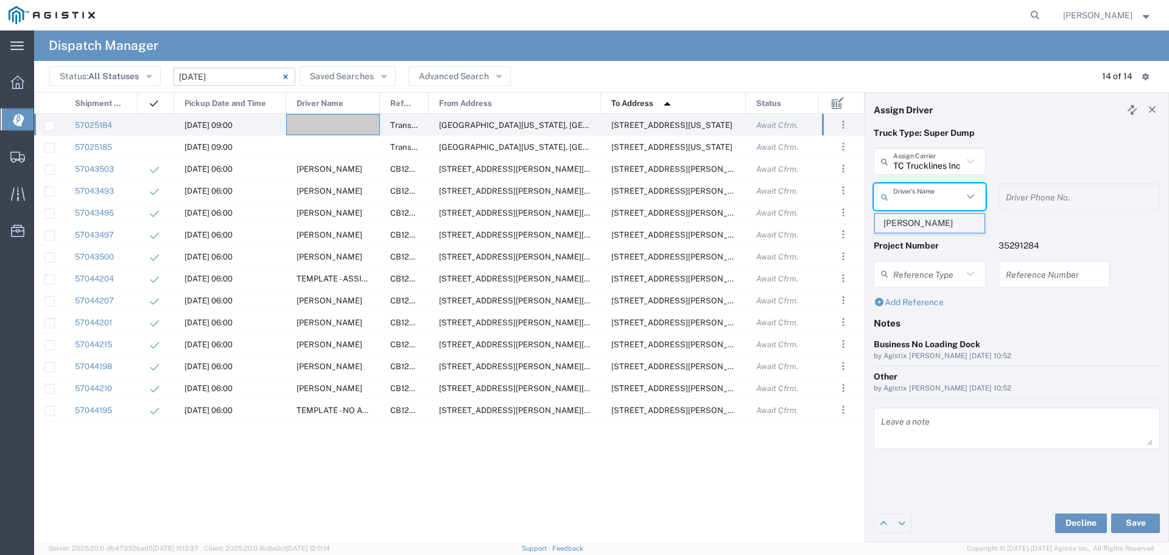
click at [928, 227] on span "Taranbir Chhina" at bounding box center [930, 223] width 110 height 19
type input "Taranbir Chhina"
type input "5593756728"
click at [1153, 526] on button "Save" at bounding box center [1135, 522] width 49 height 19
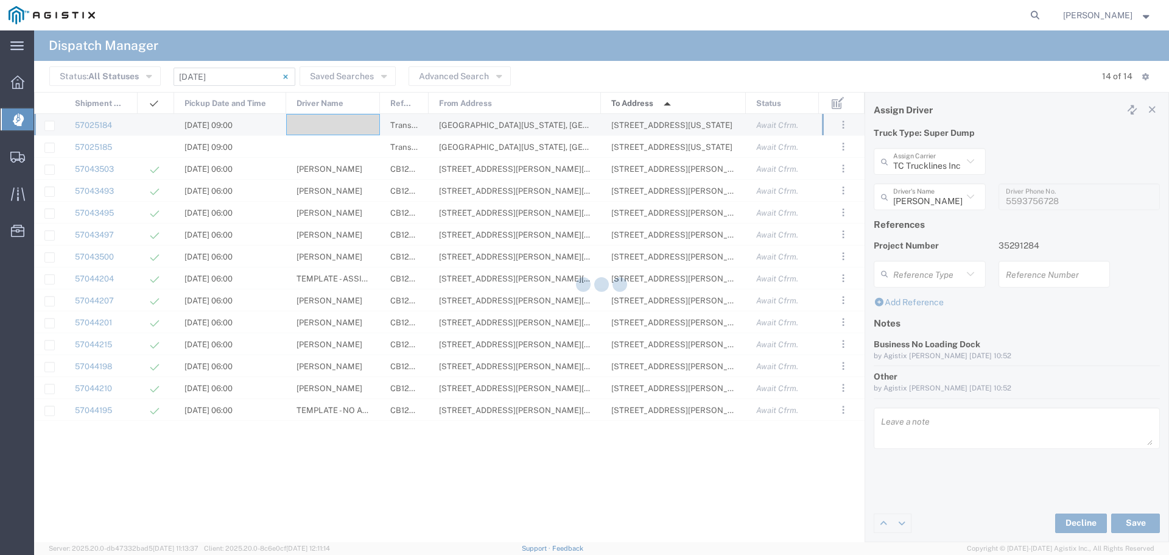
type input "Taranbir Chhina"
type input "TC Trucklines Inc"
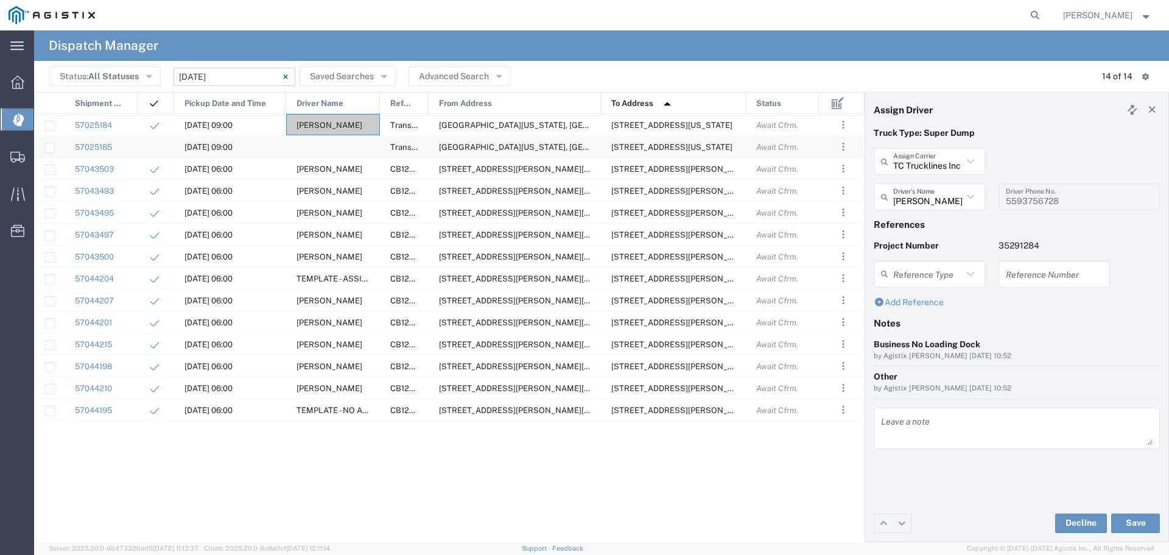
click at [341, 150] on div at bounding box center [333, 146] width 94 height 21
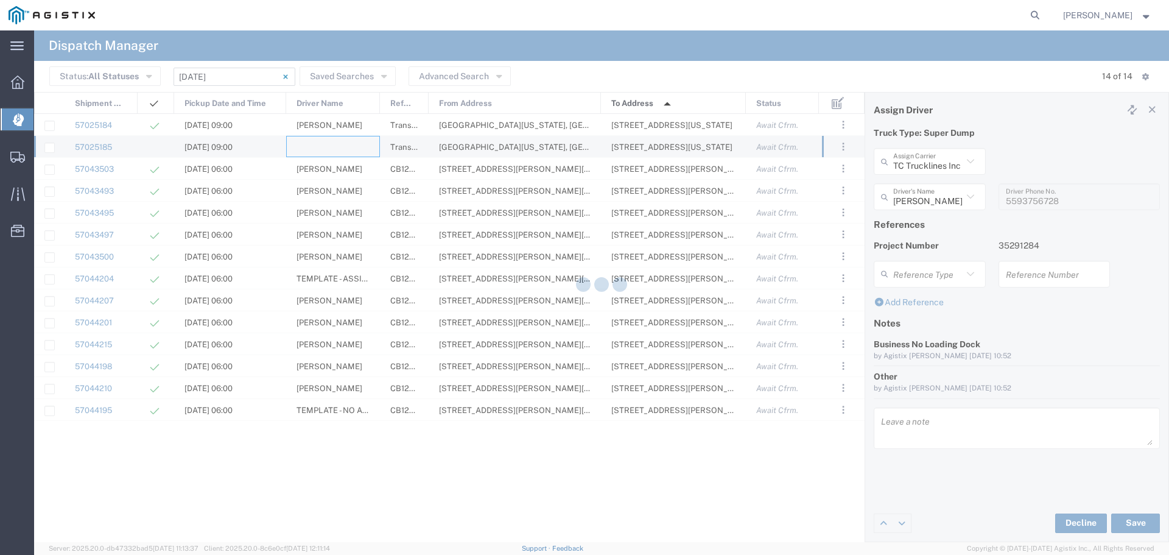
type input "North Coast Trucking"
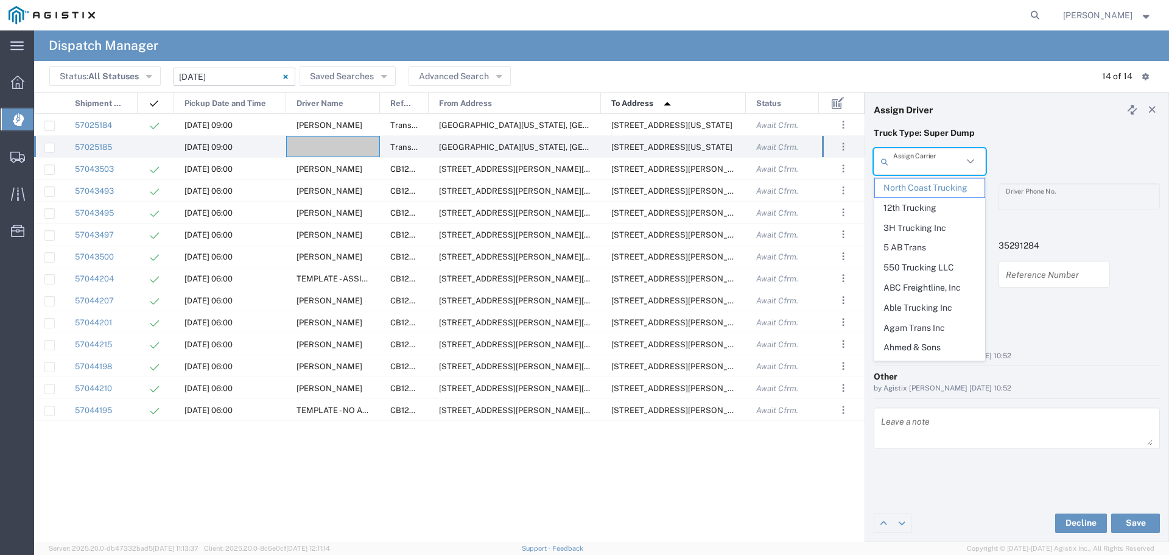
click at [910, 162] on input "text" at bounding box center [927, 161] width 69 height 21
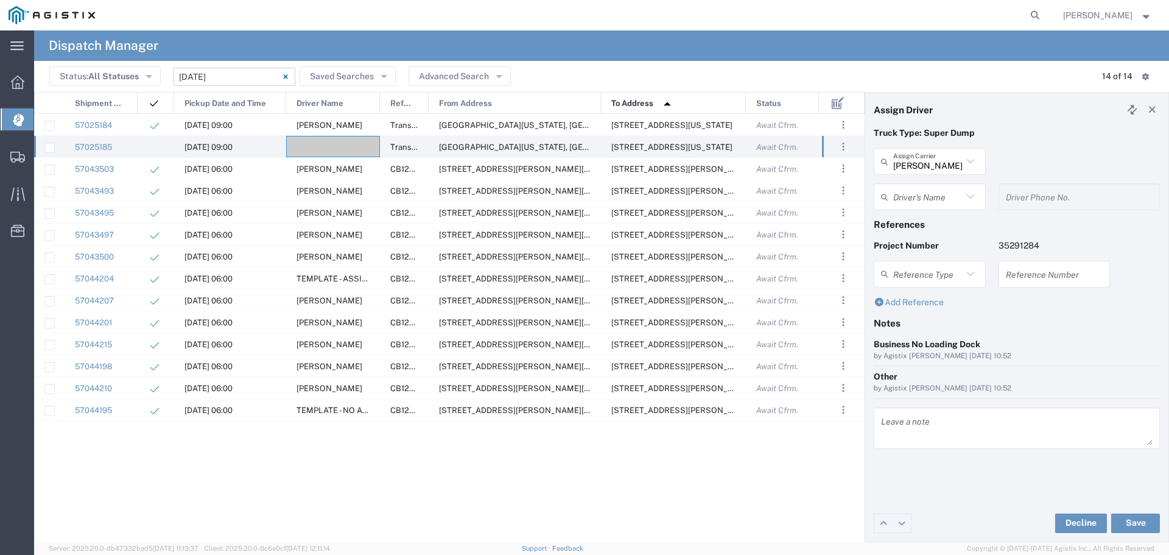
type input "Carreno Transport LLC"
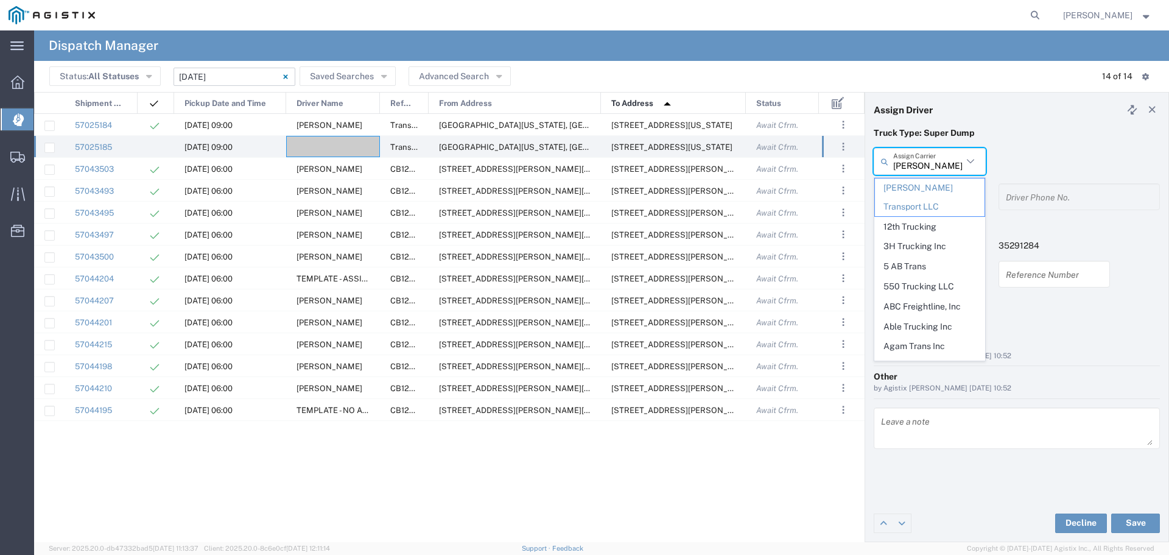
click at [1089, 168] on div "Carreno Transport LLC Assign Carrier Carreno Transport LLC 12th Trucking 3H Tru…" at bounding box center [1017, 165] width 299 height 35
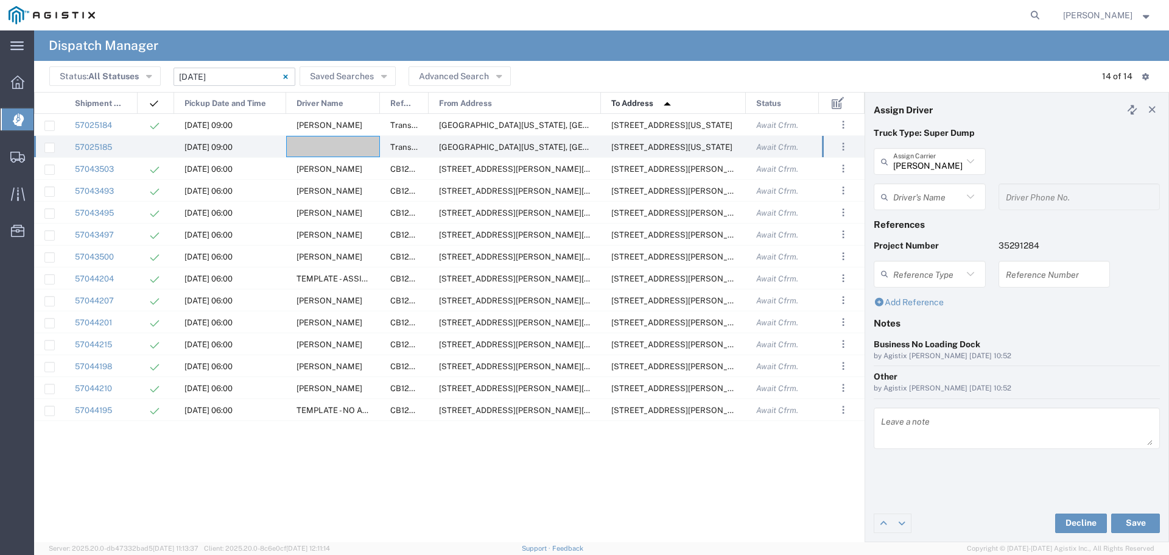
click at [956, 185] on div "Driver's Name" at bounding box center [930, 196] width 112 height 27
click at [930, 222] on span "Jorge Carreno" at bounding box center [930, 223] width 110 height 19
type input "Jorge Carreno"
type input "6619785339"
click at [1096, 369] on div "Business No Loading Dock by Agistix Foreman 10/03/2025, 10:52" at bounding box center [1017, 354] width 299 height 33
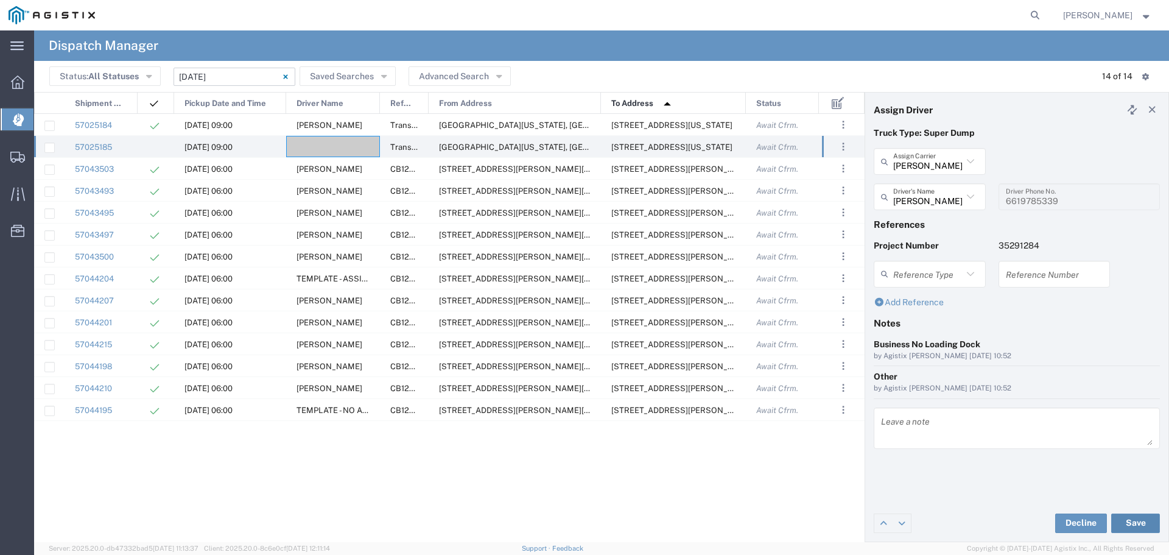
click at [1130, 527] on button "Save" at bounding box center [1135, 522] width 49 height 19
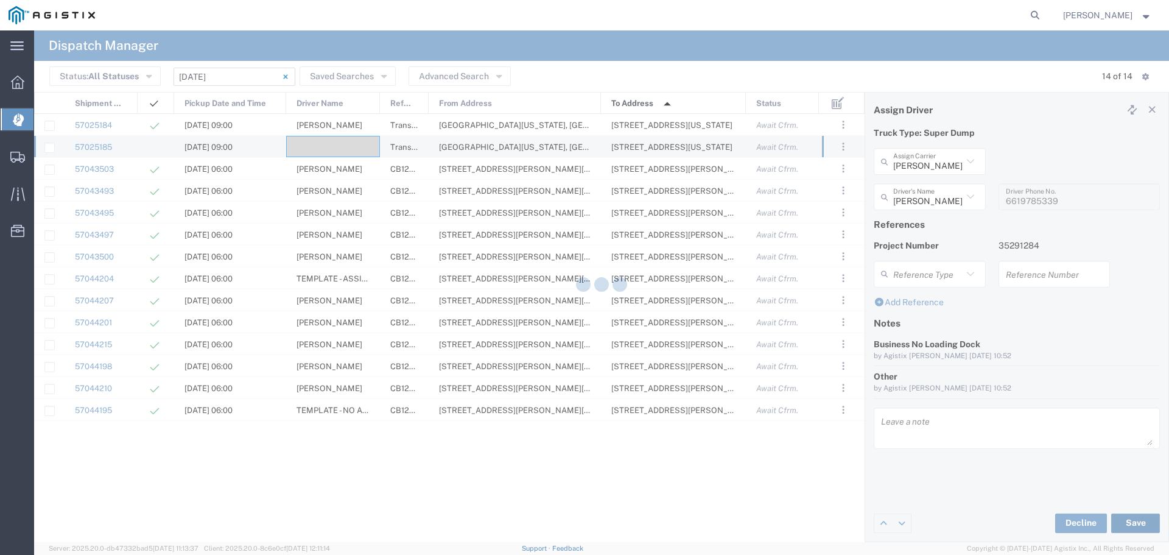
type input "Jorge Carreno"
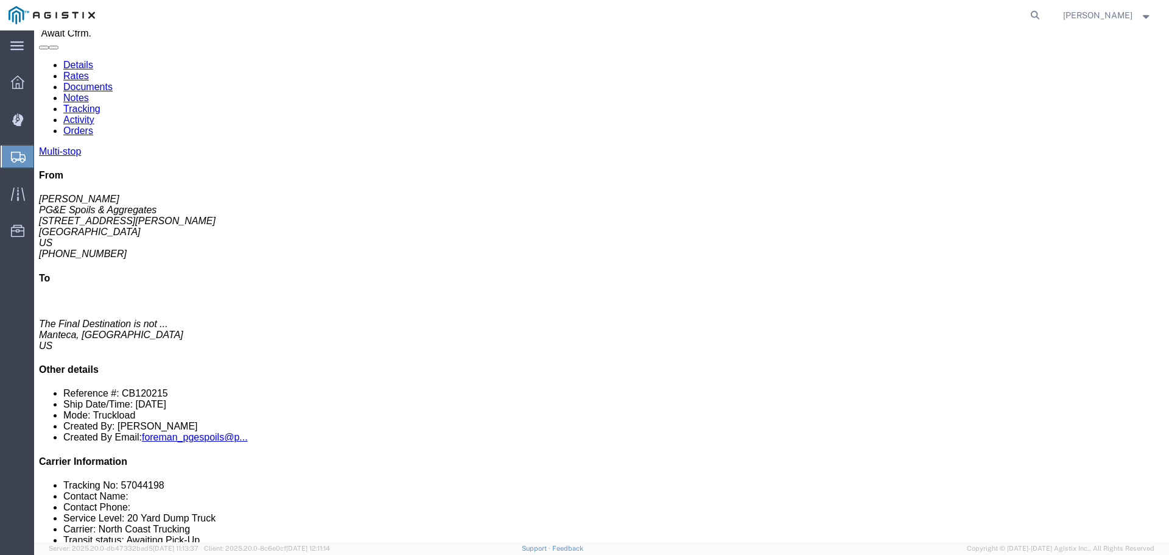
scroll to position [122, 0]
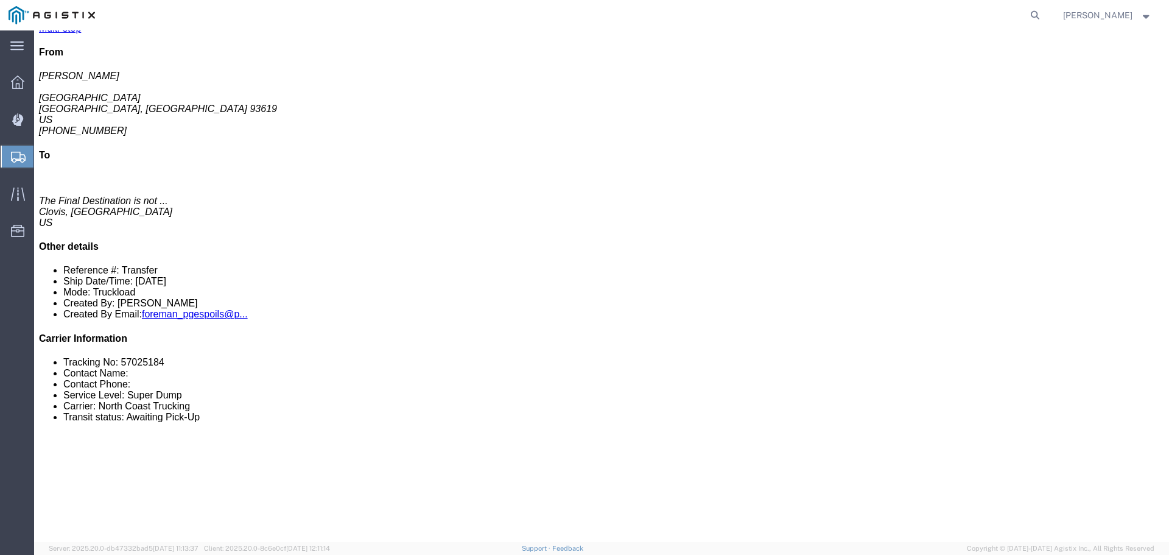
scroll to position [183, 0]
